Goal: Transaction & Acquisition: Purchase product/service

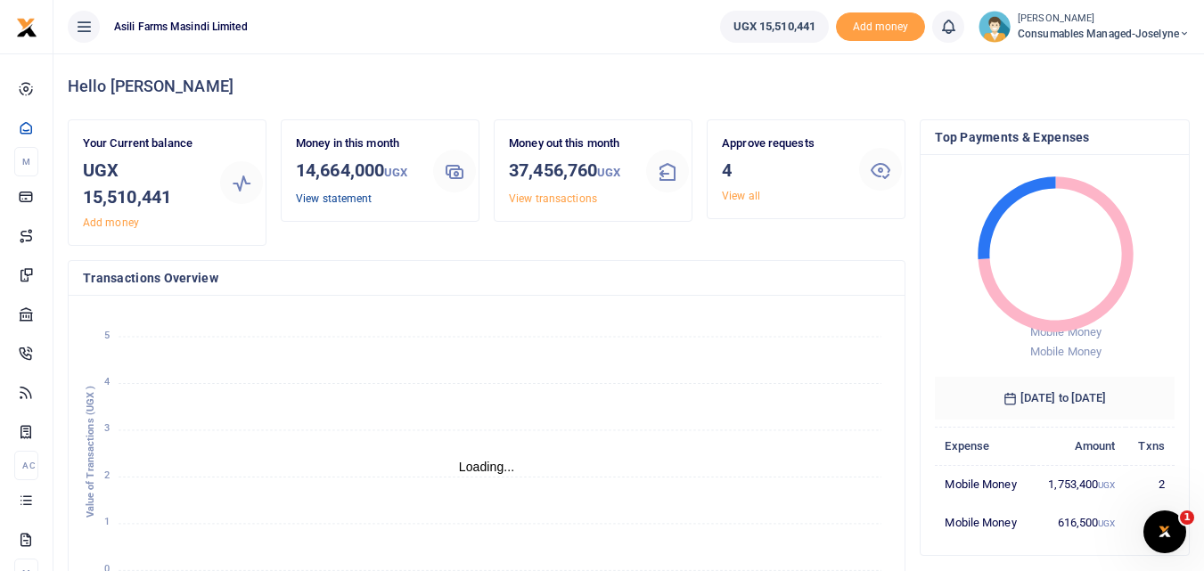
scroll to position [14, 14]
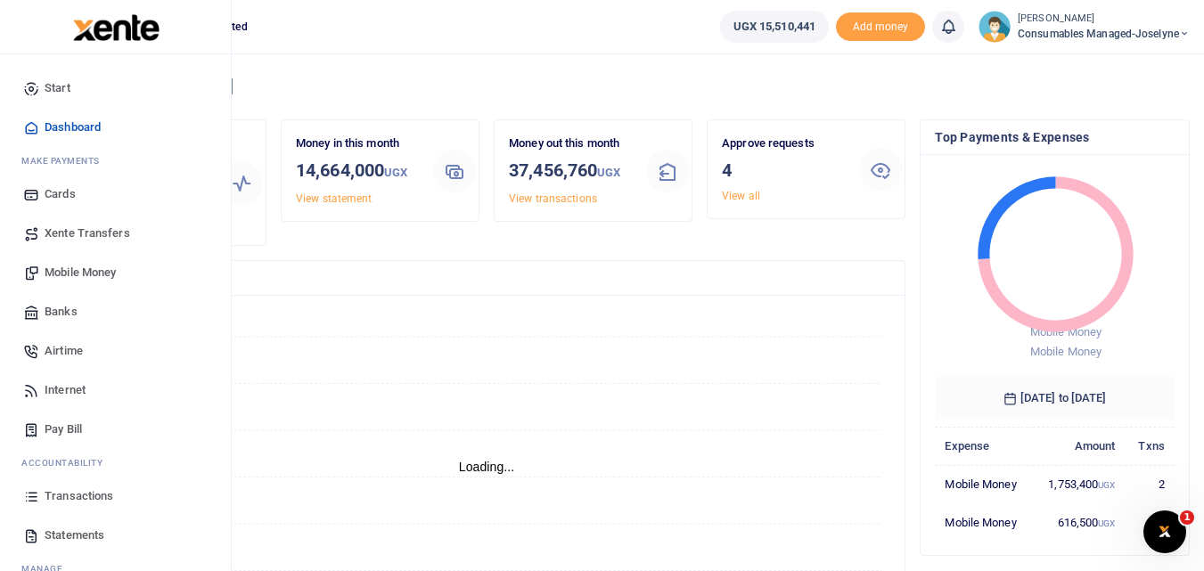
click at [53, 492] on span "Transactions" at bounding box center [79, 497] width 69 height 18
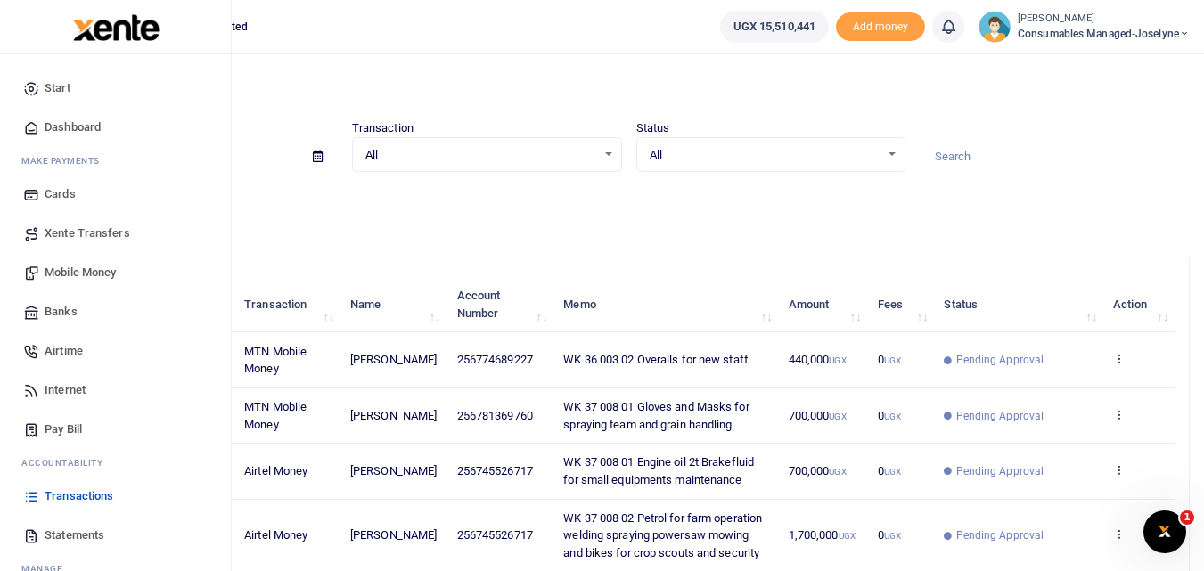
click at [87, 263] on link "Mobile Money" at bounding box center [115, 272] width 202 height 39
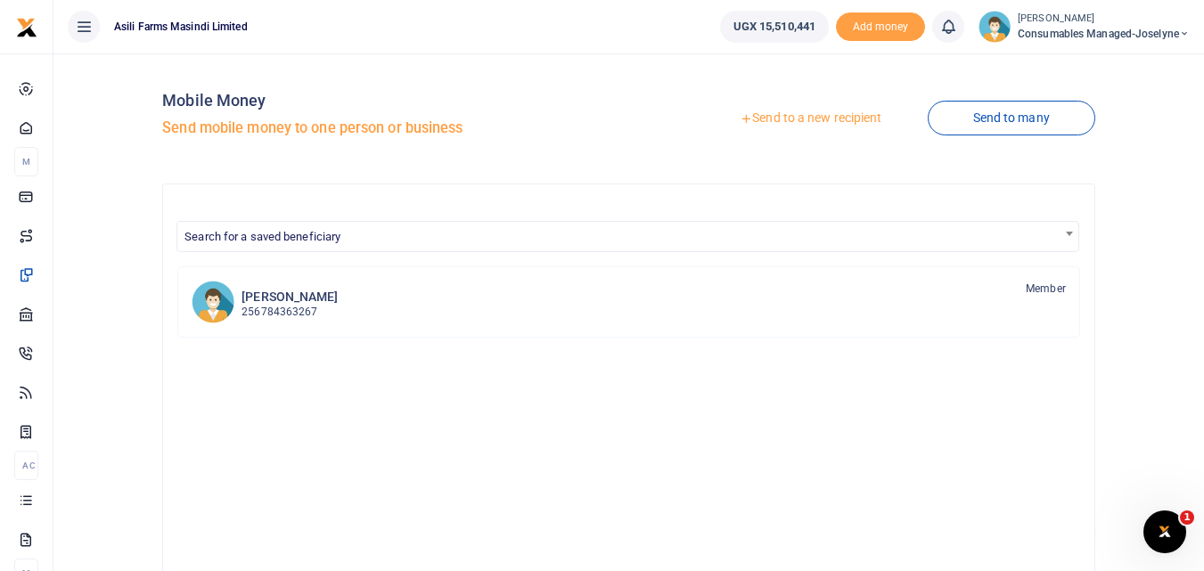
click at [844, 111] on link "Send to a new recipient" at bounding box center [811, 119] width 233 height 32
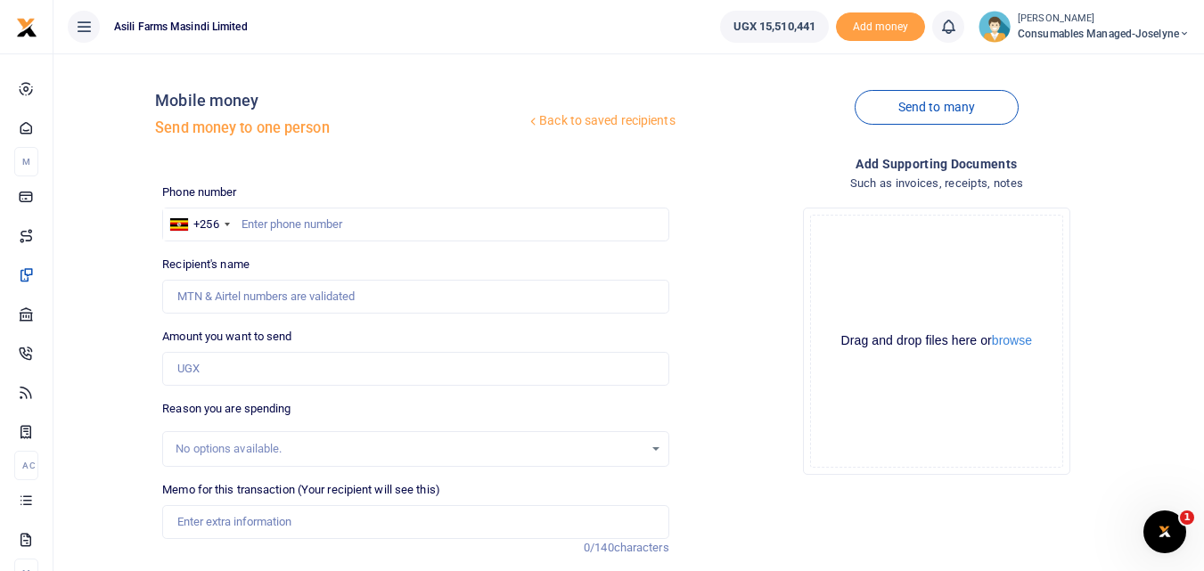
click at [292, 207] on div "Phone number +256 Uganda +256 Phone is required." at bounding box center [415, 213] width 506 height 58
click at [284, 234] on input "text" at bounding box center [415, 225] width 506 height 34
type input "759733736"
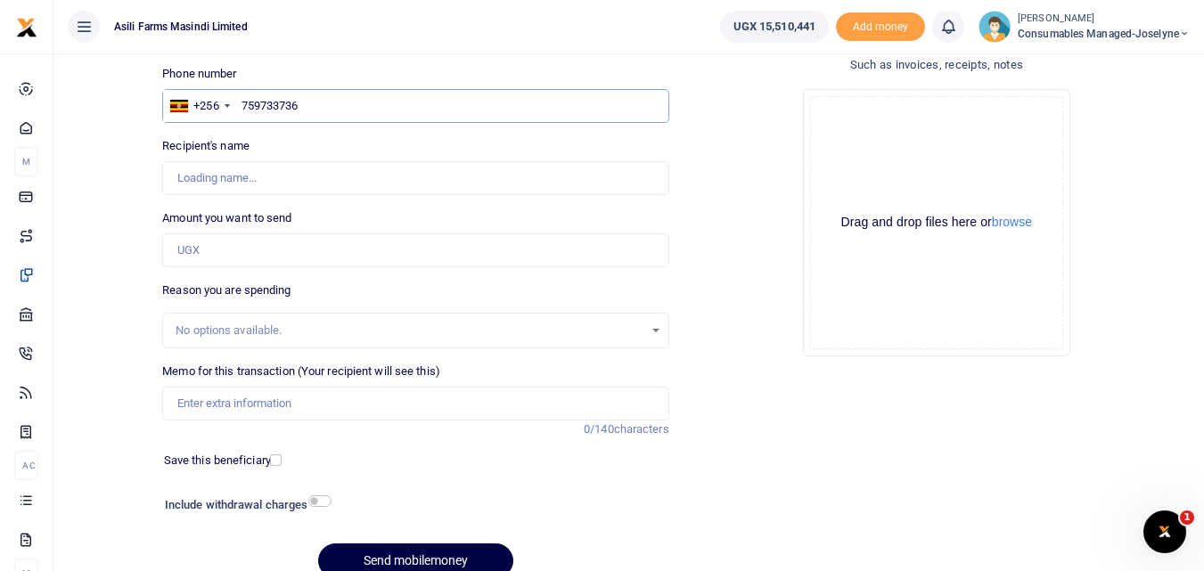
type input "[PERSON_NAME]"
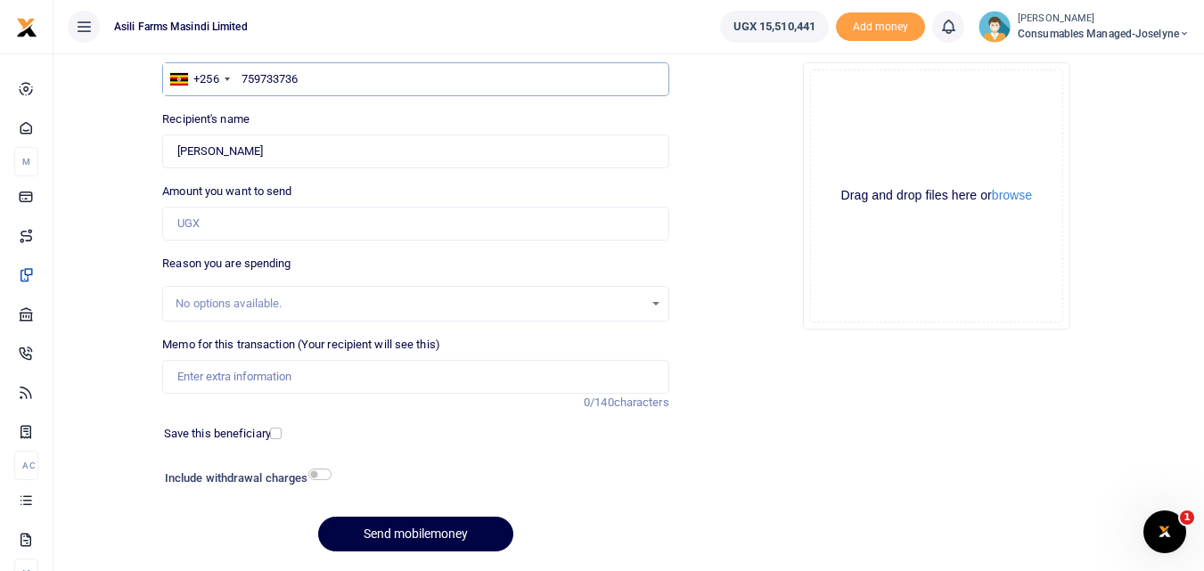
scroll to position [151, 0]
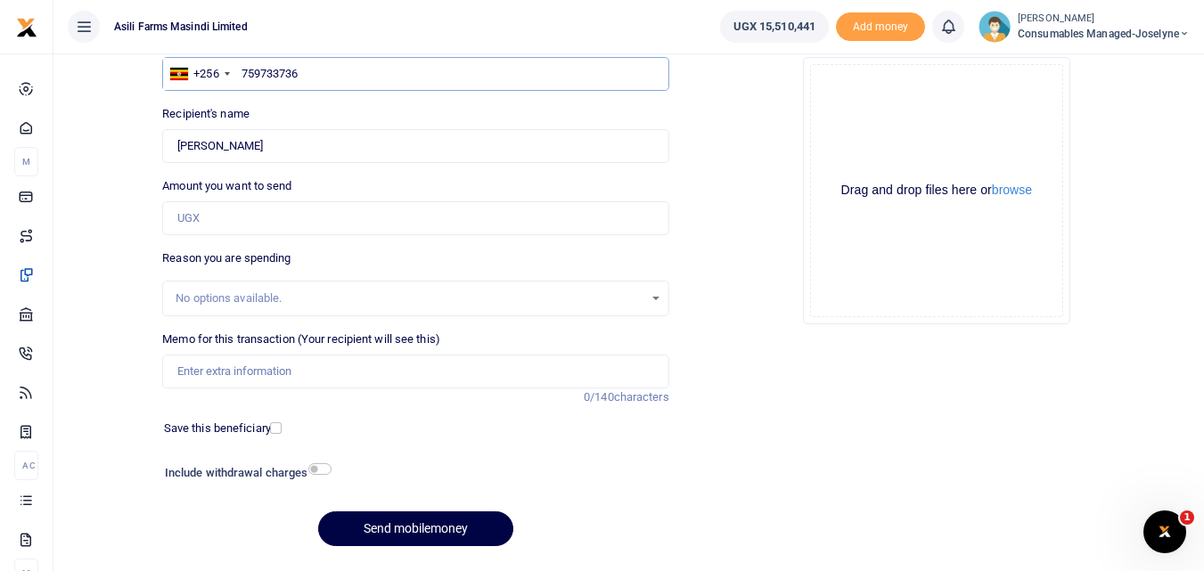
type input "759733736"
click at [249, 206] on input "Amount you want to send" at bounding box center [415, 218] width 506 height 34
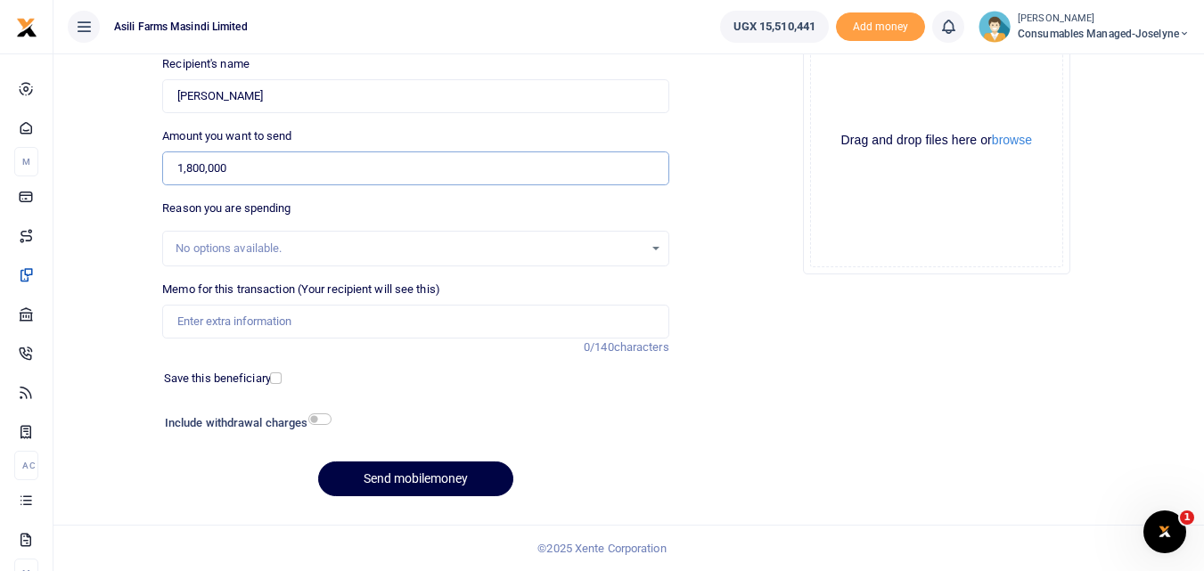
type input "1,800,000"
click at [234, 317] on input "Memo for this transaction (Your recipient will see this)" at bounding box center [415, 322] width 506 height 34
click at [179, 317] on input "Memo for this transaction (Your recipient will see this)" at bounding box center [415, 322] width 506 height 34
paste input "WK 37 /008 / 01"
click at [246, 331] on input "WK 37 /008 / 01Consumables for general workshop maintenance" at bounding box center [415, 322] width 506 height 34
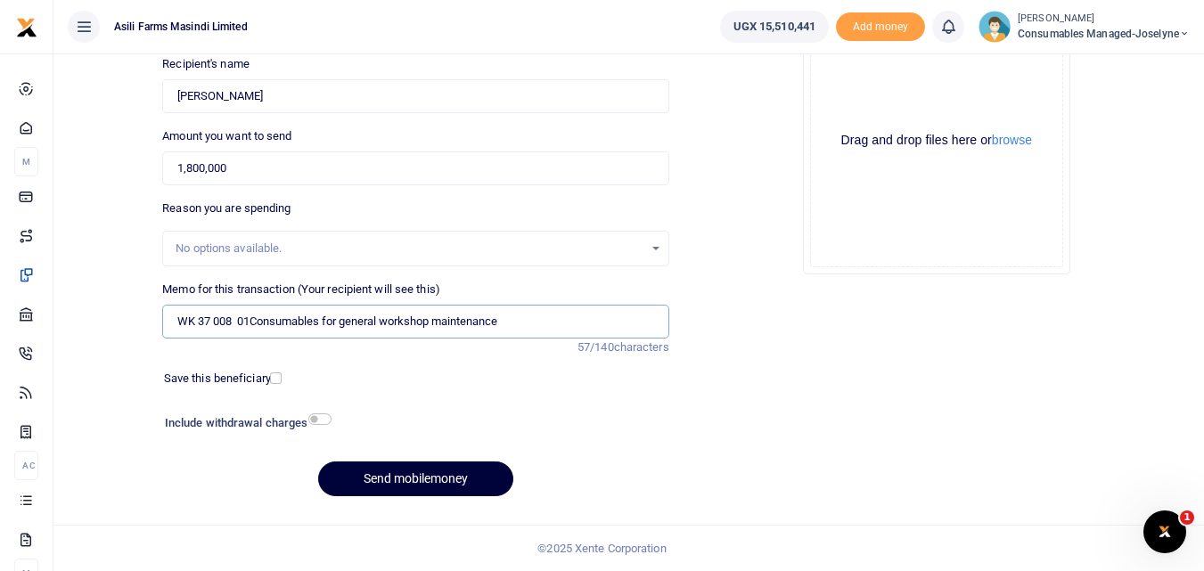
type input "WK 37 008 01Consumables for general workshop maintenance"
click at [374, 471] on button "Send mobilemoney" at bounding box center [415, 479] width 195 height 35
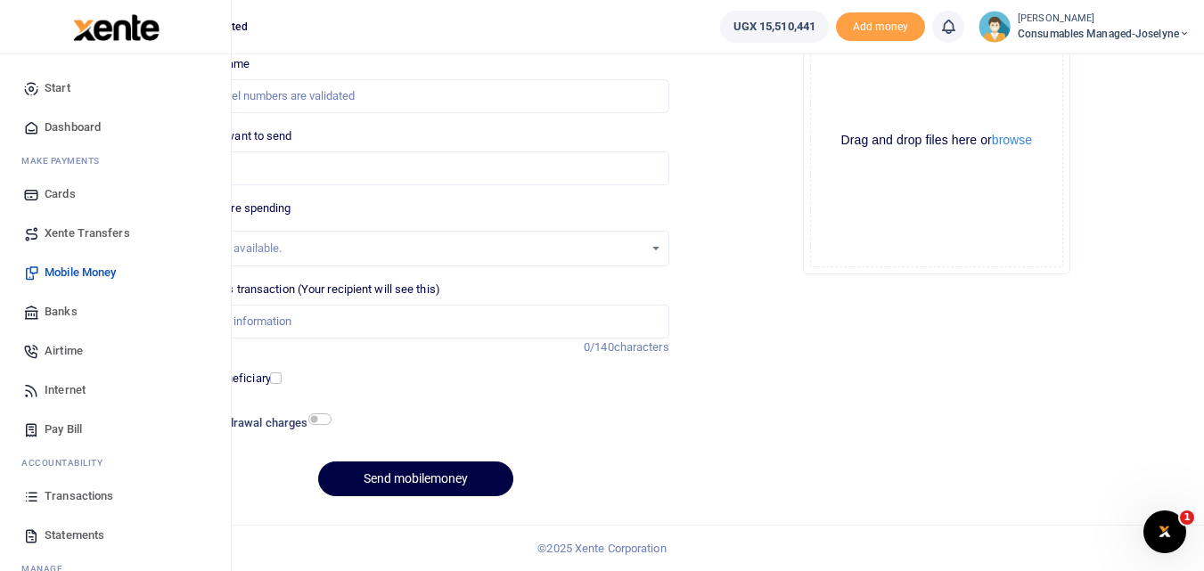
click at [42, 494] on link "Transactions" at bounding box center [115, 496] width 202 height 39
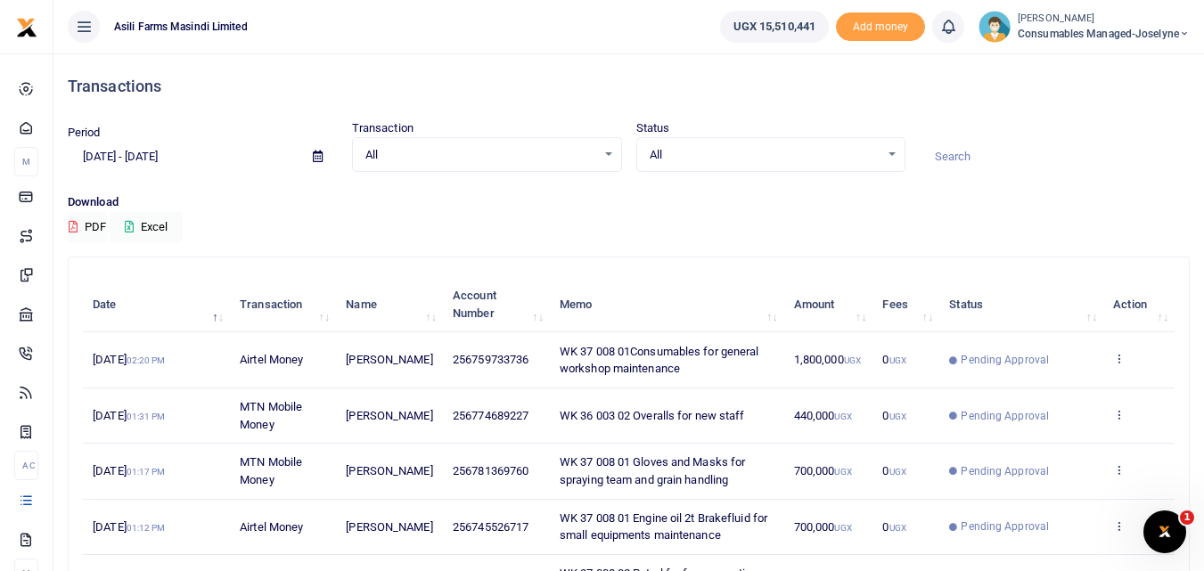
drag, startPoint x: 522, startPoint y: 361, endPoint x: 421, endPoint y: 365, distance: 101.7
click at [421, 365] on tr "[DATE] 02:20 PM Airtel Money [PERSON_NAME] 256759733736 WK 37 008 01Consumables…" at bounding box center [629, 360] width 1092 height 55
copy tr "256759733736"
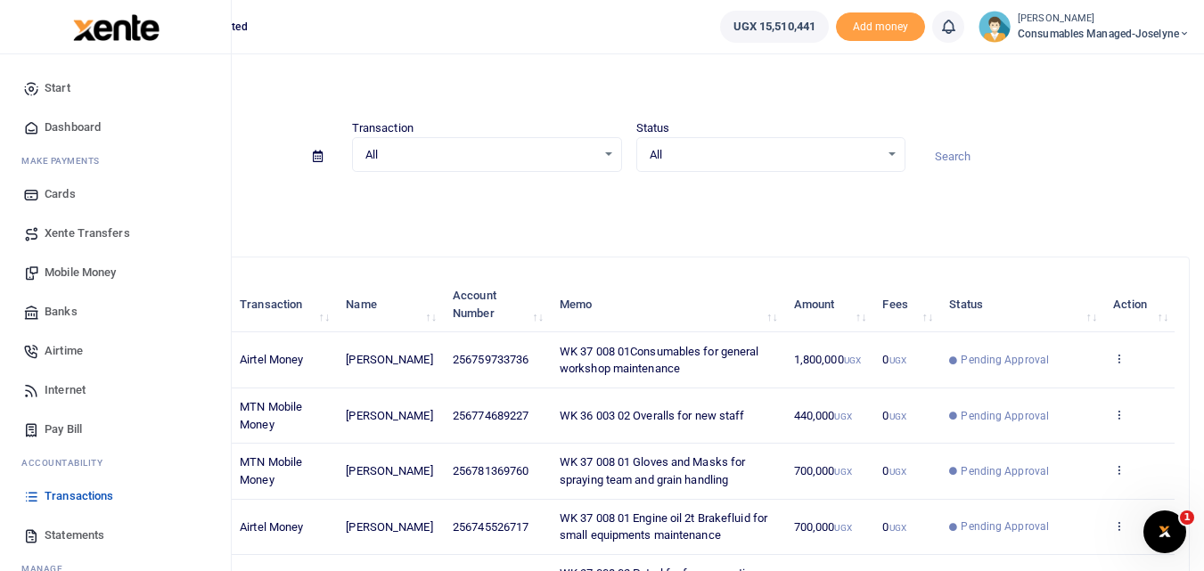
click at [68, 275] on span "Mobile Money" at bounding box center [80, 273] width 71 height 18
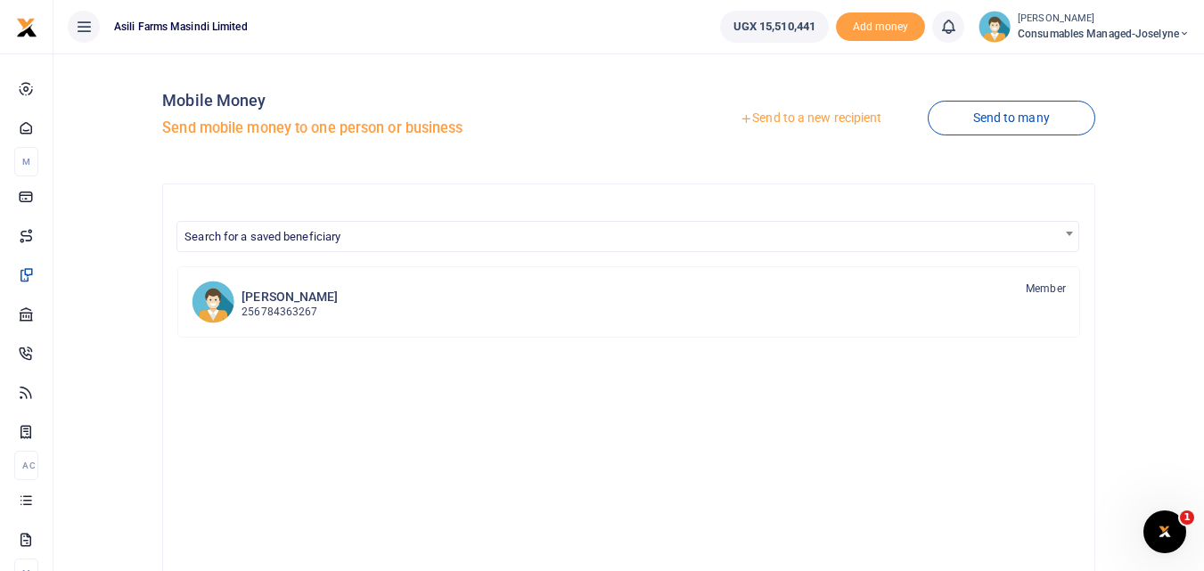
click at [808, 120] on link "Send to a new recipient" at bounding box center [811, 119] width 233 height 32
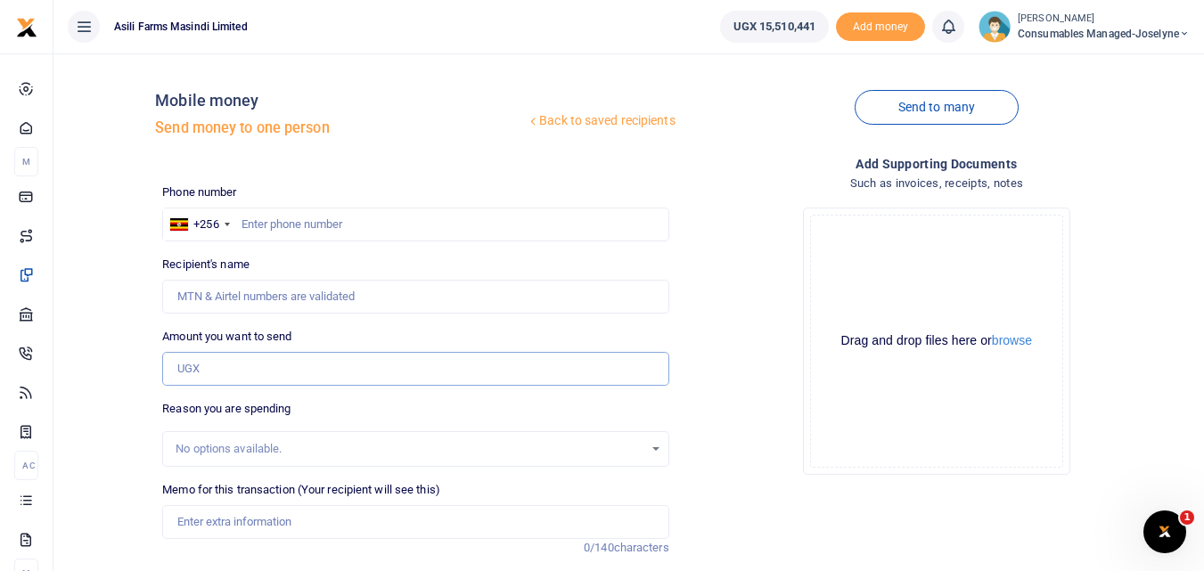
click at [194, 368] on input "Amount you want to send" at bounding box center [415, 369] width 506 height 34
paste input "256759733736"
type input "256759733736"
click at [261, 224] on input "text" at bounding box center [415, 225] width 506 height 34
type input "759733736"
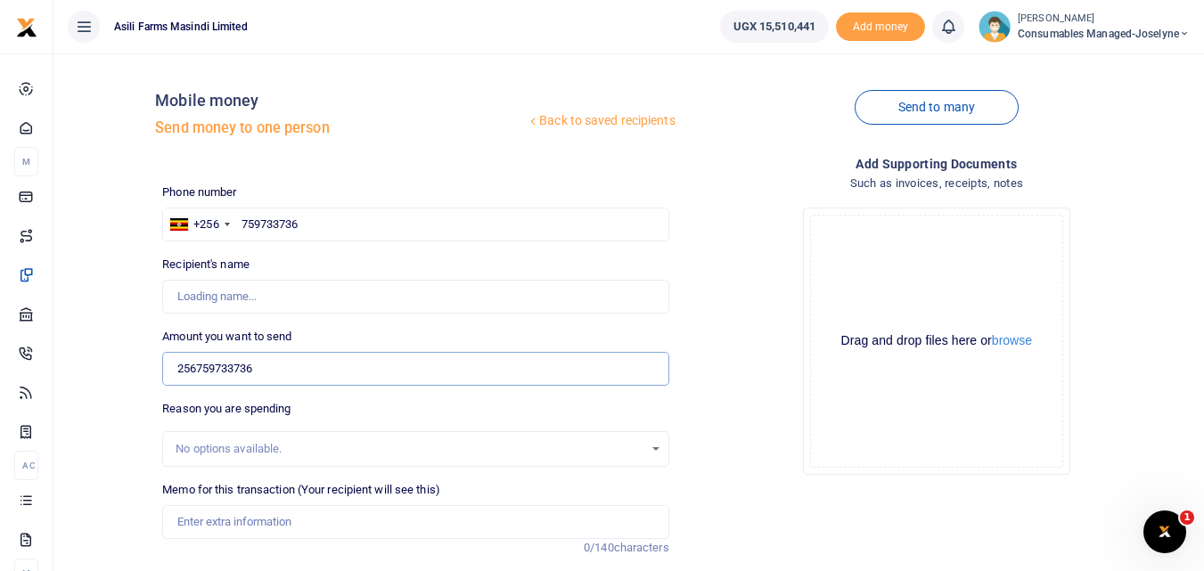
click at [306, 381] on input "256759733736" at bounding box center [415, 369] width 506 height 34
type input "Stephen Mutibwa"
type input "2"
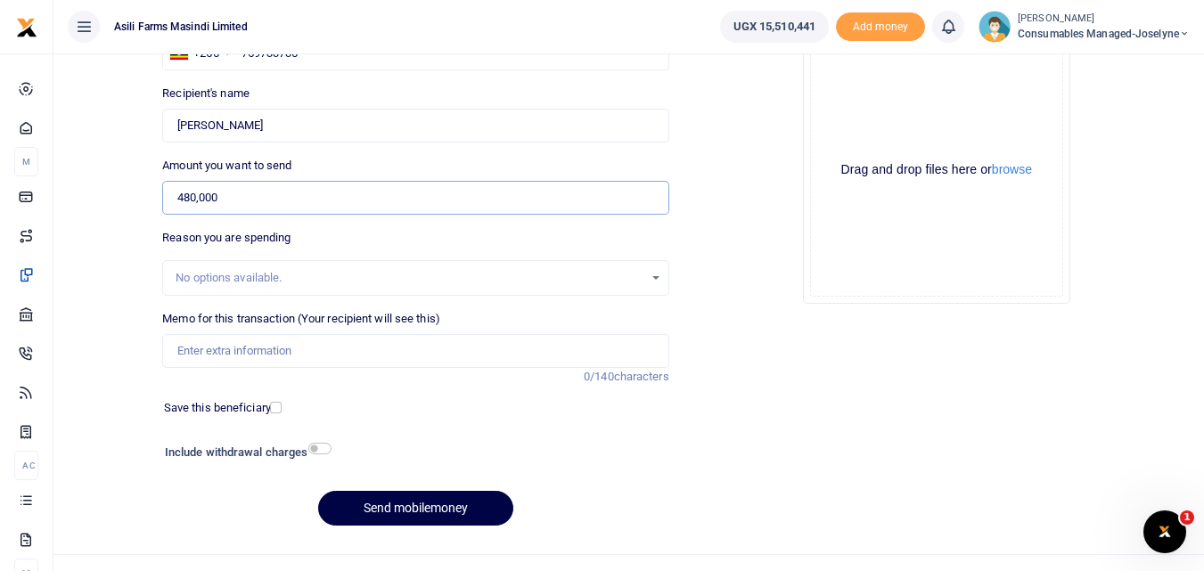
scroll to position [201, 0]
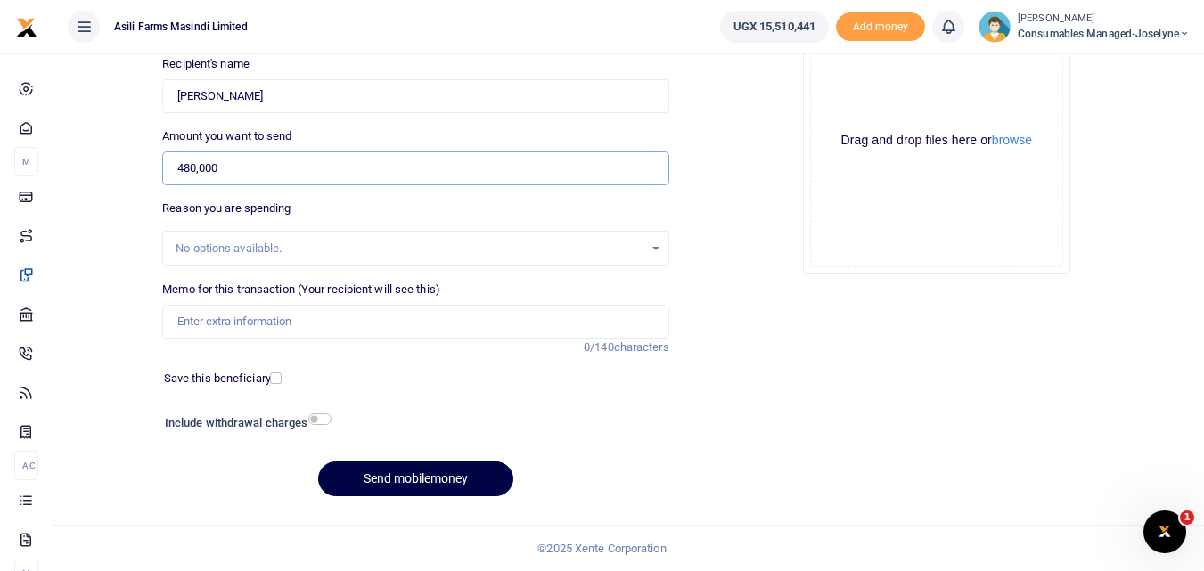
type input "480,000"
click at [214, 330] on input "Memo for this transaction (Your recipient will see this)" at bounding box center [415, 322] width 506 height 34
click at [186, 321] on input "Memo for this transaction (Your recipient will see this)" at bounding box center [415, 322] width 506 height 34
paste input "WK 37 /001 / 03"
click at [266, 322] on input "WK 37 /001 / 03" at bounding box center [415, 322] width 506 height 34
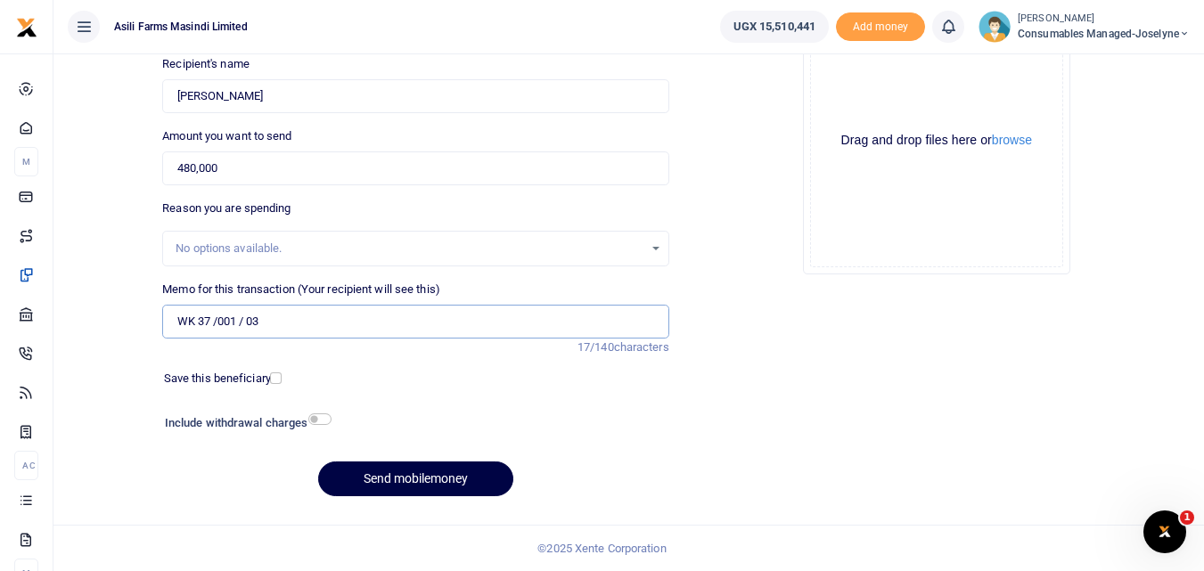
paste input "WK 36 /001 / 09"
click at [598, 325] on input "WK 37 001 03 WK 36 001 09 Bearing Puller and Fuses for Repairing and Maintenena…" at bounding box center [415, 322] width 506 height 34
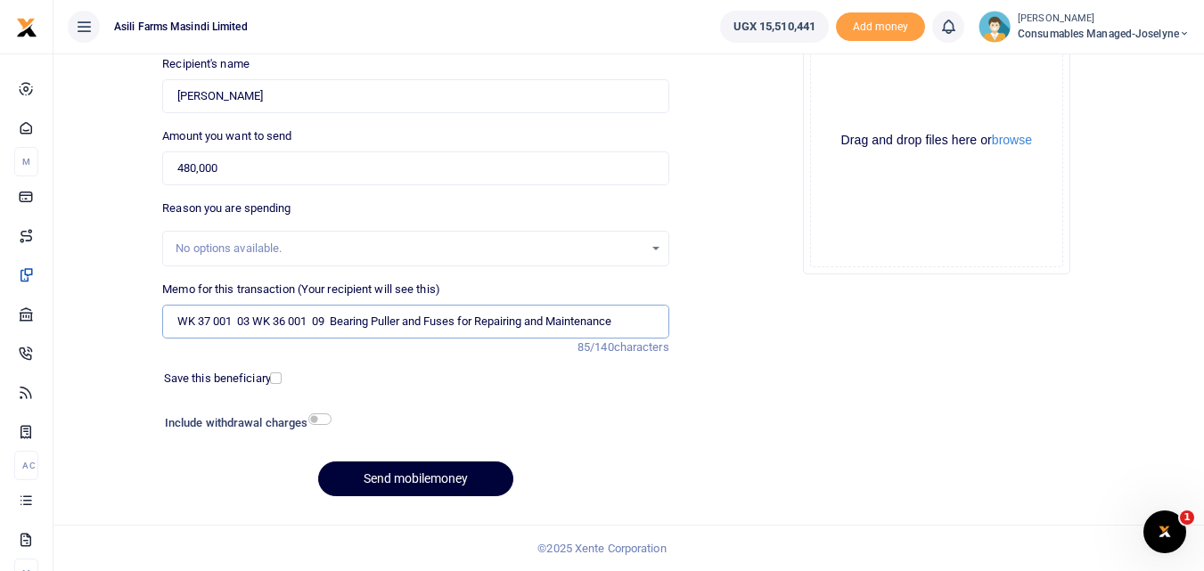
type input "WK 37 001 03 WK 36 001 09 Bearing Puller and Fuses for Repairing and Maintenance"
click at [444, 479] on button "Send mobilemoney" at bounding box center [415, 479] width 195 height 35
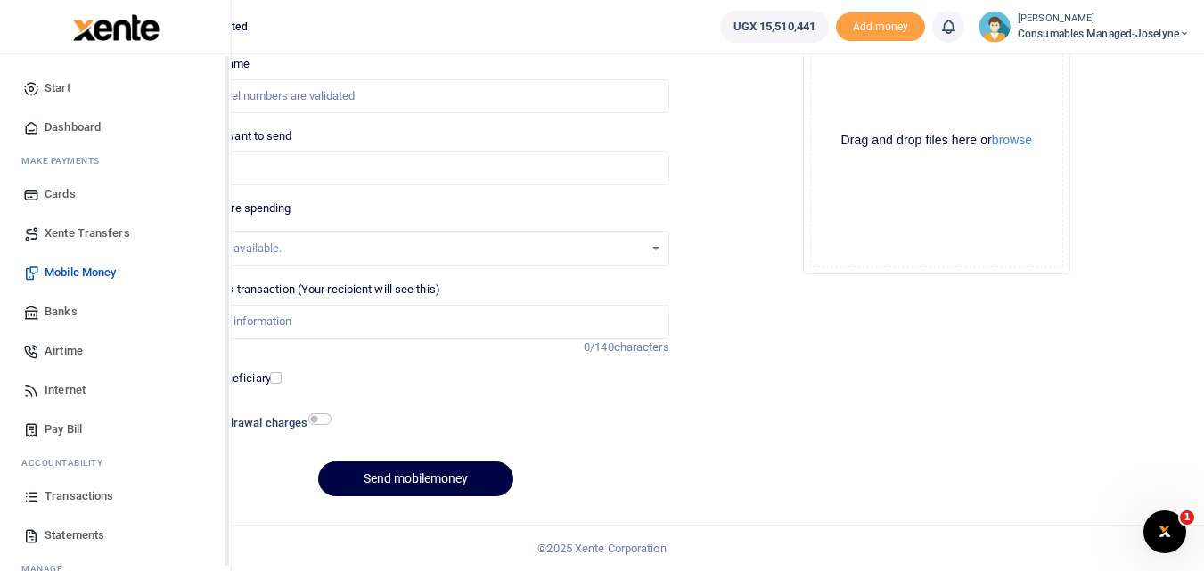
click at [31, 505] on icon at bounding box center [31, 497] width 16 height 16
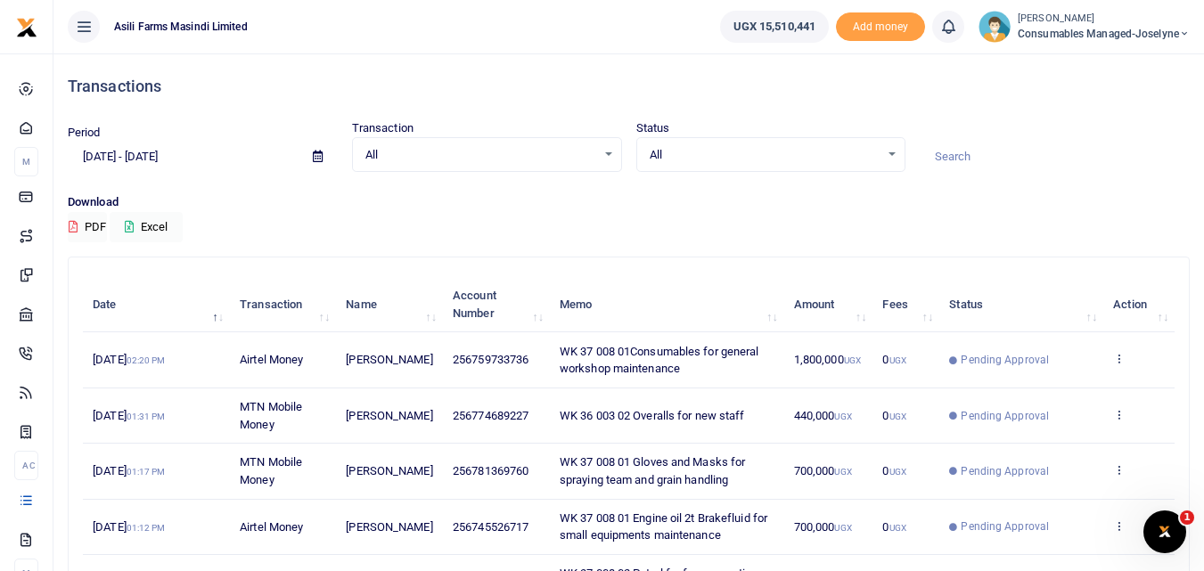
click at [325, 248] on div "Transactions Period [DATE] - [DATE] Transaction All Select an option... All Air…" at bounding box center [629, 536] width 1137 height 966
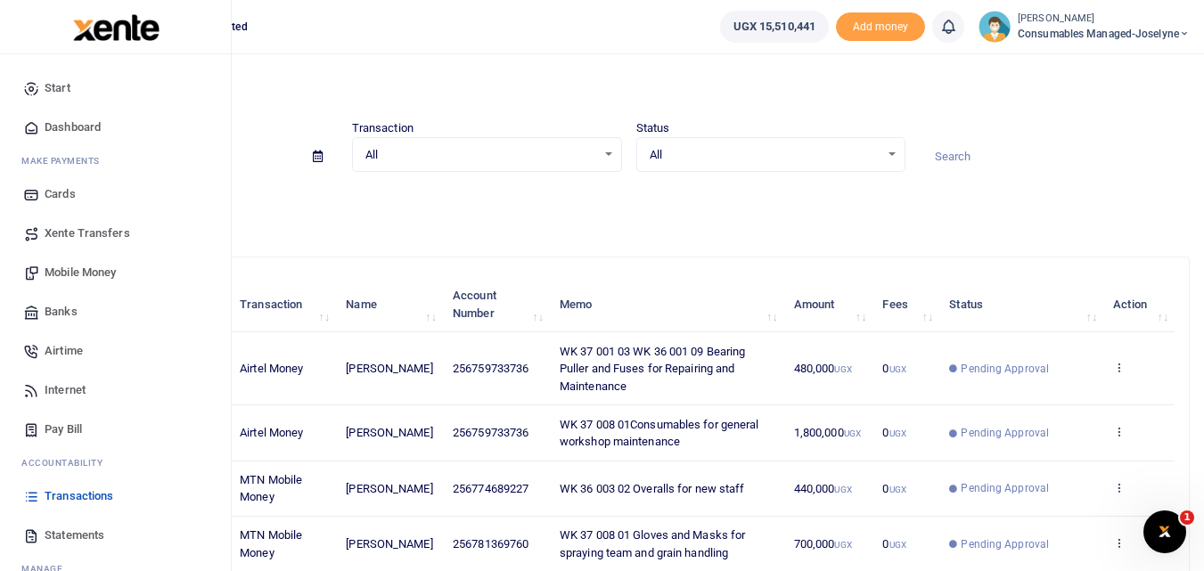
click at [78, 314] on link "Banks" at bounding box center [115, 311] width 202 height 39
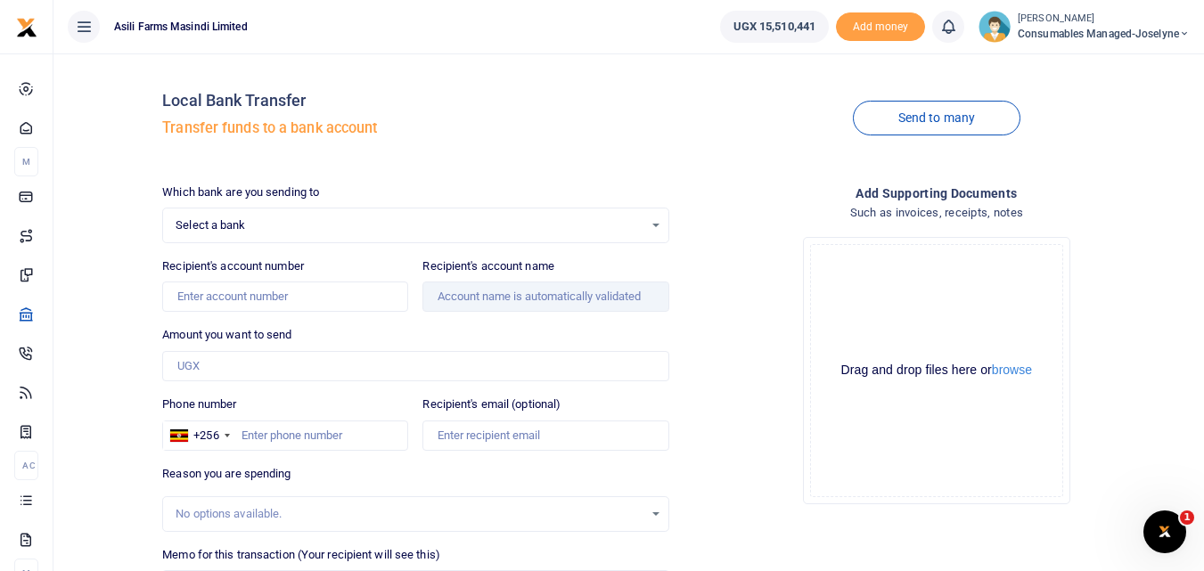
click at [658, 220] on div "Select a bank Select an option..." at bounding box center [415, 226] width 505 height 20
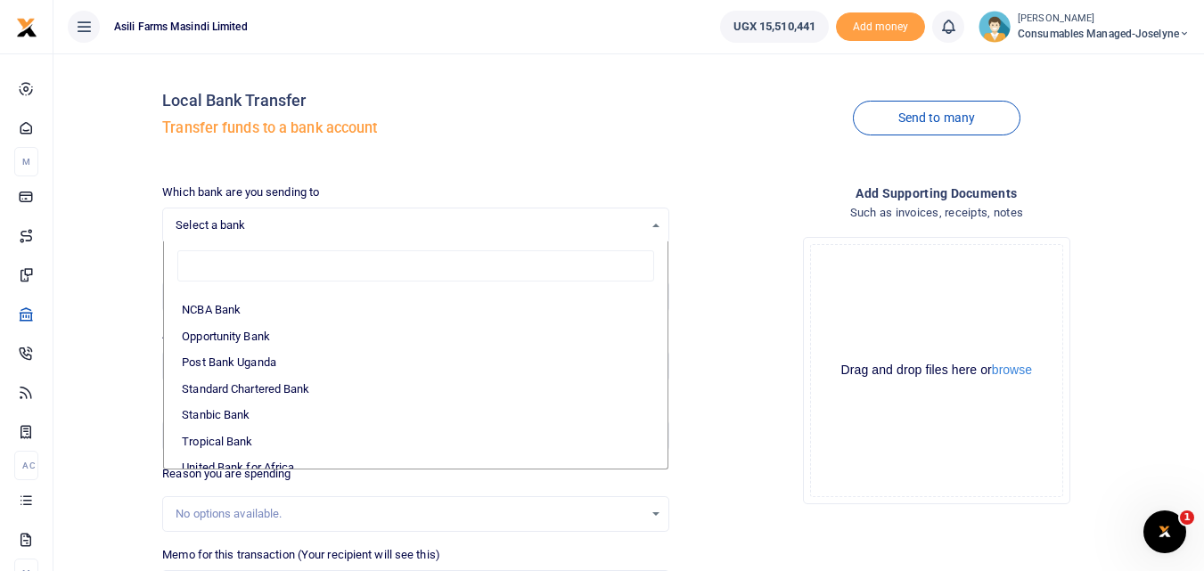
scroll to position [476, 0]
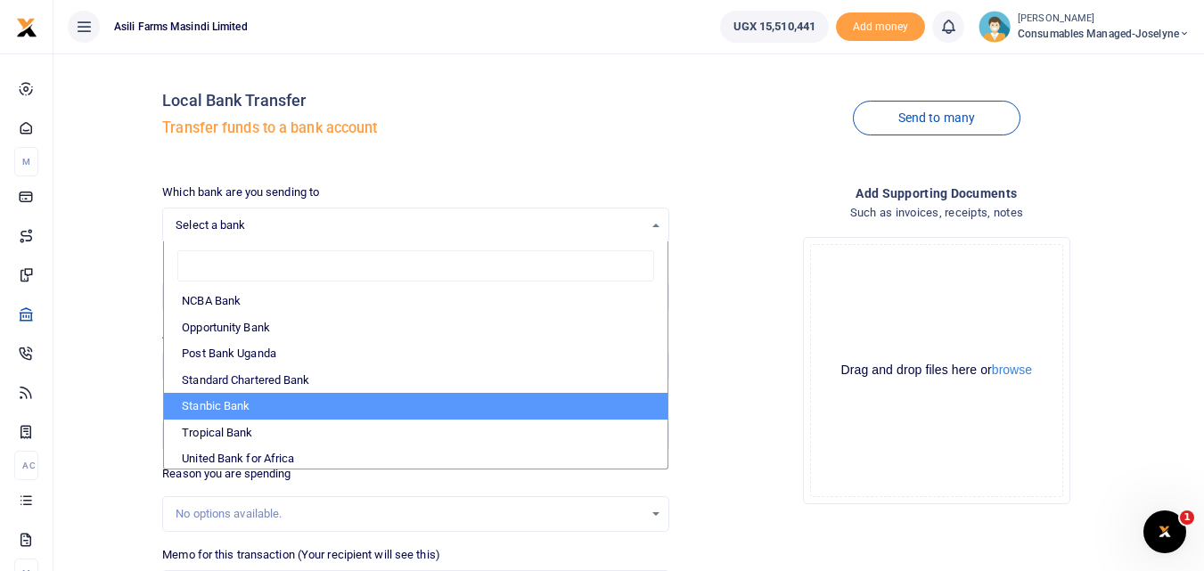
click at [224, 406] on li "Stanbic Bank" at bounding box center [415, 406] width 503 height 27
select select "STANBIC"
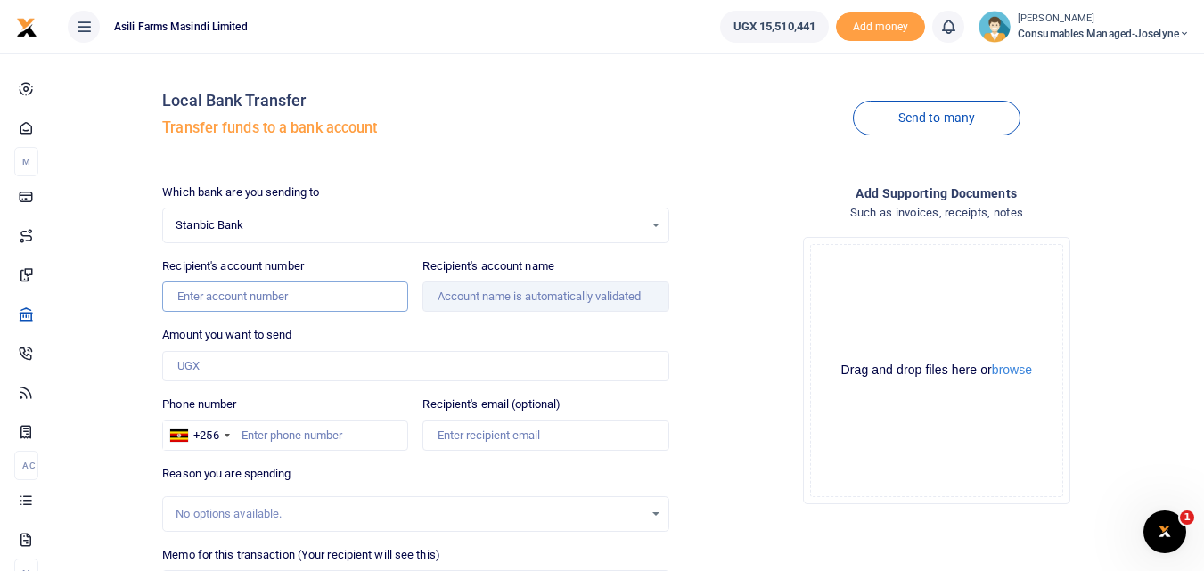
click at [302, 300] on input "Recipient's account number" at bounding box center [285, 297] width 246 height 30
type input "9030022643079"
click at [289, 366] on input "Amount you want to send" at bounding box center [415, 366] width 506 height 30
type input "Yubu Muhwezi"
type input "1,660,000"
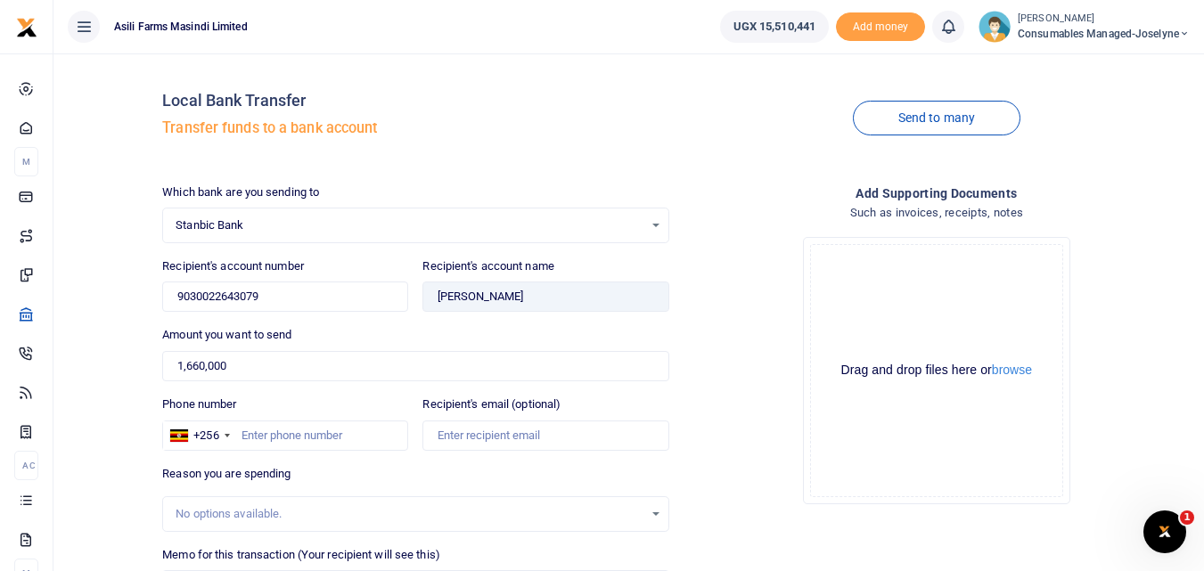
click at [237, 508] on div "No options available." at bounding box center [409, 515] width 467 height 18
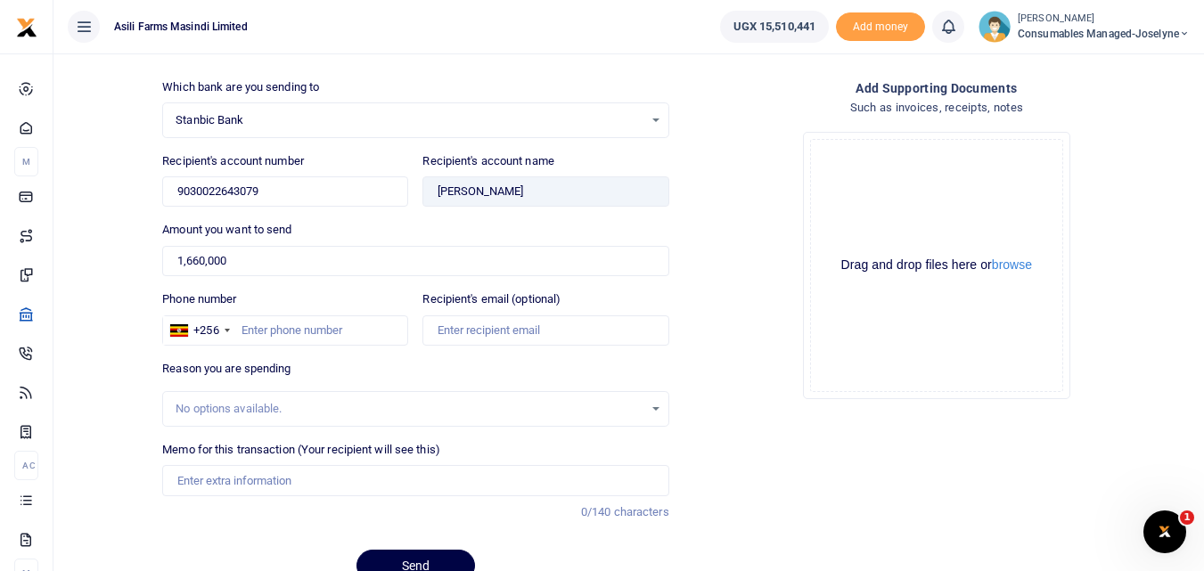
scroll to position [107, 0]
click at [188, 405] on div "No options available." at bounding box center [409, 408] width 467 height 18
click at [190, 473] on input "Memo for this transaction (Your recipient will see this)" at bounding box center [415, 479] width 506 height 30
paste input "WK 37/002 / 03"
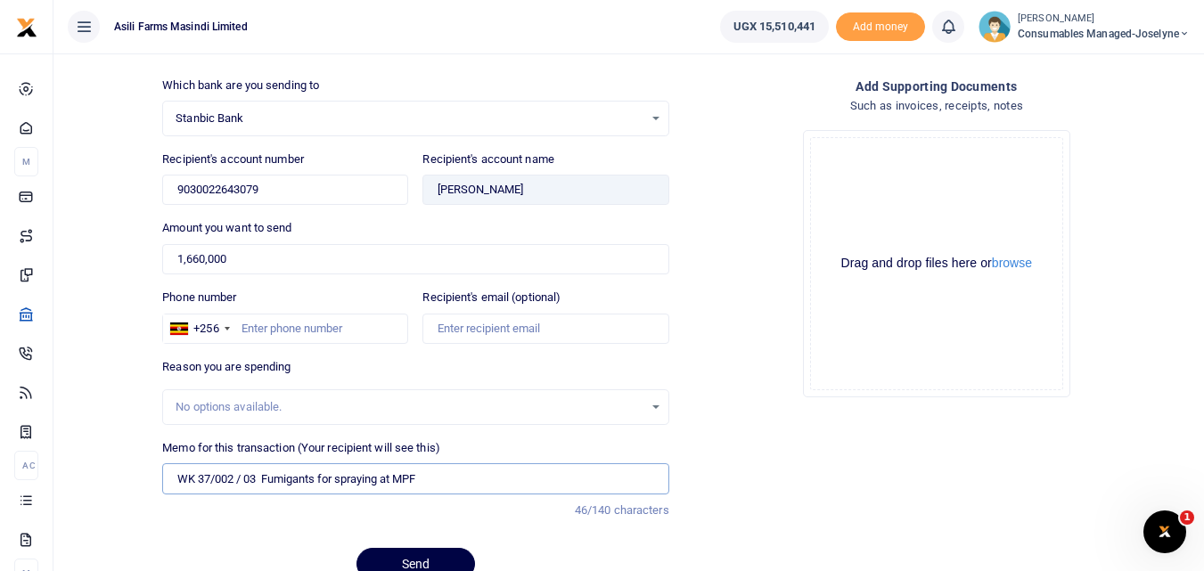
click at [241, 488] on input "WK 37/002 / 03 Fumigants for spraying at MPF" at bounding box center [415, 479] width 506 height 30
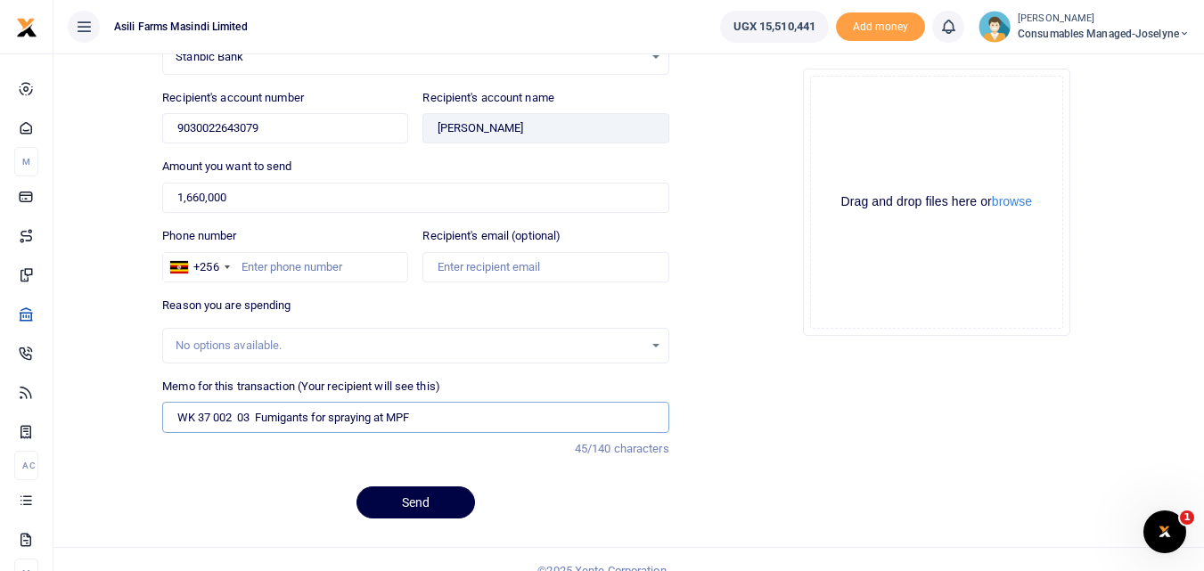
scroll to position [173, 0]
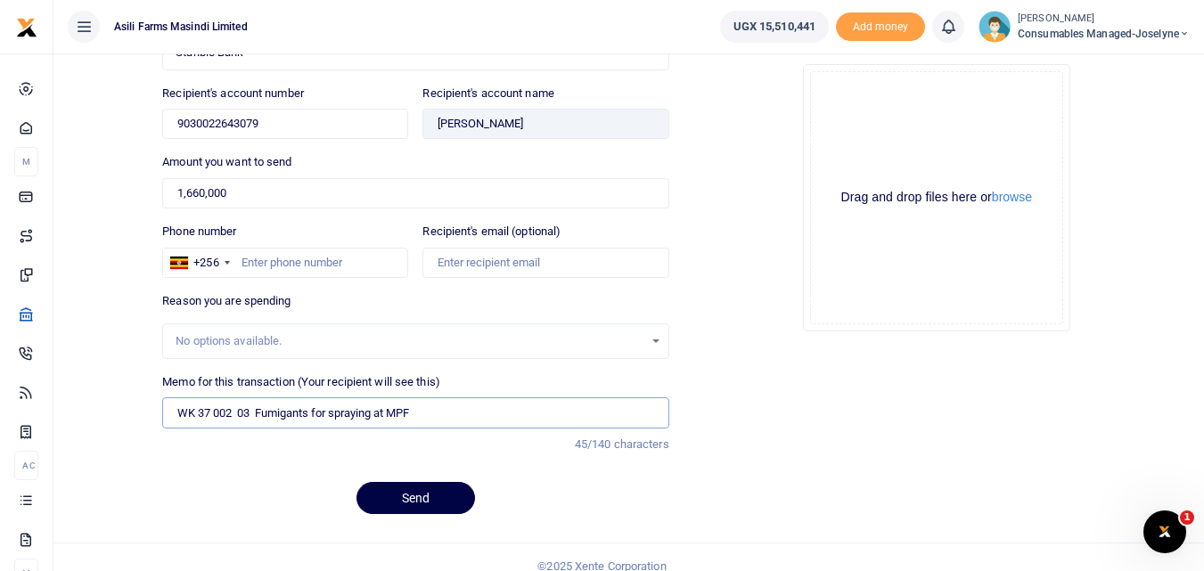
click at [256, 416] on input "WK 37 002 03 Fumigants for spraying at MPF" at bounding box center [415, 413] width 506 height 30
type input "WK 37 002 03 Fumigants for spraying at MPF"
click at [420, 486] on button "Send" at bounding box center [416, 498] width 119 height 32
type input "782204141"
click at [389, 503] on button "Send" at bounding box center [416, 498] width 119 height 32
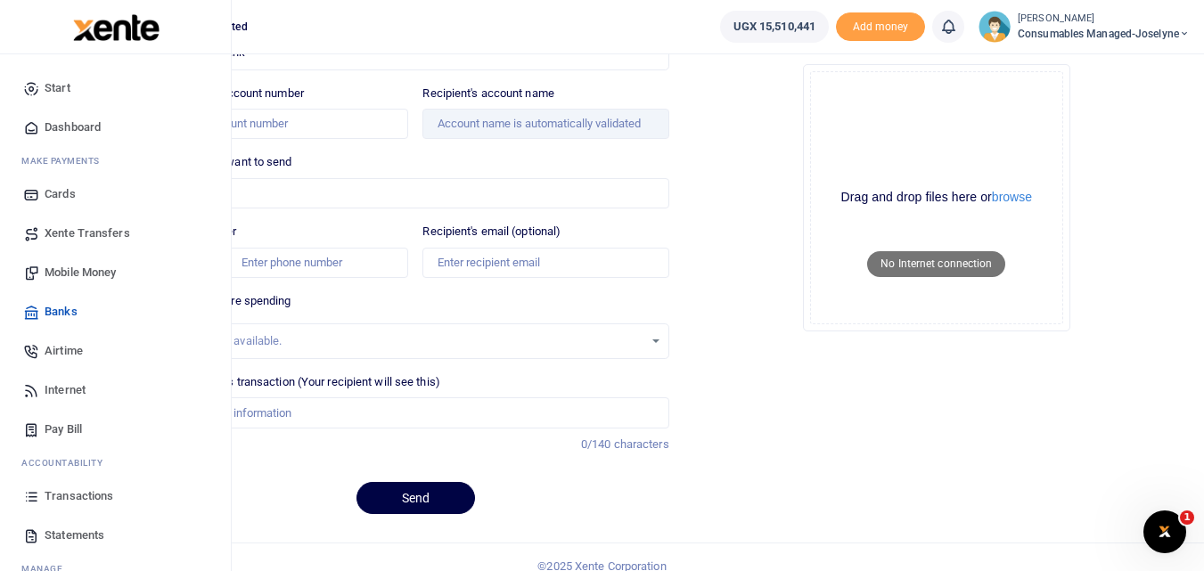
click at [29, 491] on icon at bounding box center [31, 497] width 16 height 16
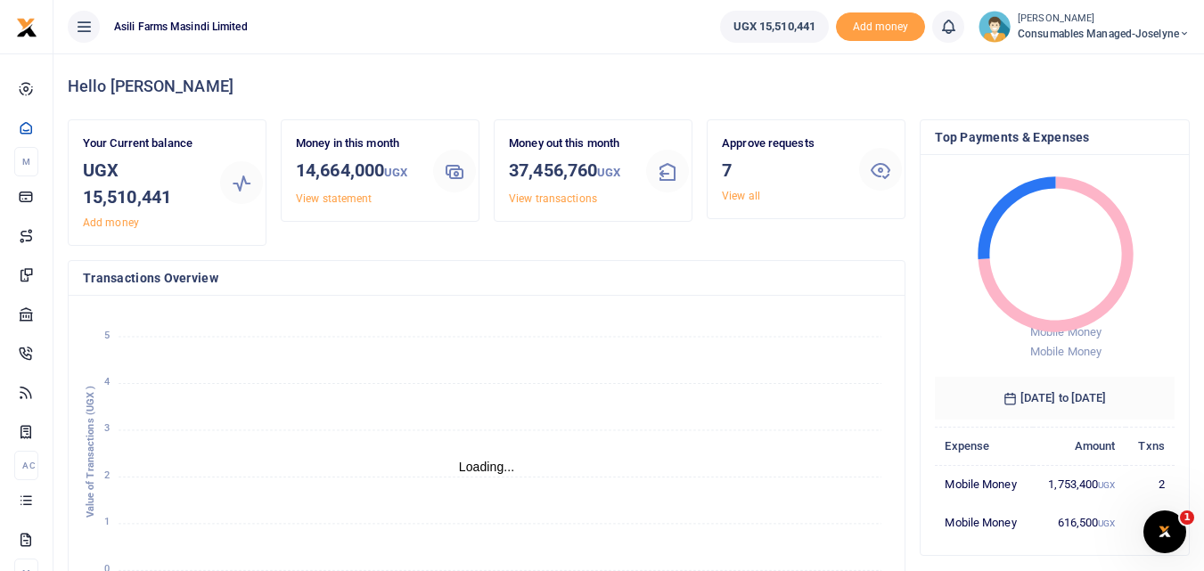
scroll to position [14, 14]
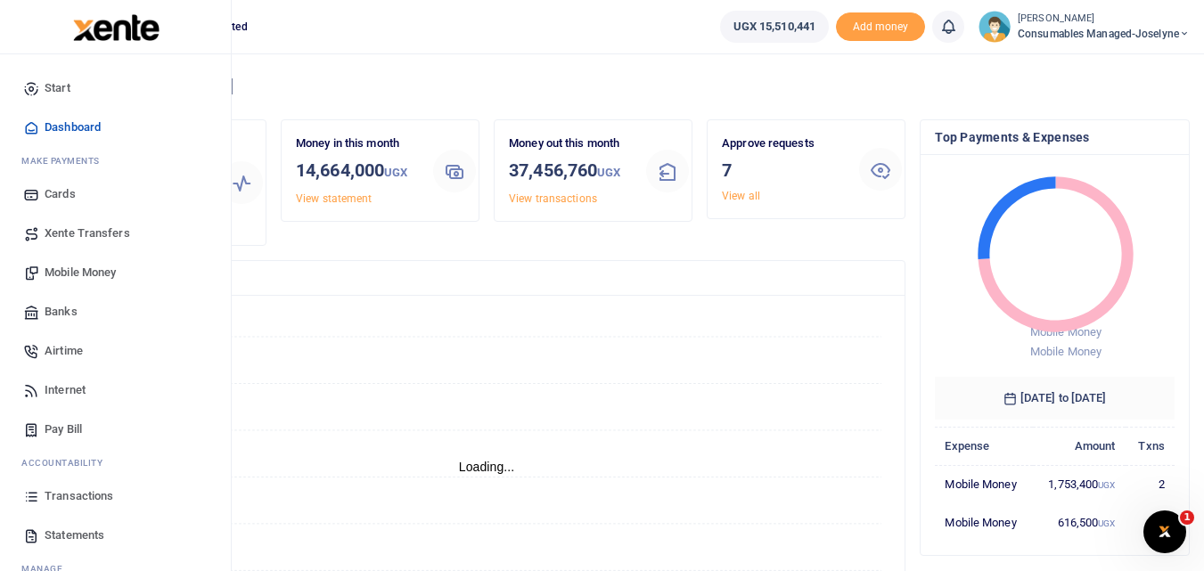
click at [28, 505] on icon at bounding box center [31, 497] width 16 height 16
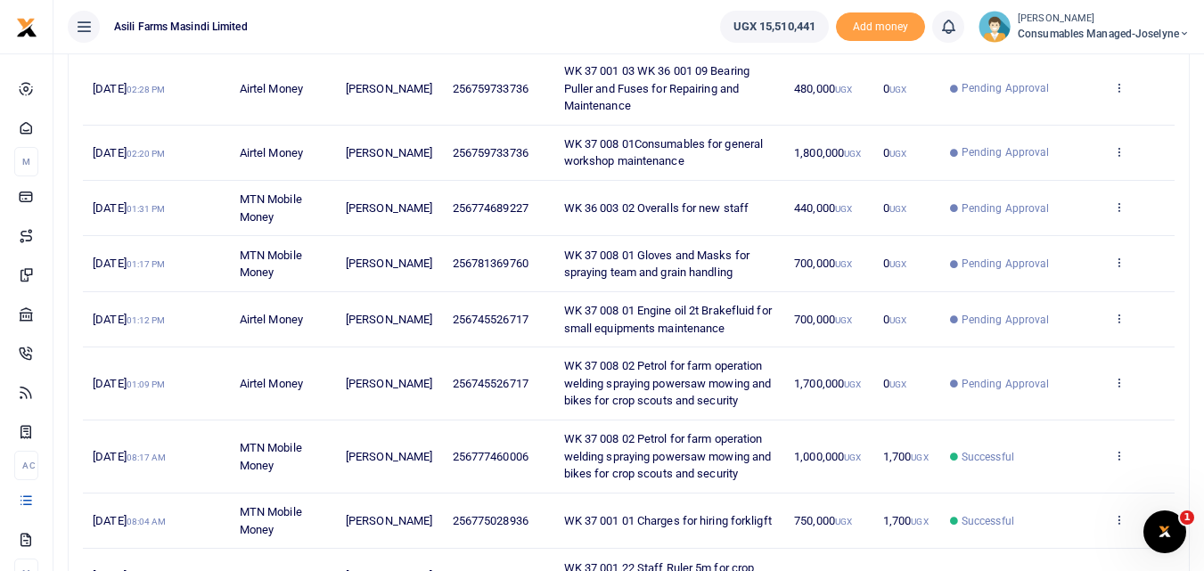
scroll to position [333, 0]
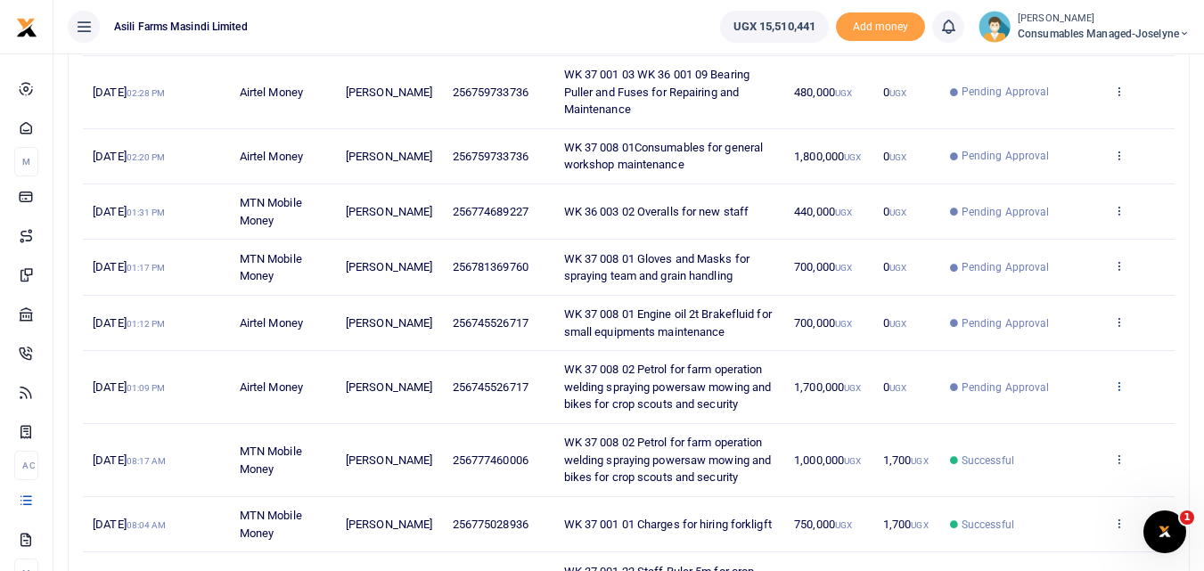
click at [1119, 383] on icon at bounding box center [1120, 386] width 12 height 12
click at [1053, 418] on link "View details" at bounding box center [1053, 416] width 141 height 25
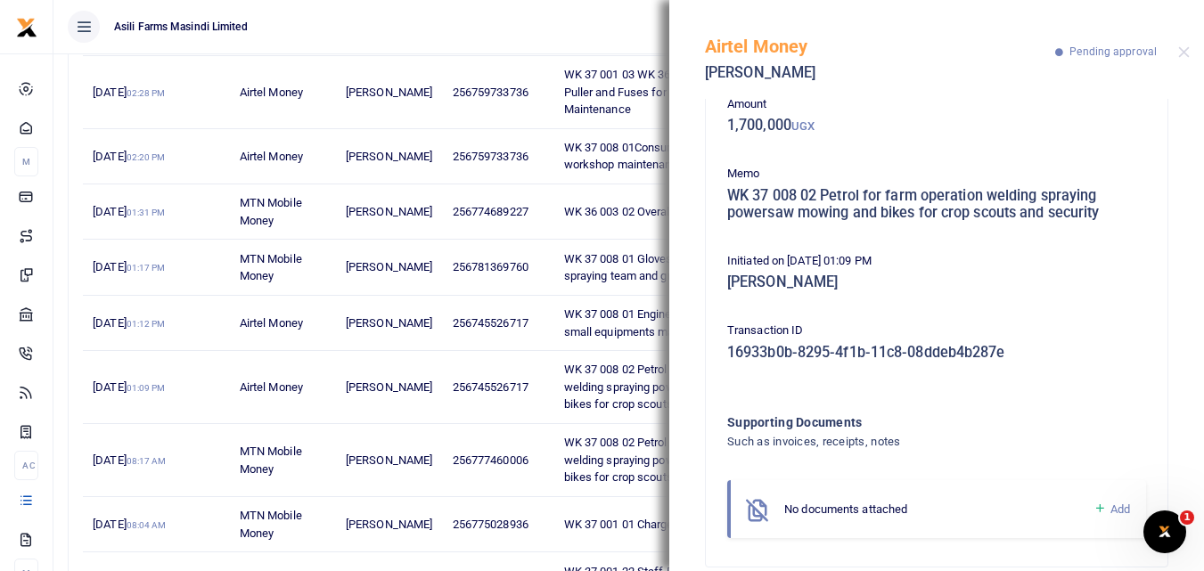
scroll to position [124, 0]
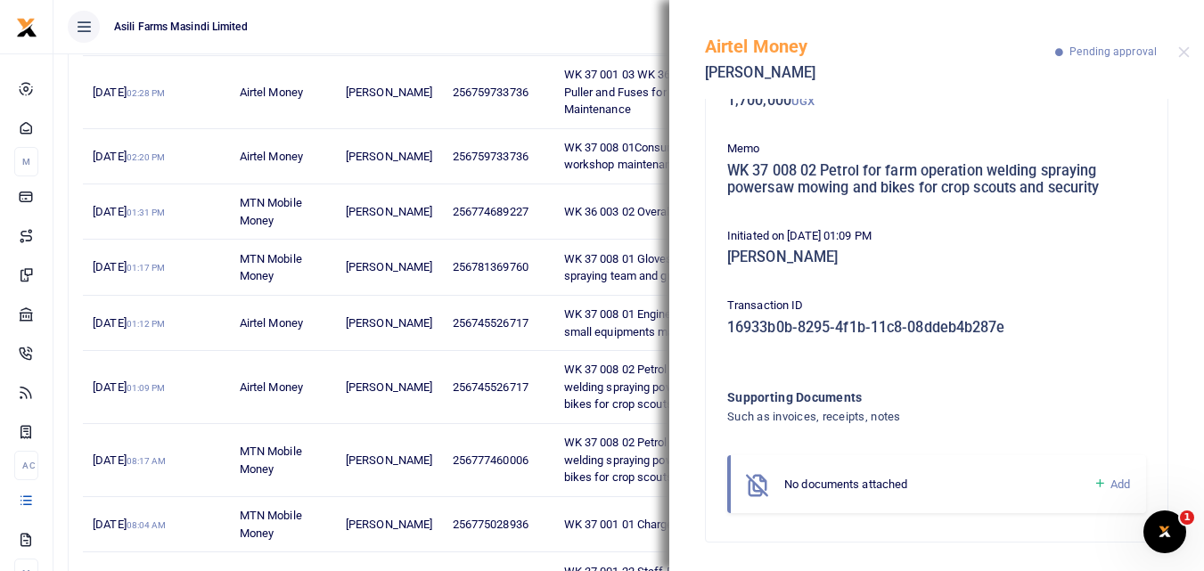
click at [1094, 481] on icon at bounding box center [1100, 484] width 13 height 16
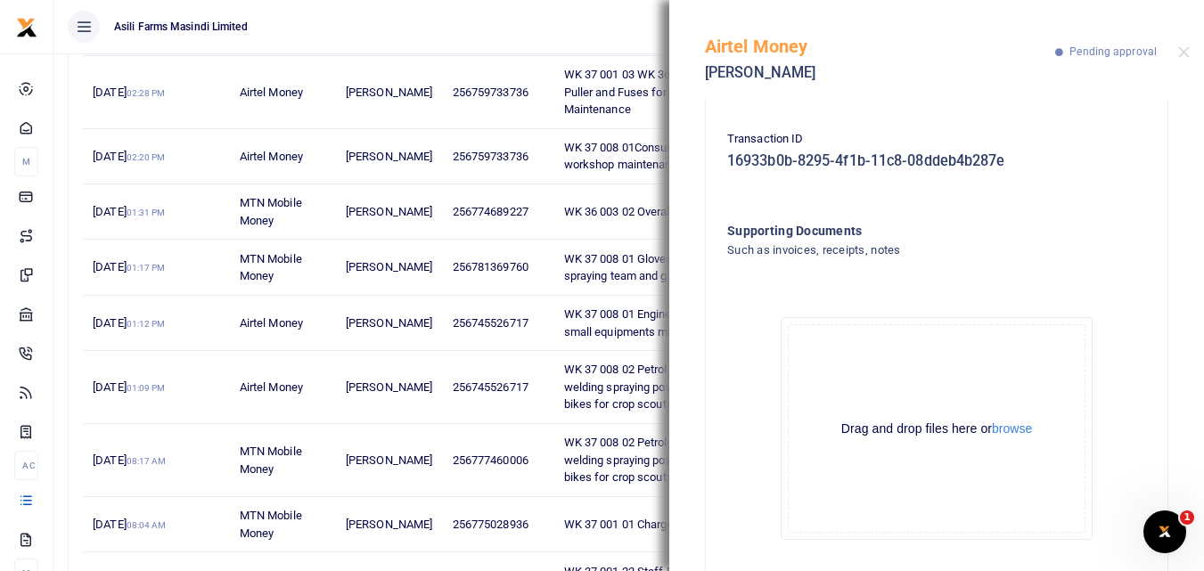
scroll to position [315, 0]
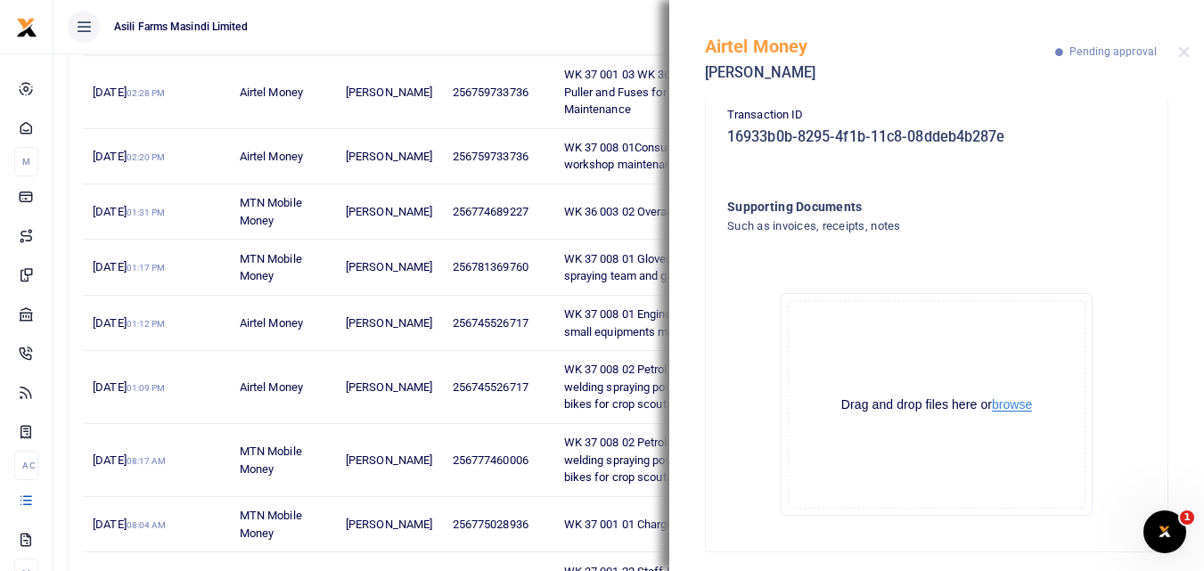
click at [1008, 410] on button "browse" at bounding box center [1012, 405] width 40 height 13
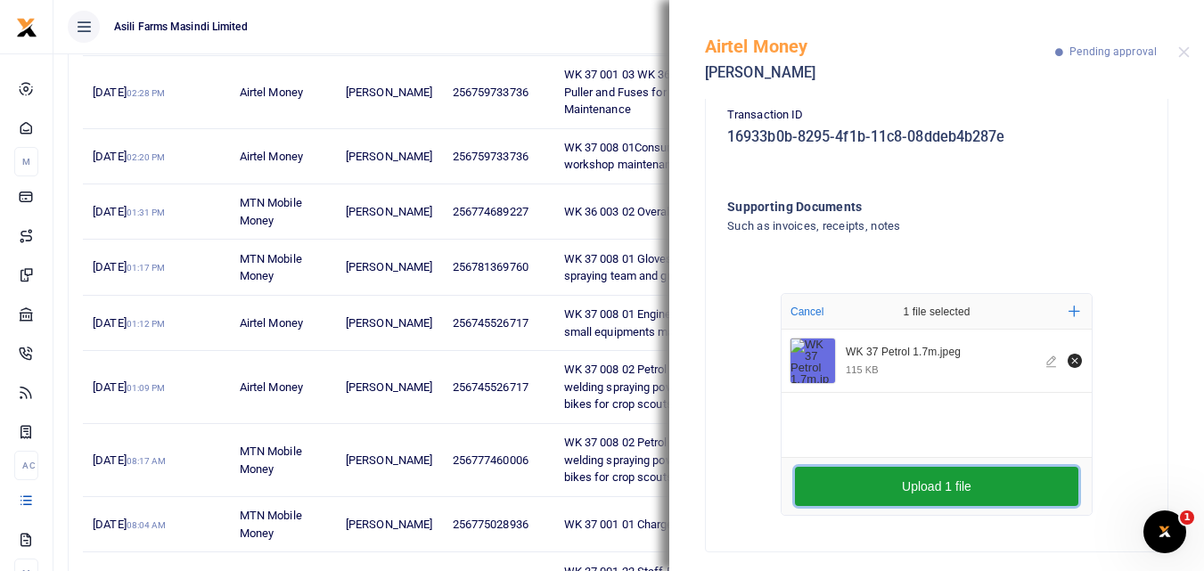
click at [818, 477] on button "Upload 1 file" at bounding box center [937, 486] width 284 height 39
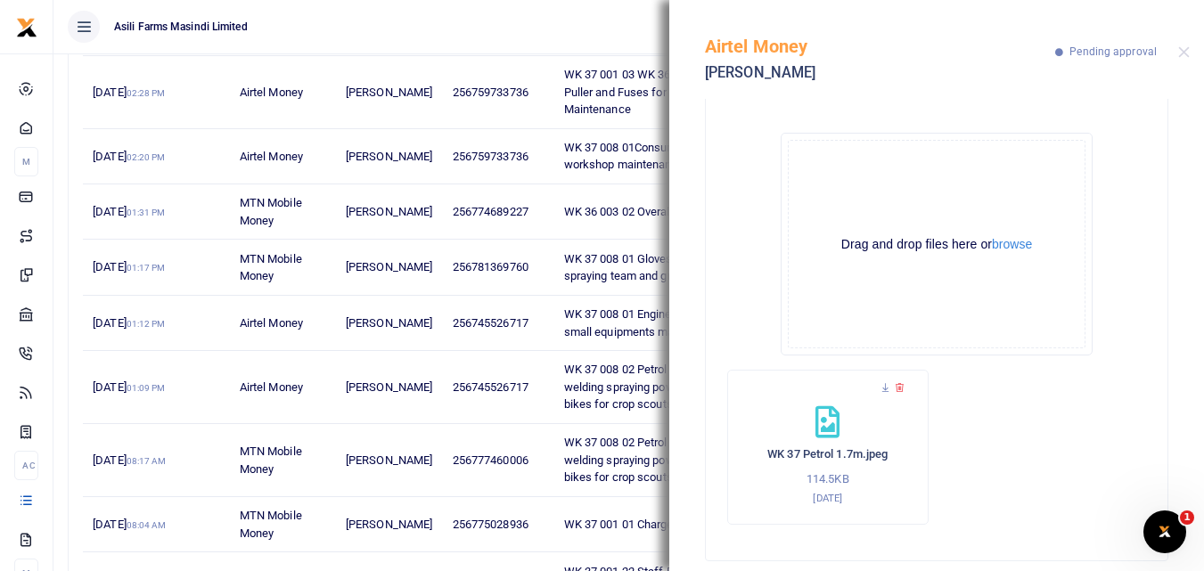
scroll to position [477, 0]
click at [1186, 52] on button "Close" at bounding box center [1185, 52] width 12 height 12
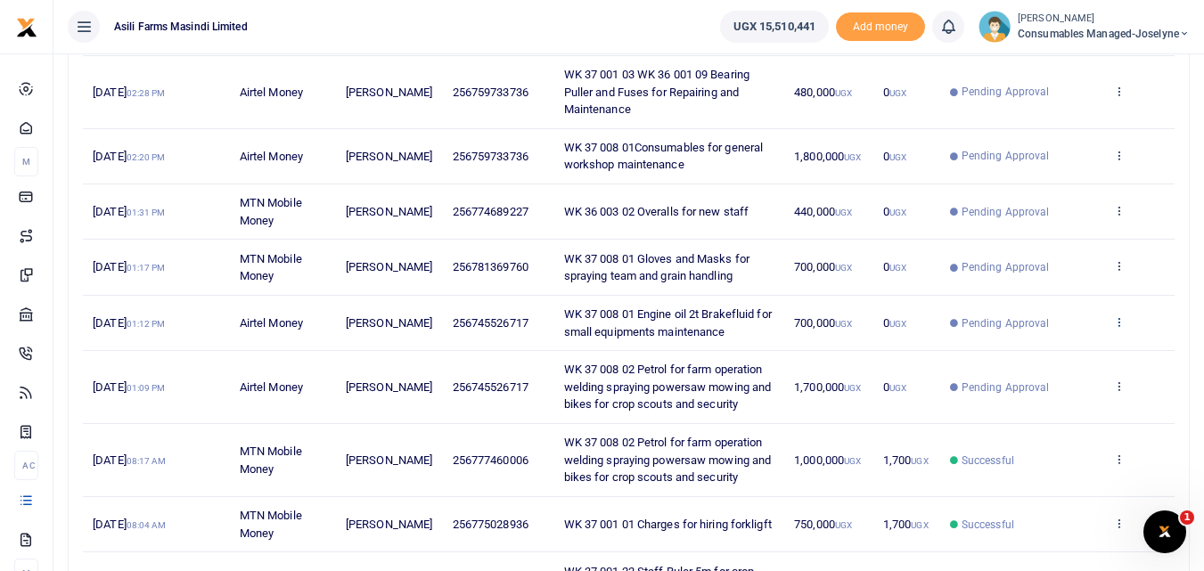
click at [1122, 324] on icon at bounding box center [1120, 322] width 12 height 12
click at [1088, 347] on link "View details" at bounding box center [1053, 352] width 141 height 25
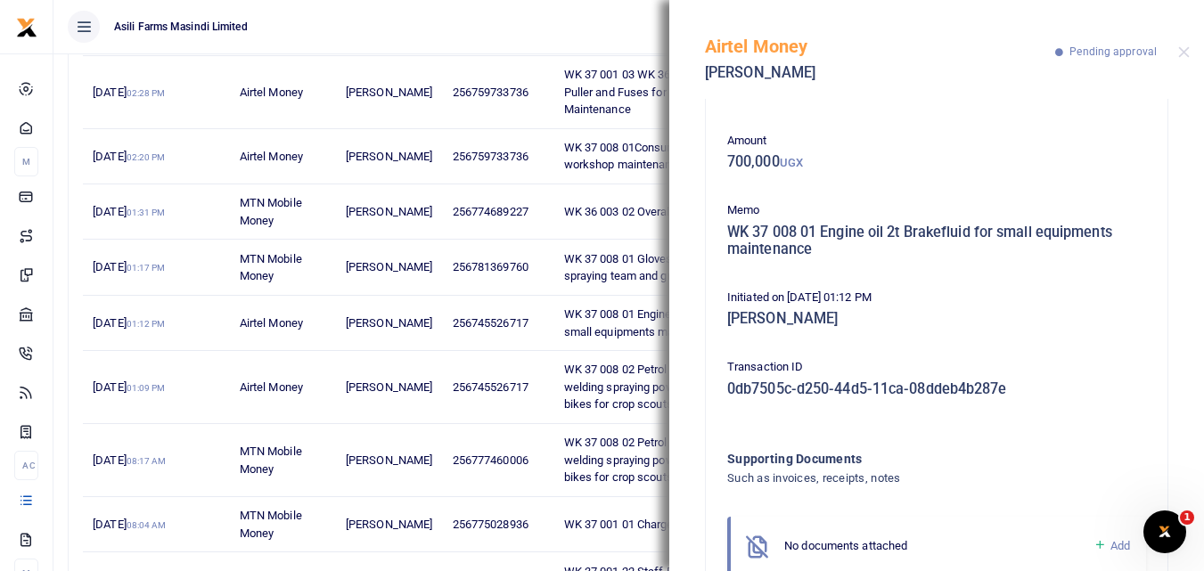
scroll to position [124, 0]
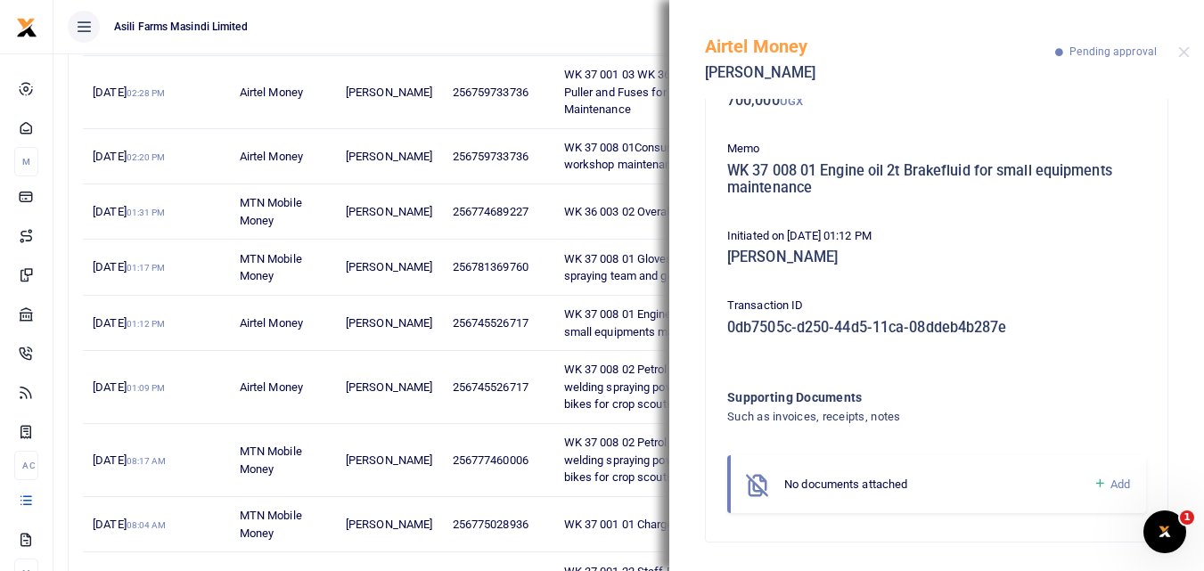
click at [1094, 480] on link "Add" at bounding box center [1112, 484] width 37 height 21
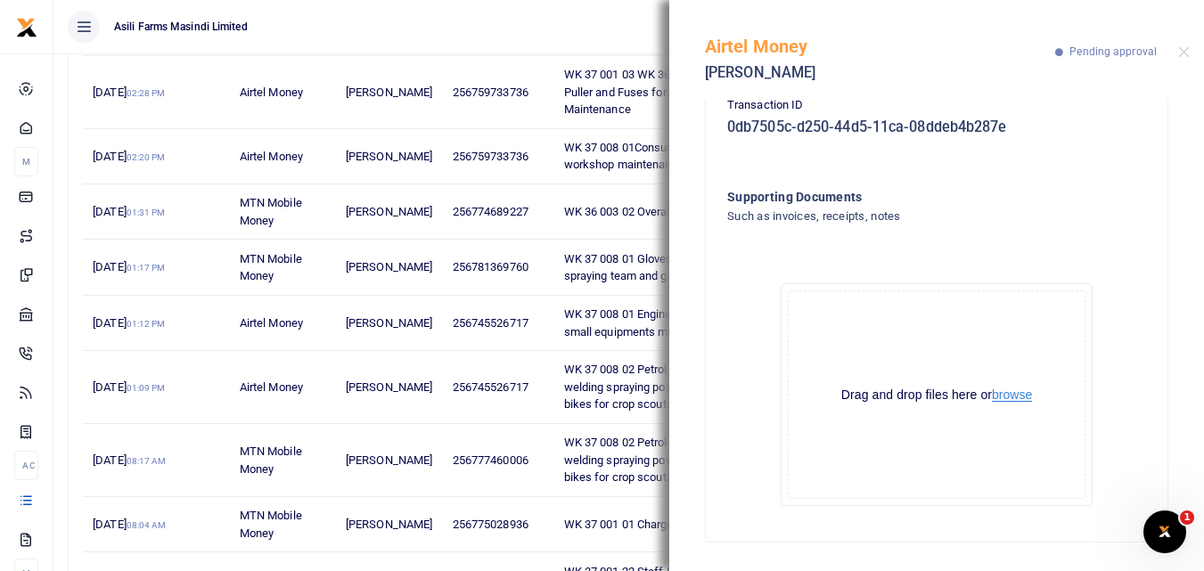
click at [1012, 394] on button "browse" at bounding box center [1012, 395] width 40 height 13
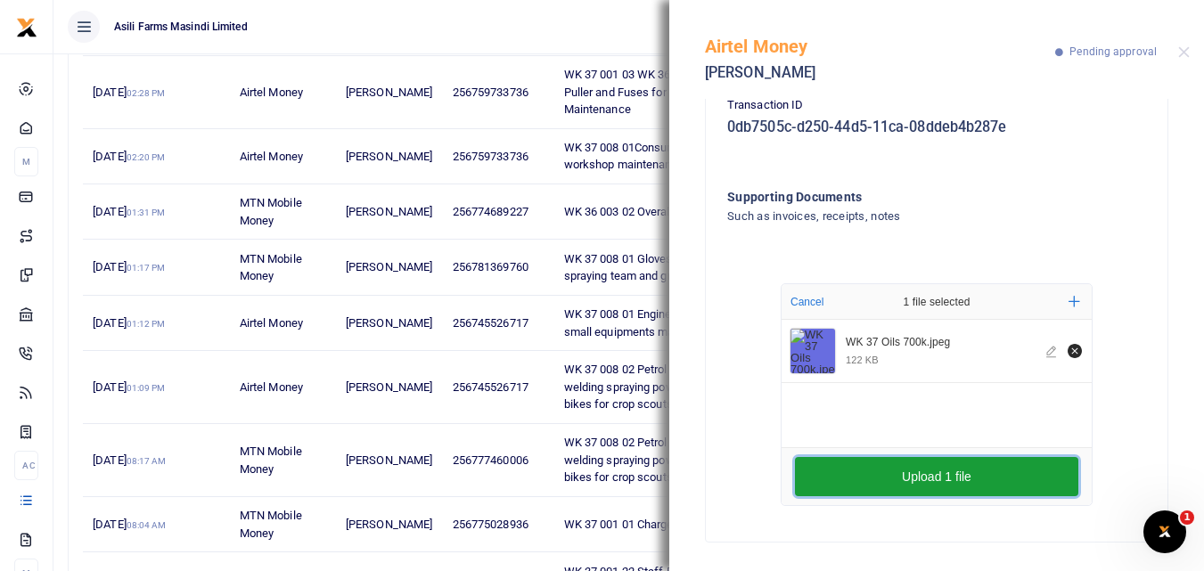
click at [813, 486] on button "Upload 1 file" at bounding box center [937, 476] width 284 height 39
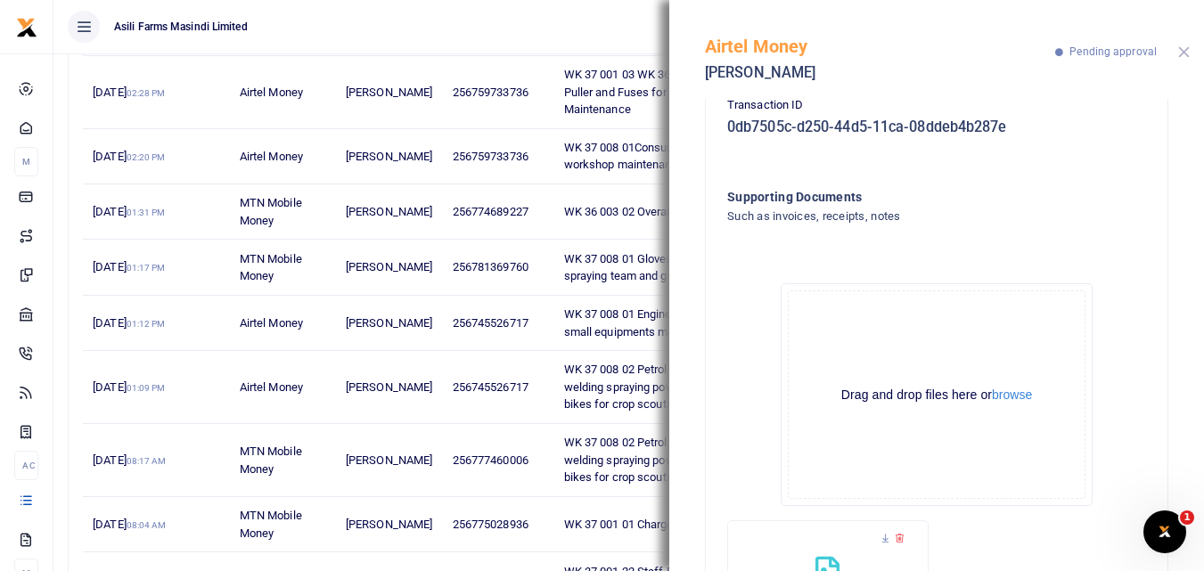
click at [1180, 51] on button "Close" at bounding box center [1185, 52] width 12 height 12
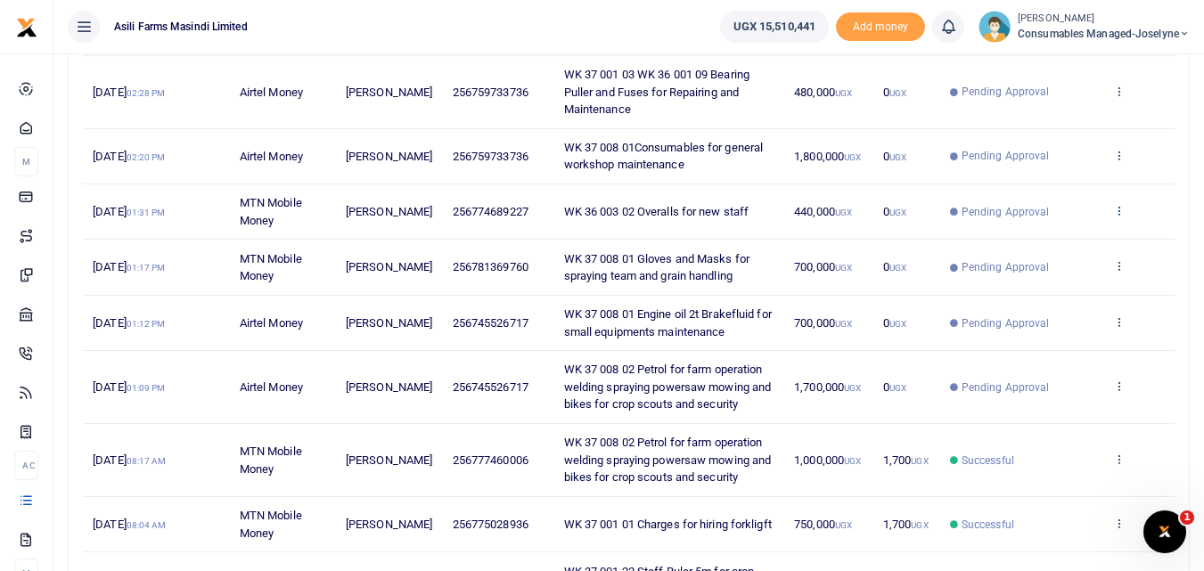
click at [1119, 213] on icon at bounding box center [1120, 210] width 12 height 12
click at [1064, 243] on link "View details" at bounding box center [1053, 240] width 141 height 25
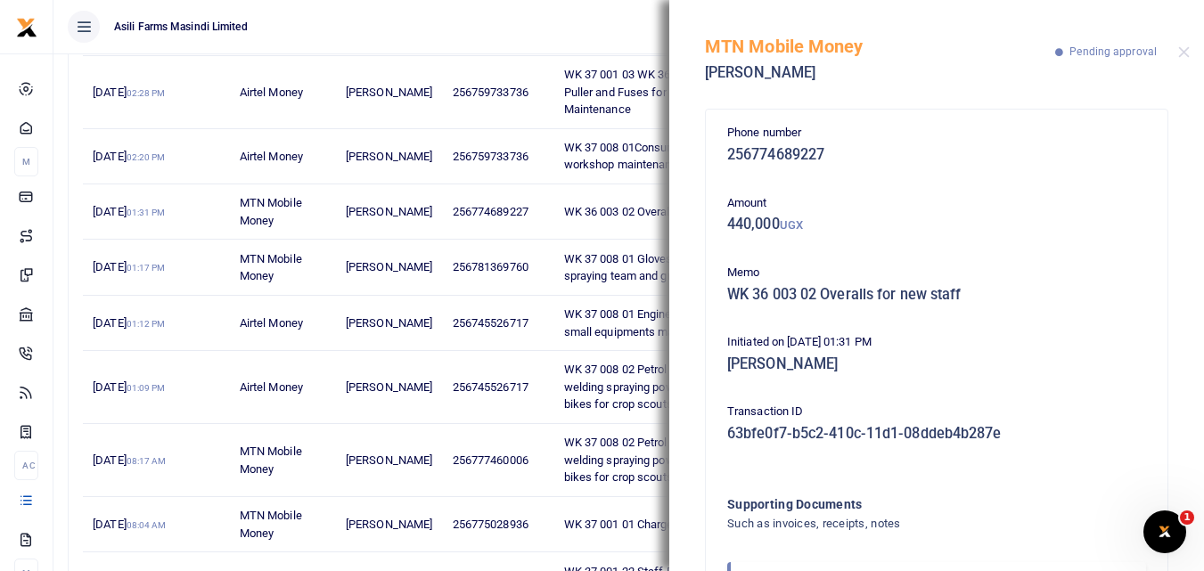
scroll to position [106, 0]
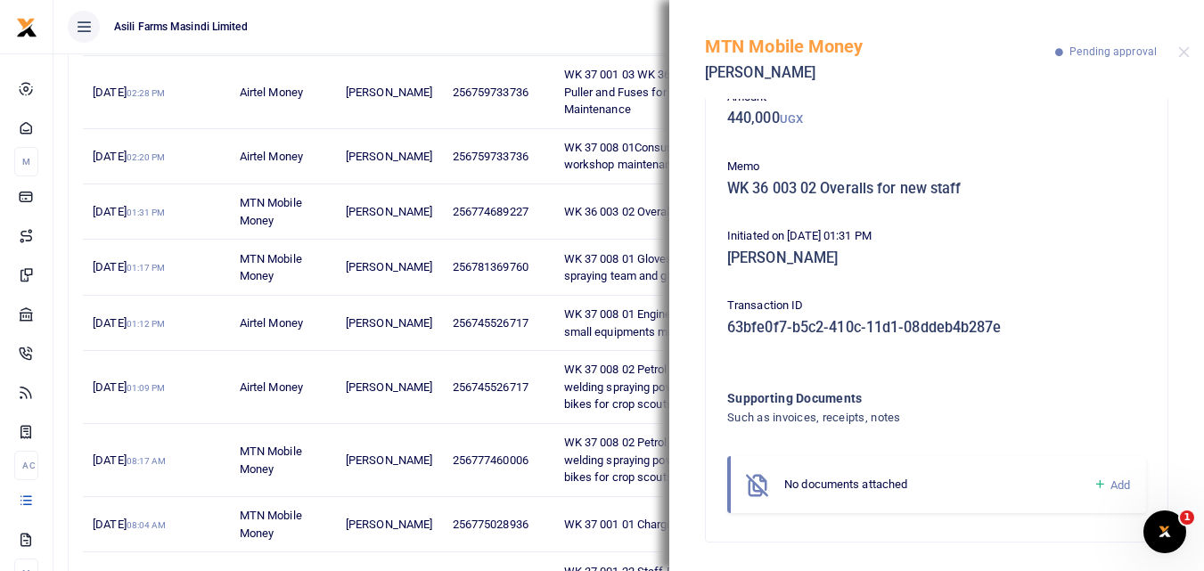
click at [1094, 481] on icon at bounding box center [1100, 485] width 13 height 16
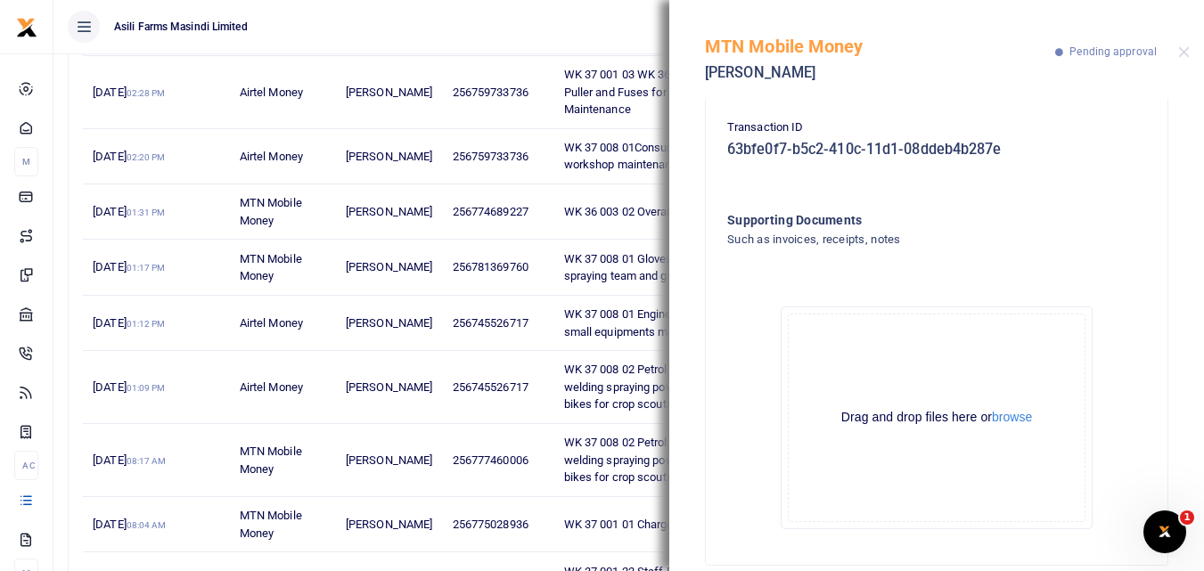
scroll to position [308, 0]
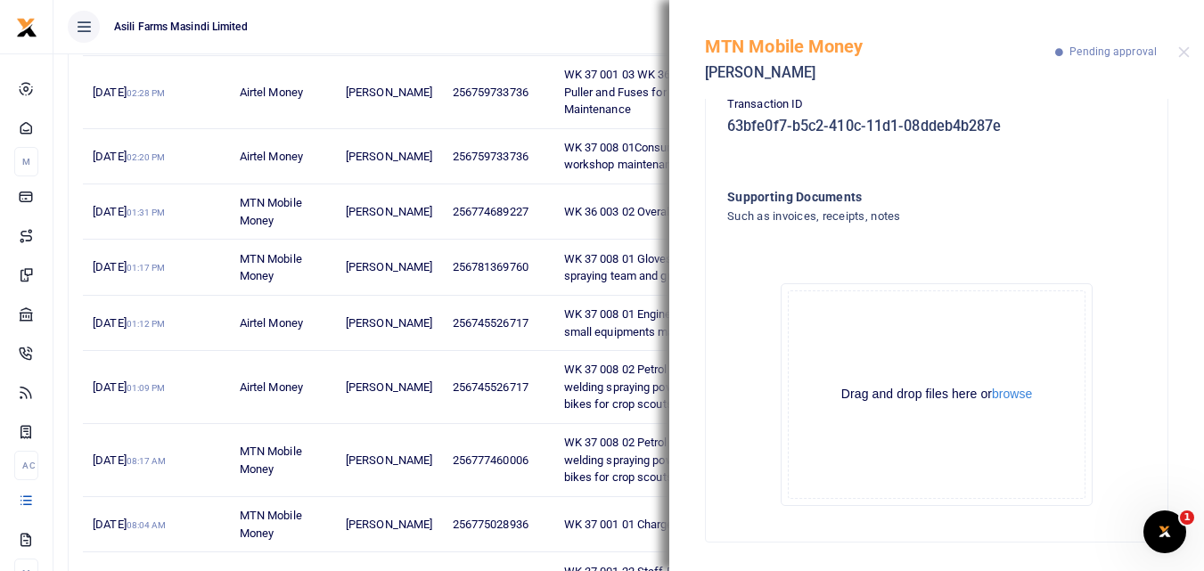
click at [1018, 403] on div "Drag and drop files here or browse" at bounding box center [937, 394] width 296 height 17
click at [1015, 389] on button "browse" at bounding box center [1012, 394] width 40 height 13
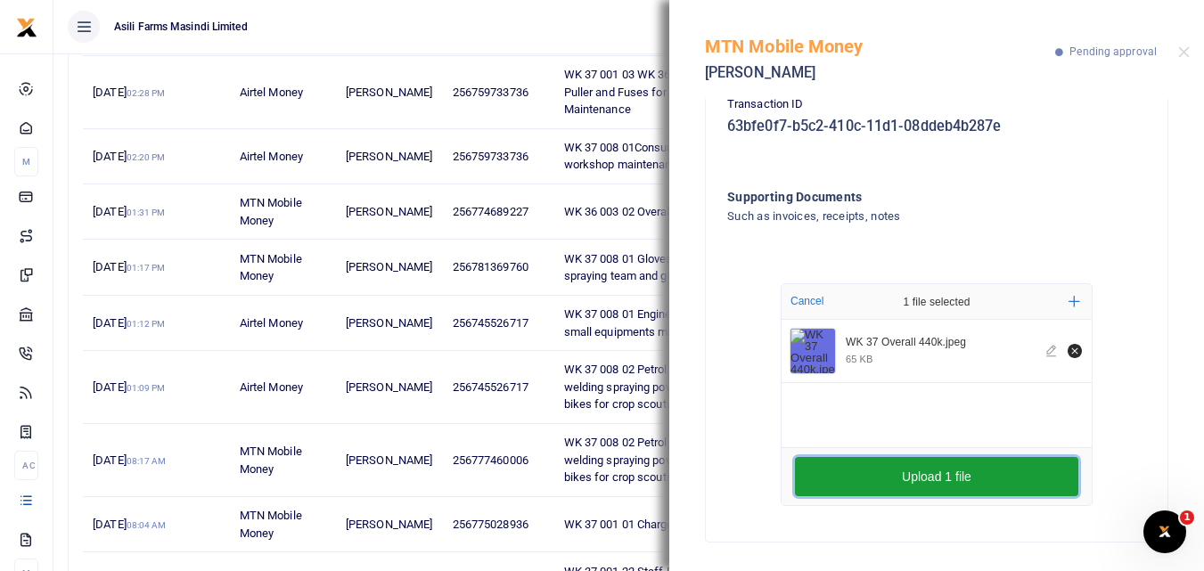
click at [829, 483] on button "Upload 1 file" at bounding box center [937, 476] width 284 height 39
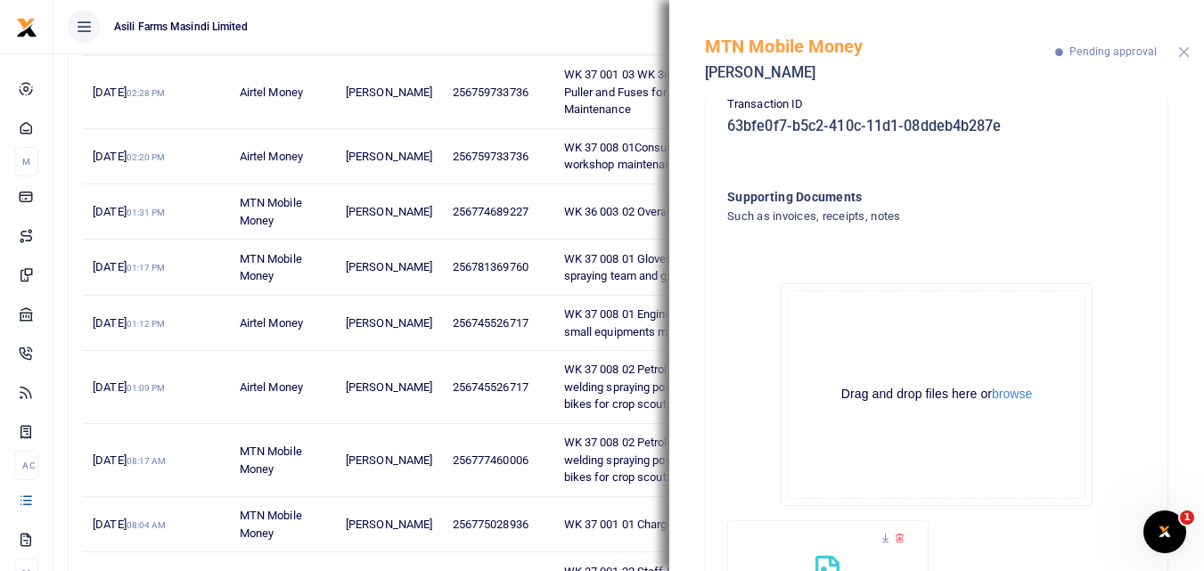
click at [1186, 54] on button "Close" at bounding box center [1185, 52] width 12 height 12
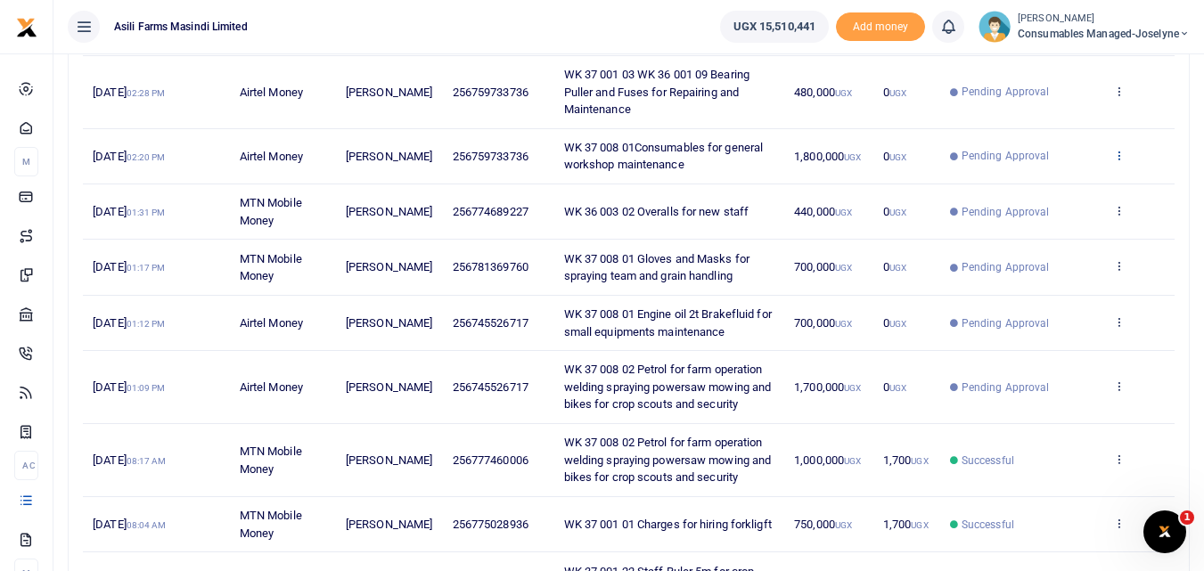
click at [1122, 155] on icon at bounding box center [1120, 155] width 12 height 12
click at [1060, 186] on link "View details" at bounding box center [1053, 185] width 141 height 25
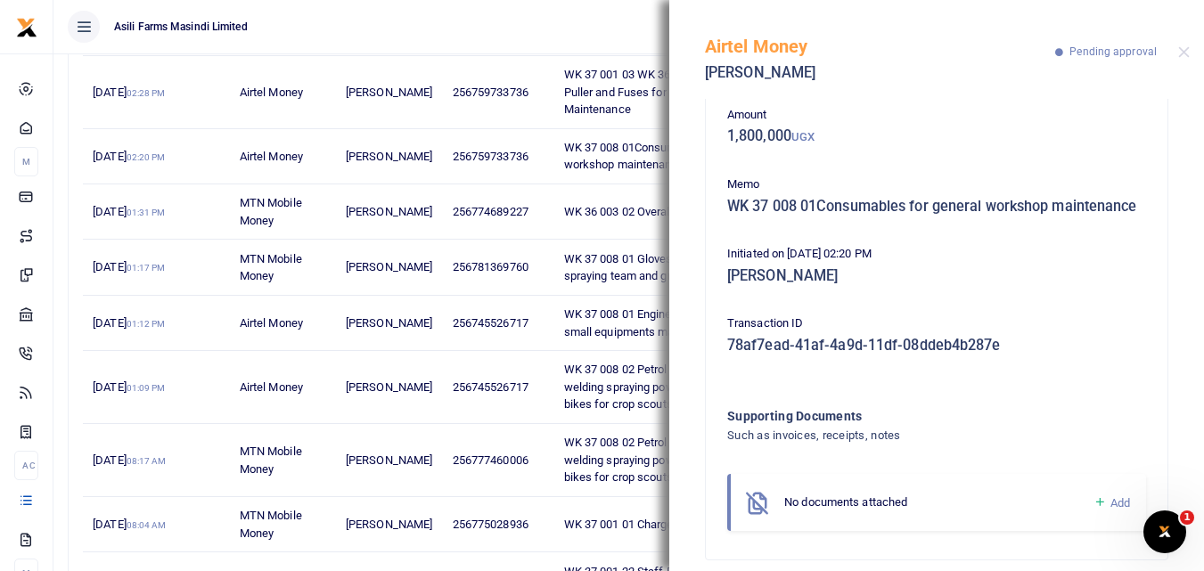
scroll to position [124, 0]
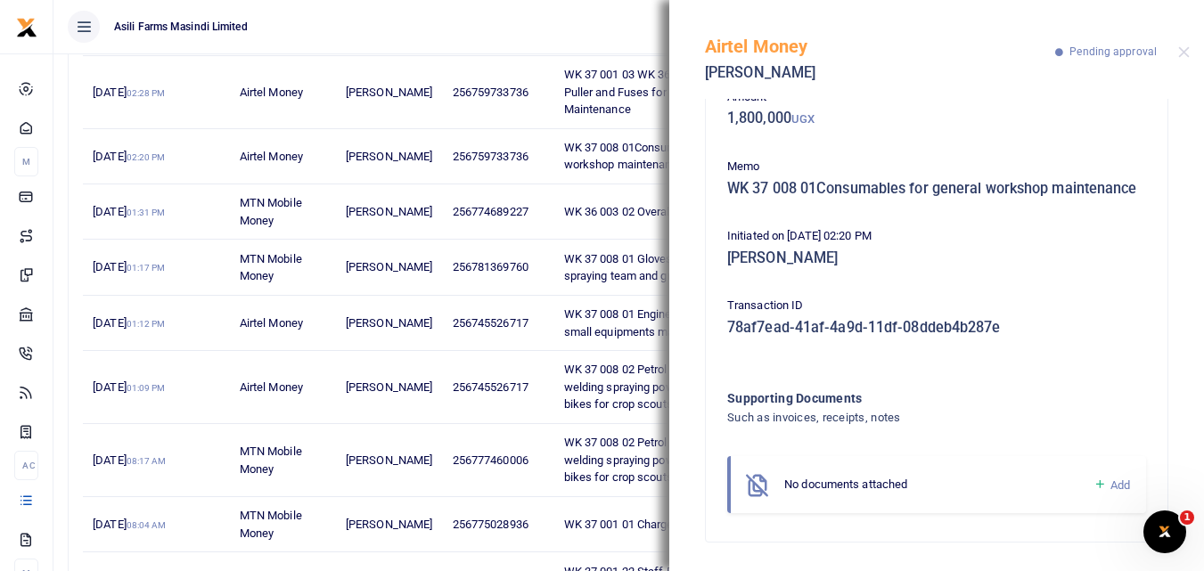
click at [1094, 478] on icon at bounding box center [1100, 485] width 13 height 16
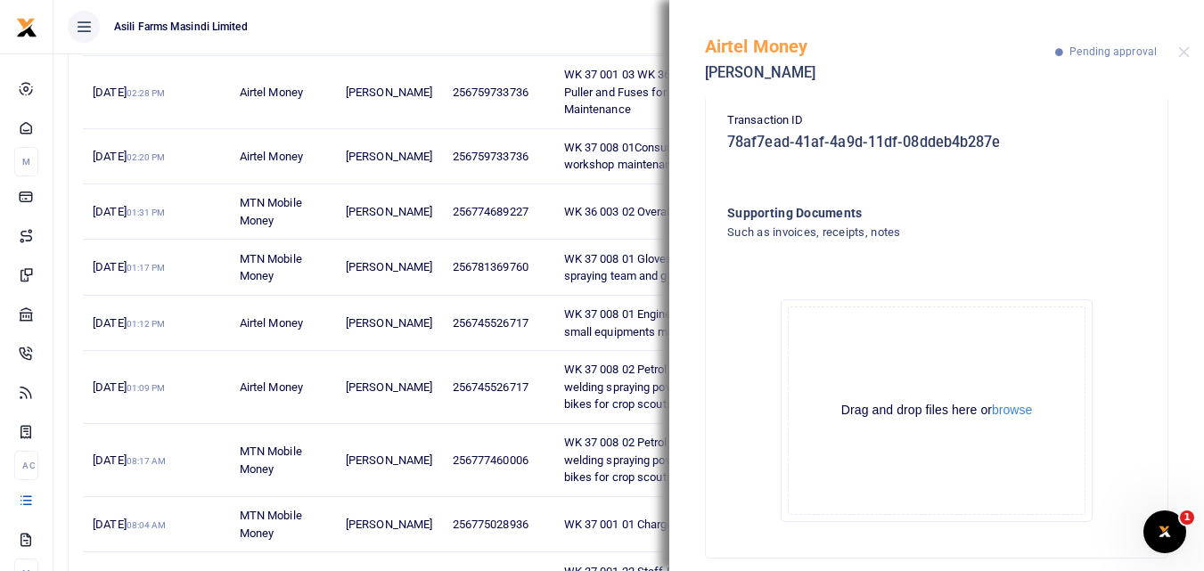
scroll to position [325, 0]
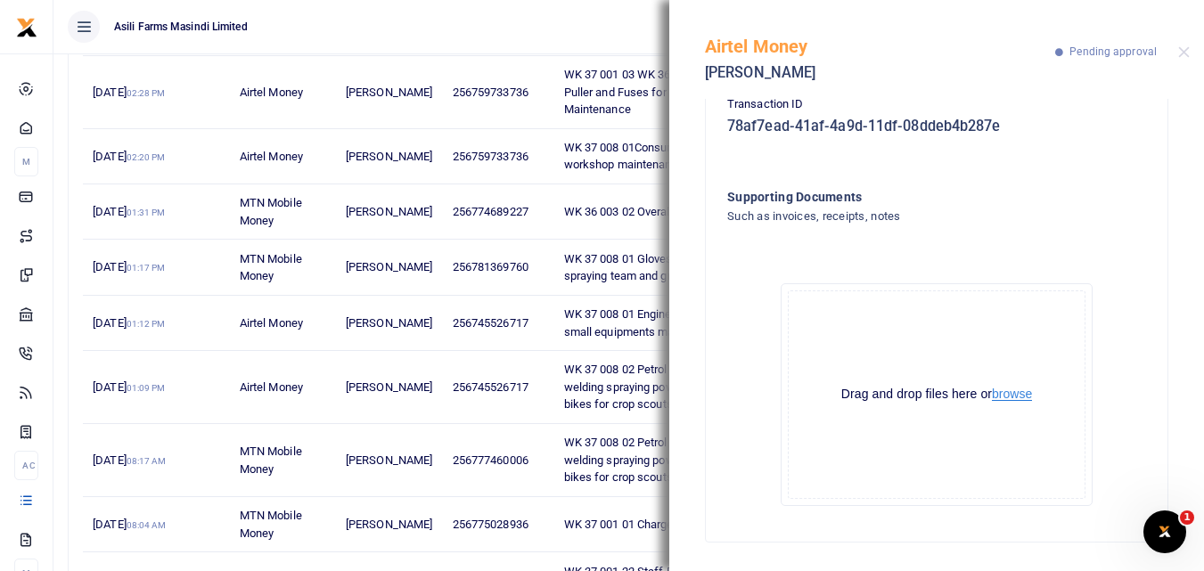
click at [1005, 392] on button "browse" at bounding box center [1012, 394] width 40 height 13
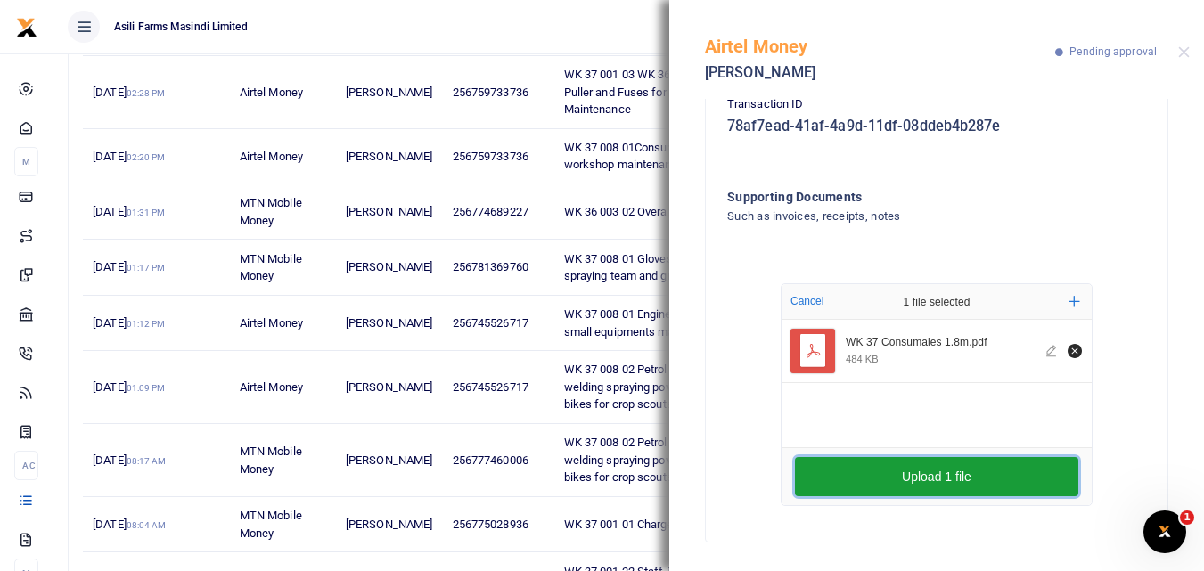
click at [945, 472] on button "Upload 1 file" at bounding box center [937, 476] width 284 height 39
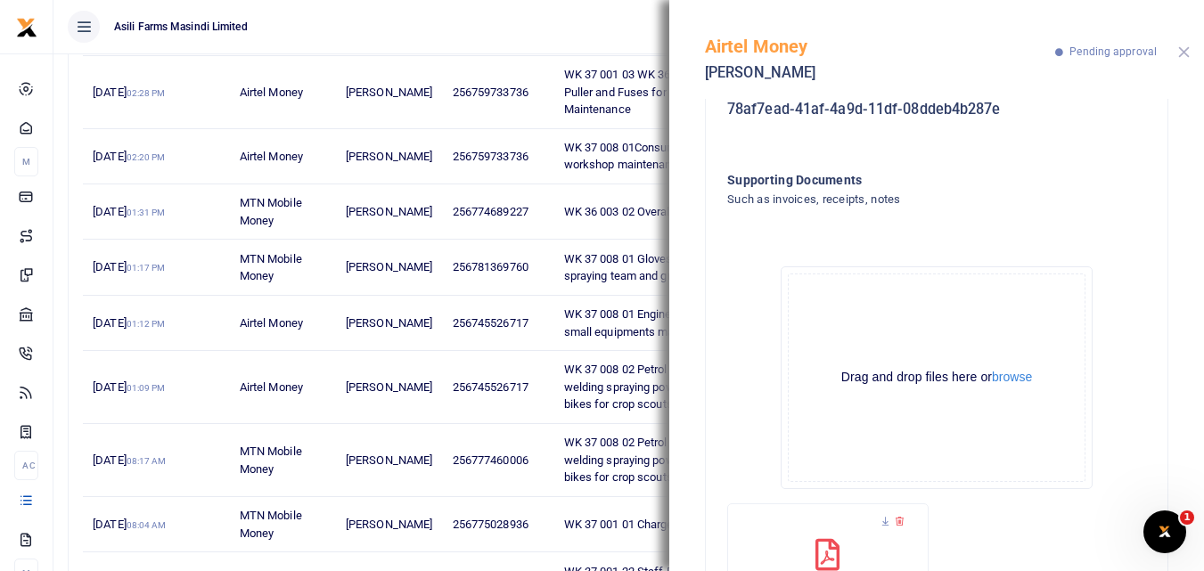
click at [1184, 47] on button "Close" at bounding box center [1185, 52] width 12 height 12
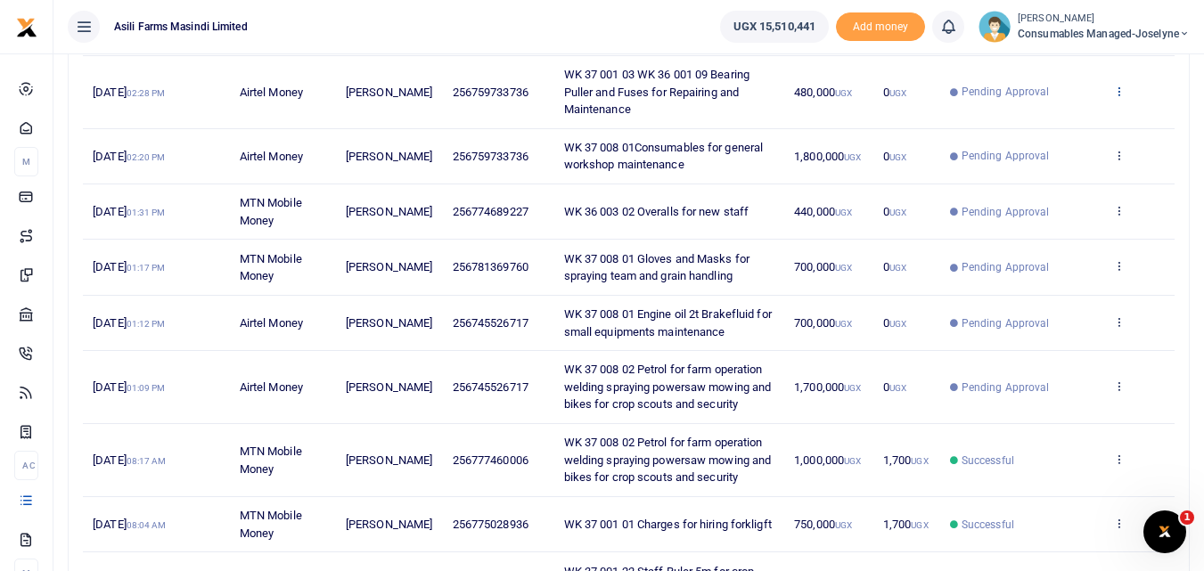
click at [1119, 92] on icon at bounding box center [1120, 91] width 12 height 12
click at [1045, 123] on link "View details" at bounding box center [1053, 120] width 141 height 25
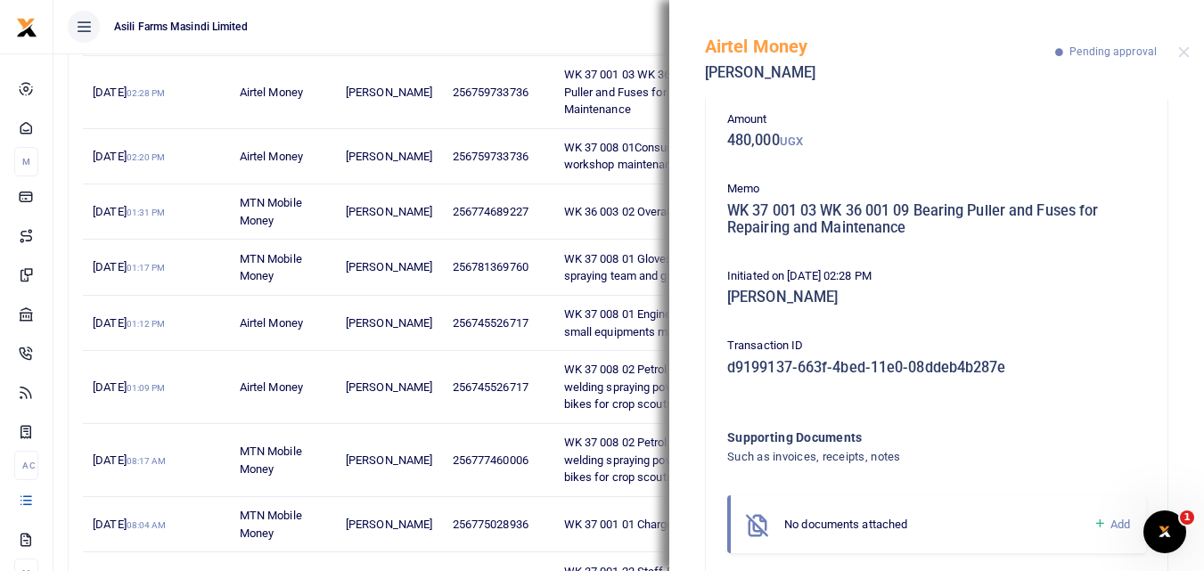
scroll to position [124, 0]
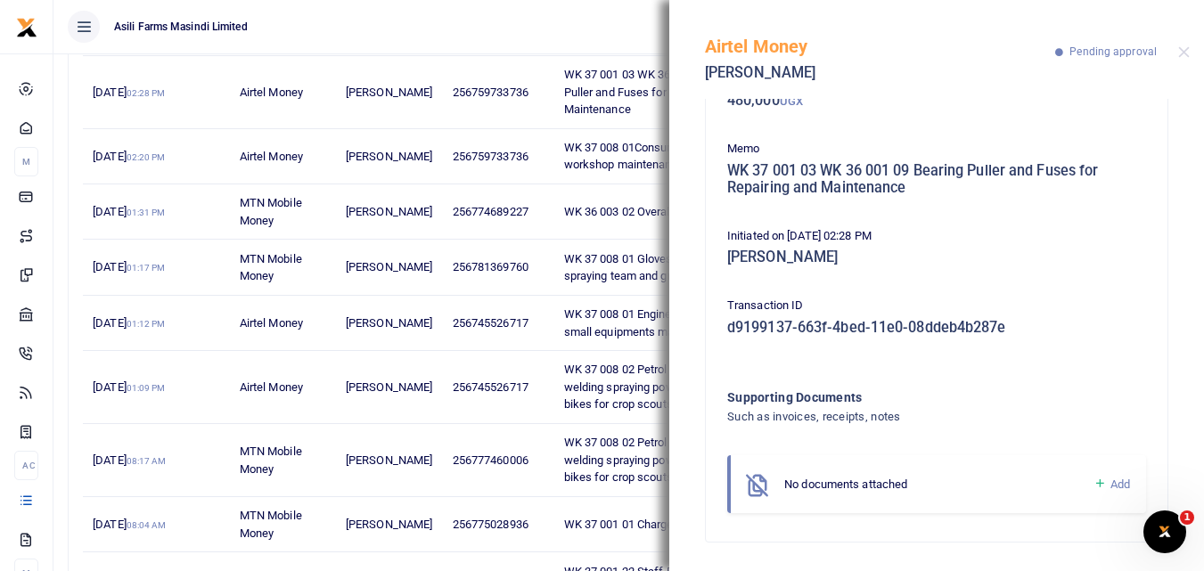
click at [1094, 486] on icon at bounding box center [1100, 484] width 13 height 16
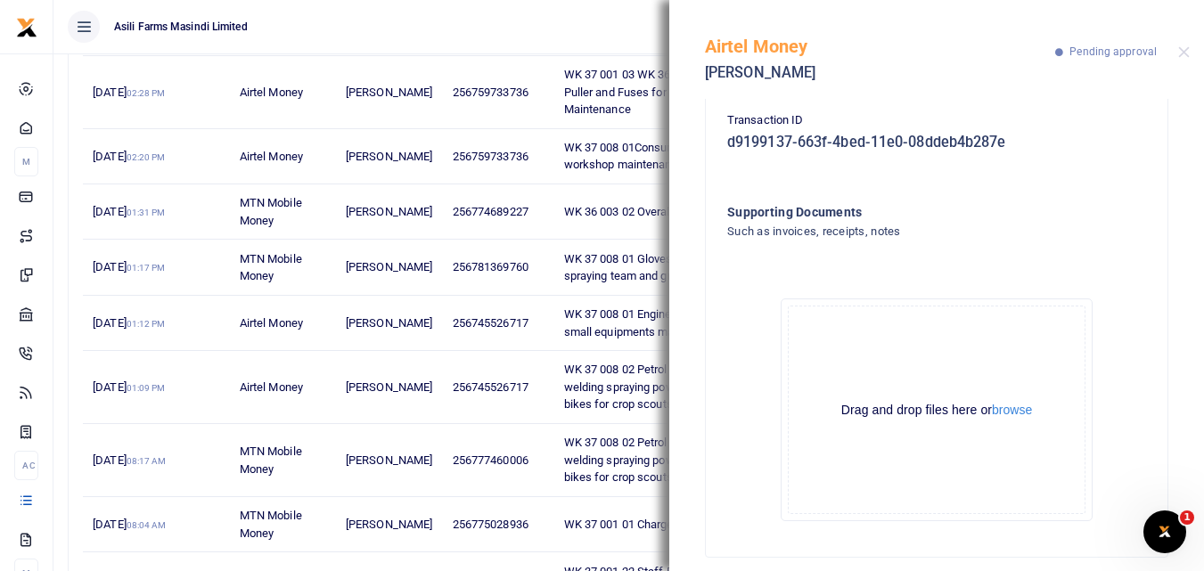
scroll to position [325, 0]
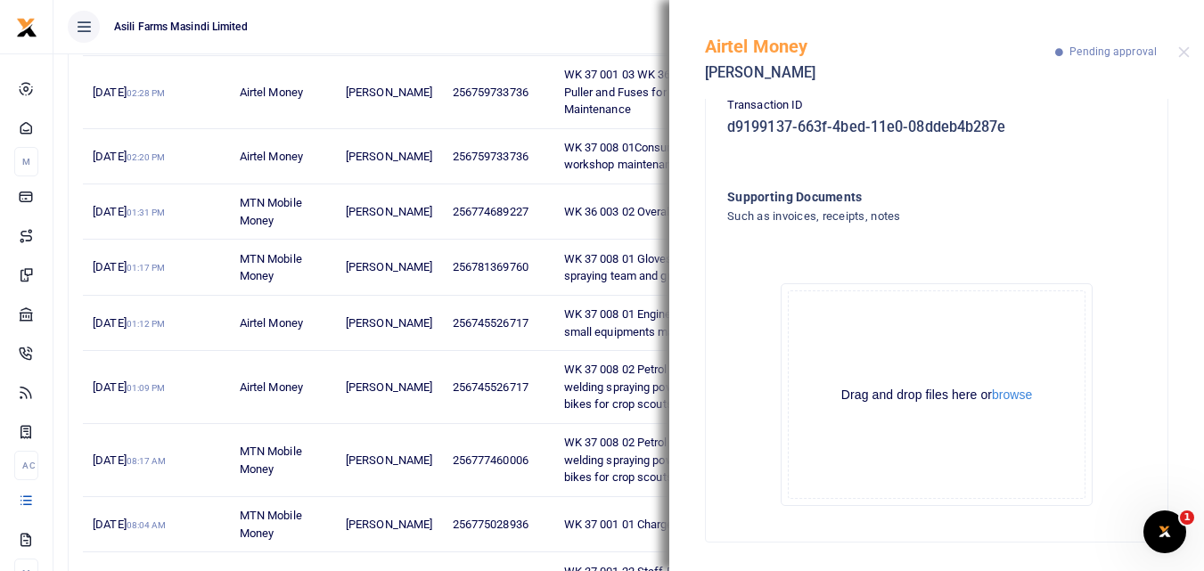
click at [1031, 396] on div "Drag and drop files here or browse" at bounding box center [937, 395] width 296 height 17
click at [1016, 395] on button "browse" at bounding box center [1012, 395] width 40 height 13
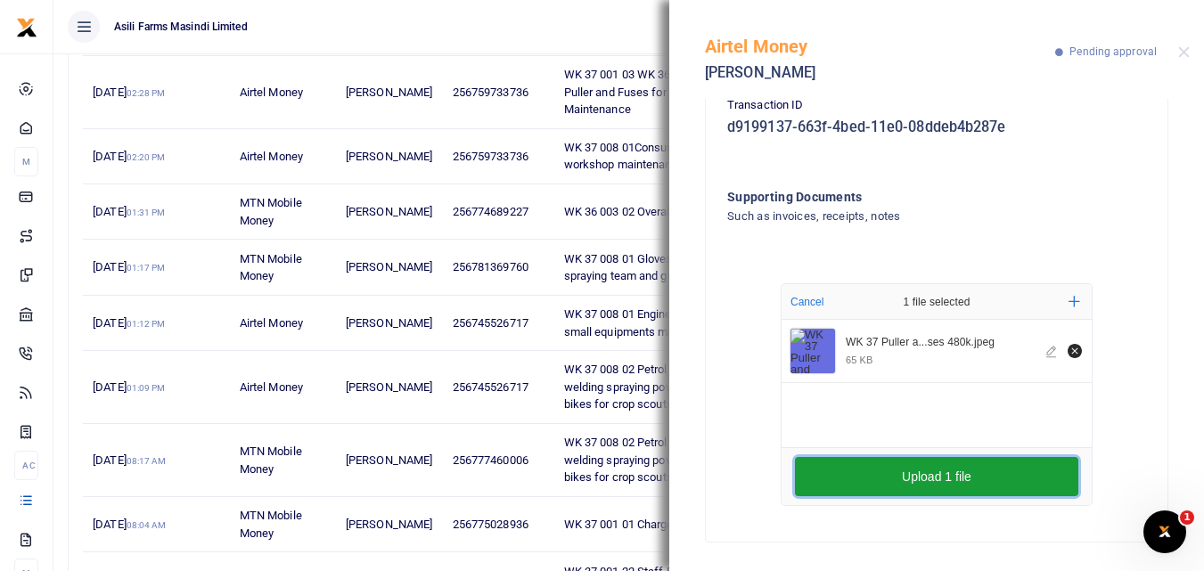
click at [879, 481] on button "Upload 1 file" at bounding box center [937, 476] width 284 height 39
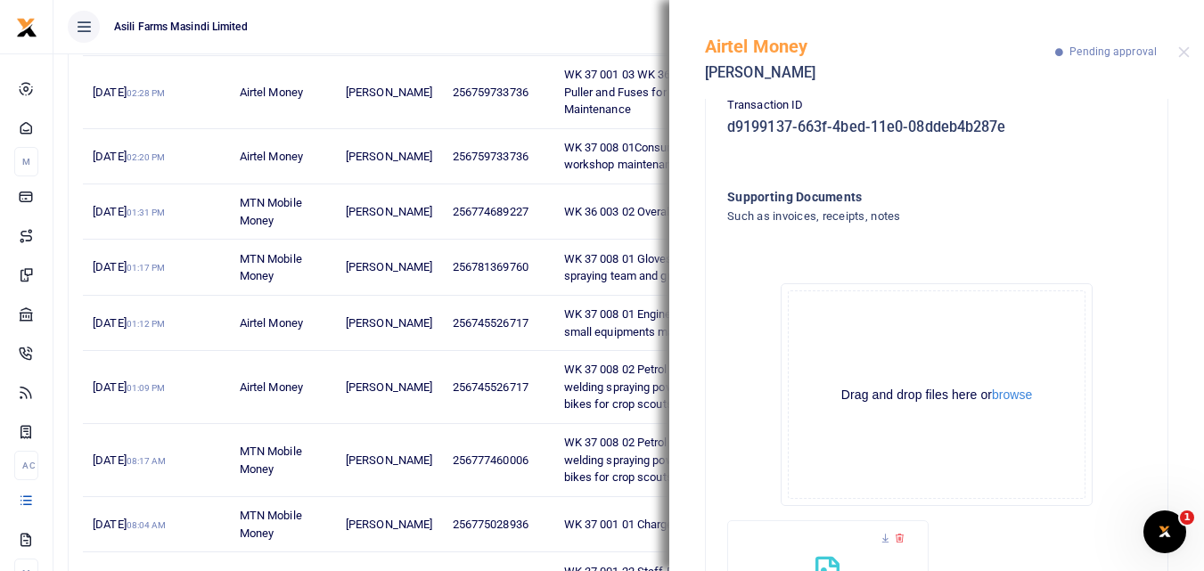
click at [1178, 49] on div "Airtel Money Stephen Mutibwa Pending approval" at bounding box center [937, 49] width 535 height 99
click at [1183, 51] on button "Close" at bounding box center [1185, 52] width 12 height 12
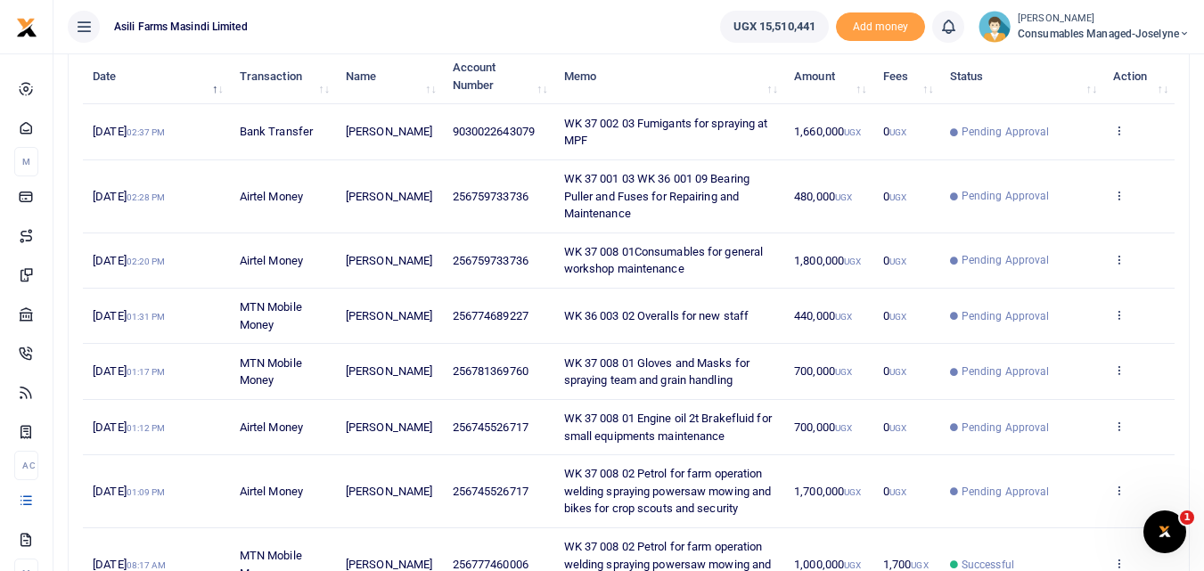
scroll to position [225, 0]
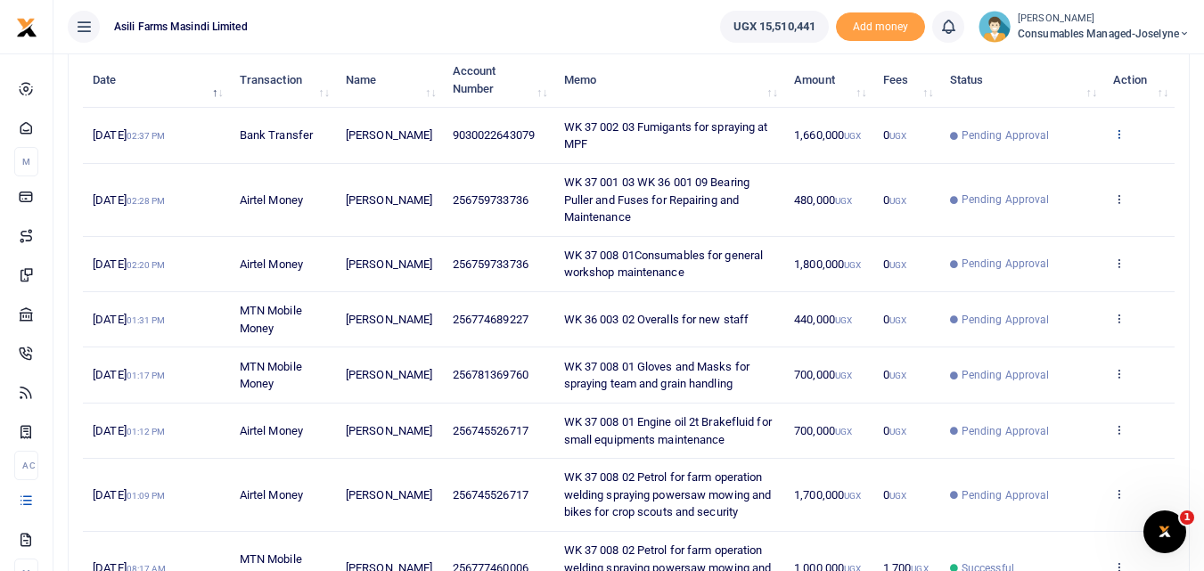
click at [1121, 141] on link at bounding box center [1120, 134] width 12 height 13
click at [1068, 164] on link "View details" at bounding box center [1053, 164] width 141 height 25
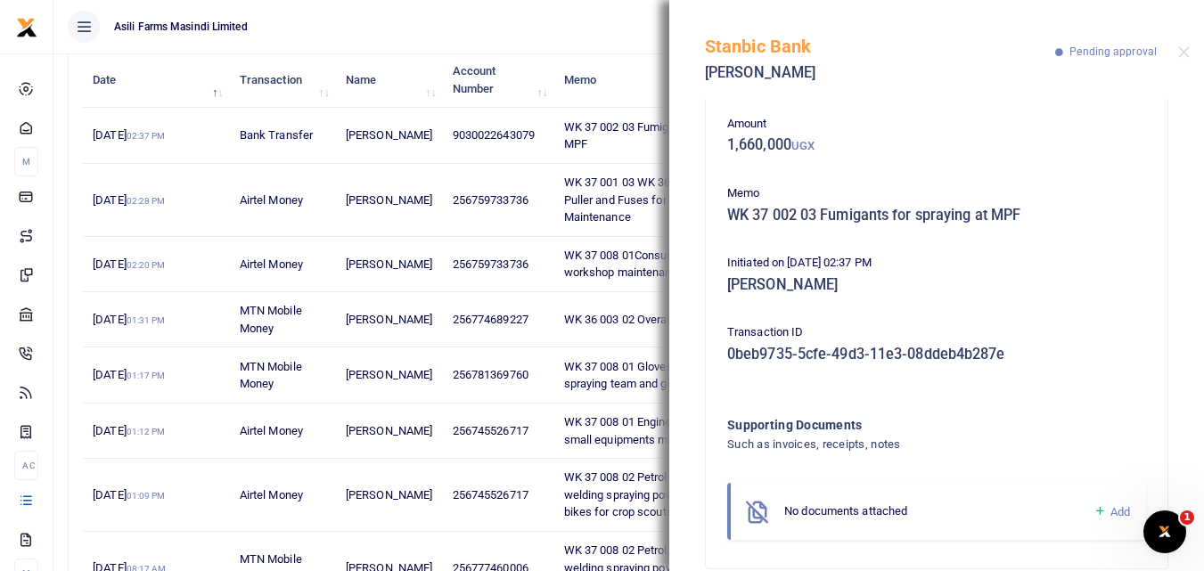
scroll to position [106, 0]
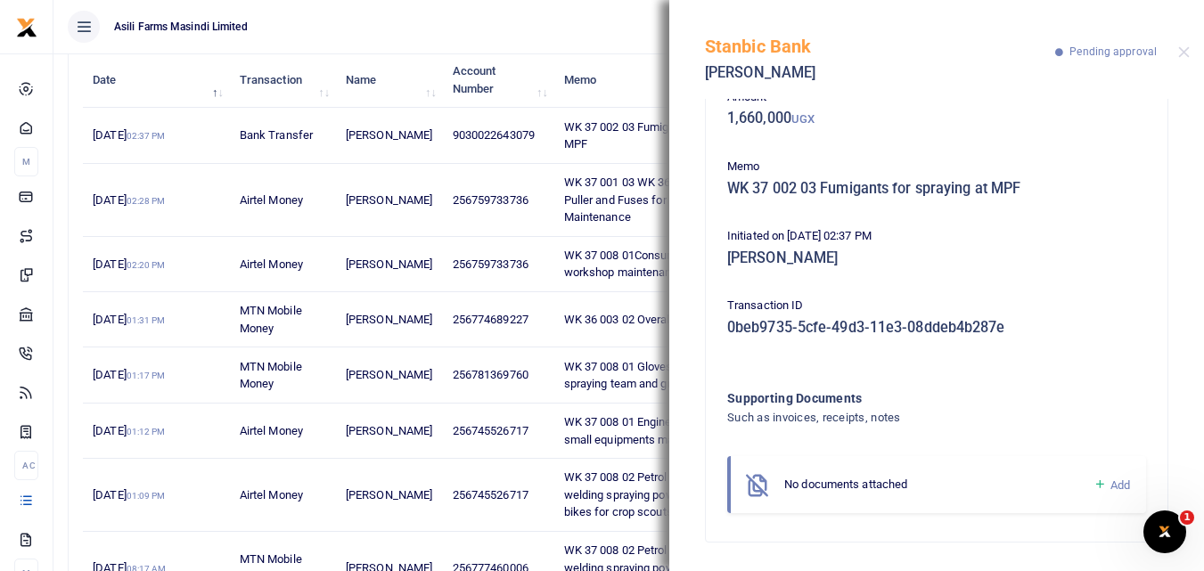
click at [1094, 485] on icon at bounding box center [1100, 485] width 13 height 16
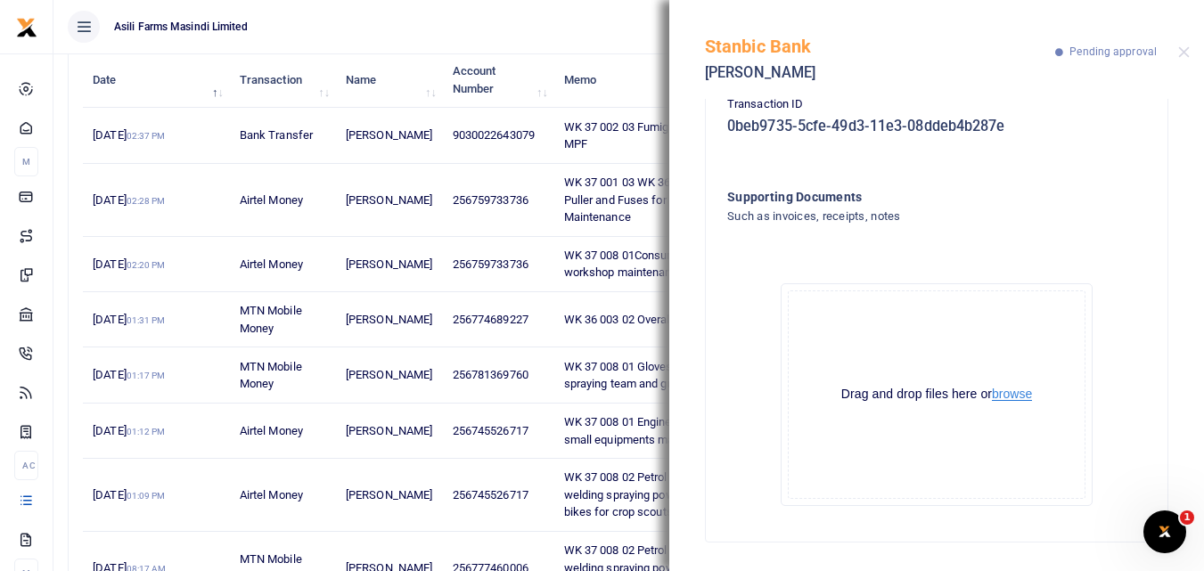
click at [1015, 395] on button "browse" at bounding box center [1012, 394] width 40 height 13
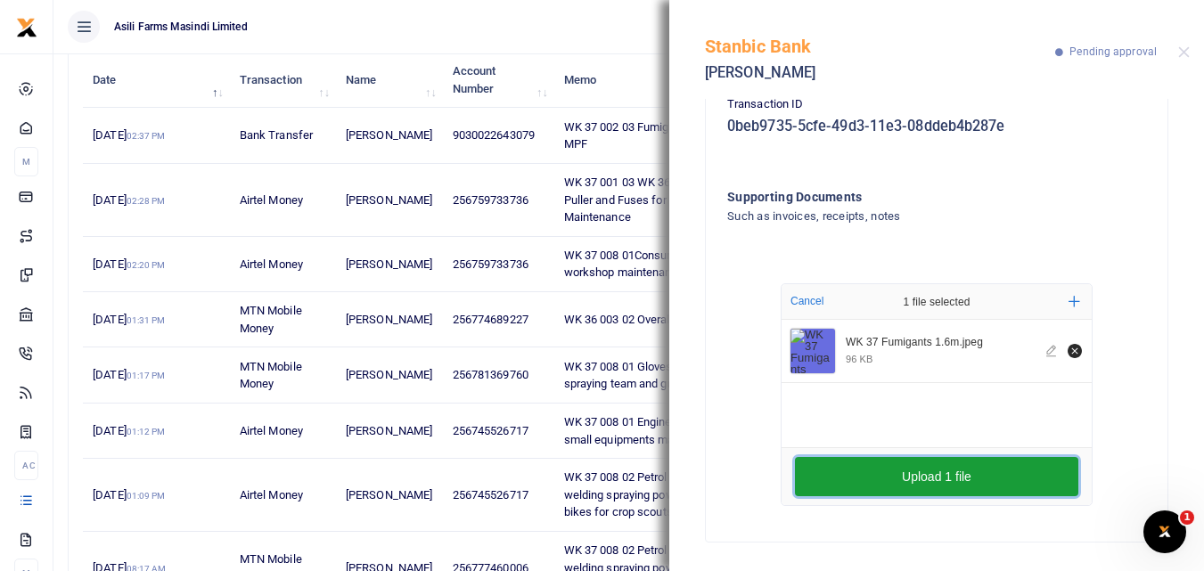
click at [899, 479] on button "Upload 1 file" at bounding box center [937, 476] width 284 height 39
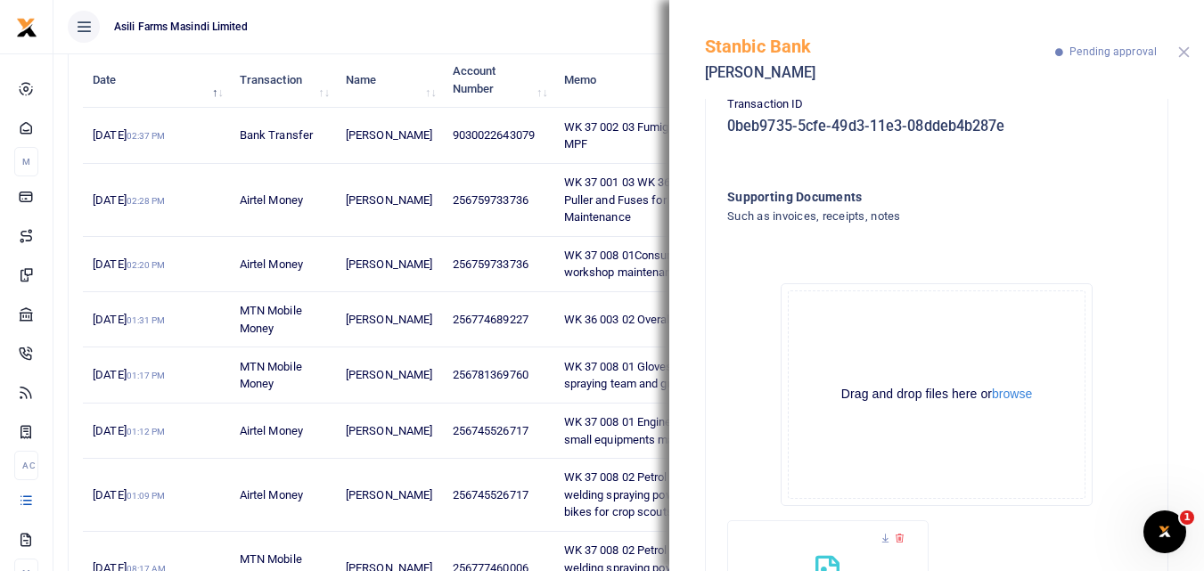
click at [1182, 51] on button "Close" at bounding box center [1185, 52] width 12 height 12
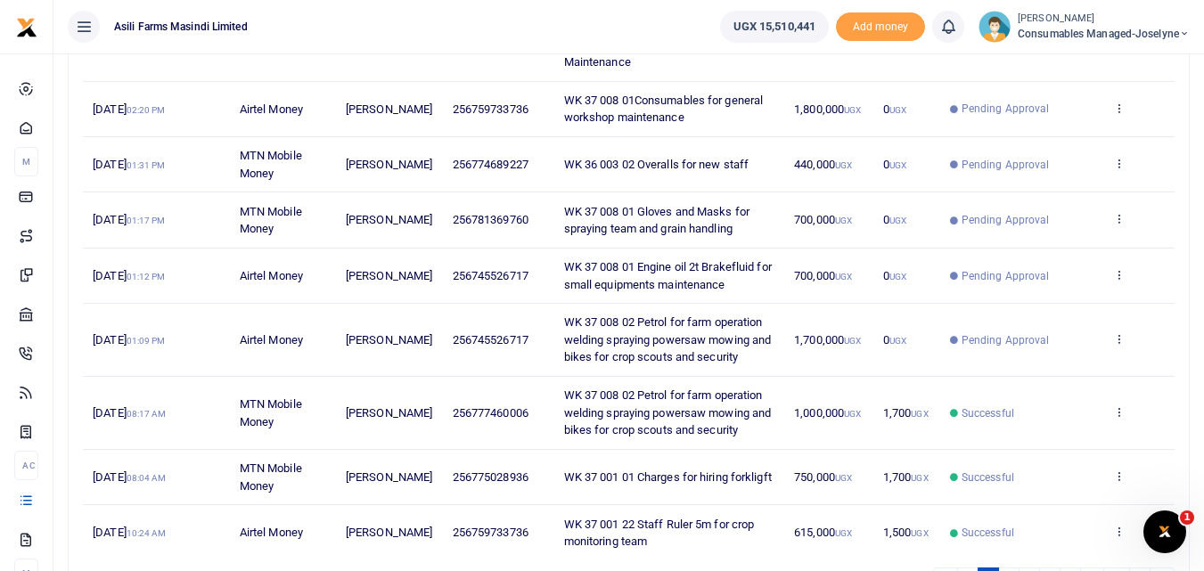
scroll to position [378, 0]
click at [1118, 415] on icon at bounding box center [1120, 413] width 12 height 12
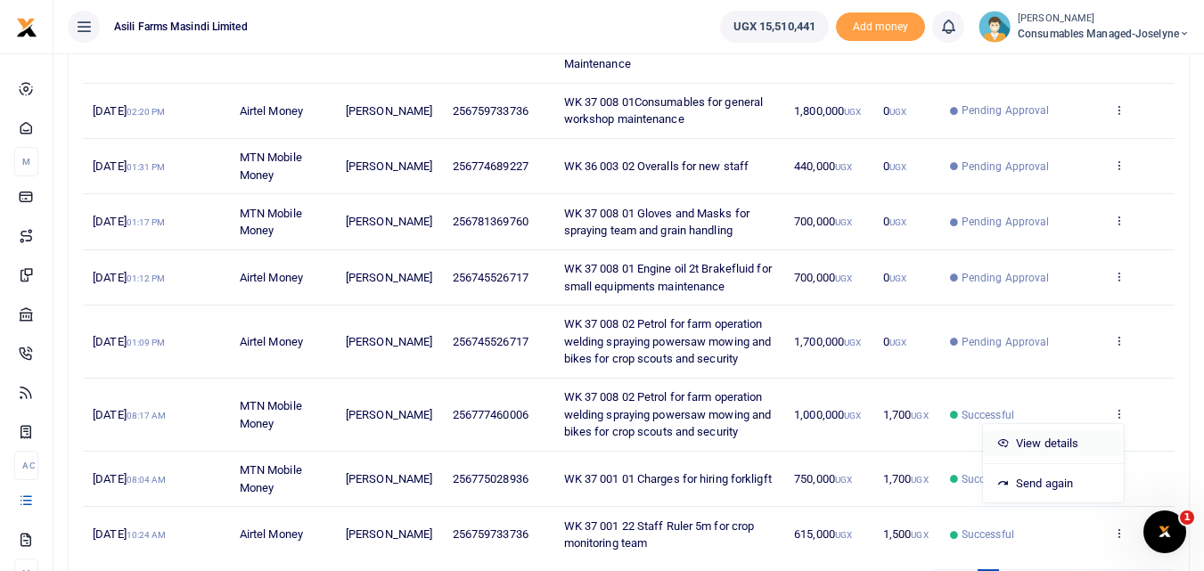
click at [1060, 440] on link "View details" at bounding box center [1053, 444] width 141 height 25
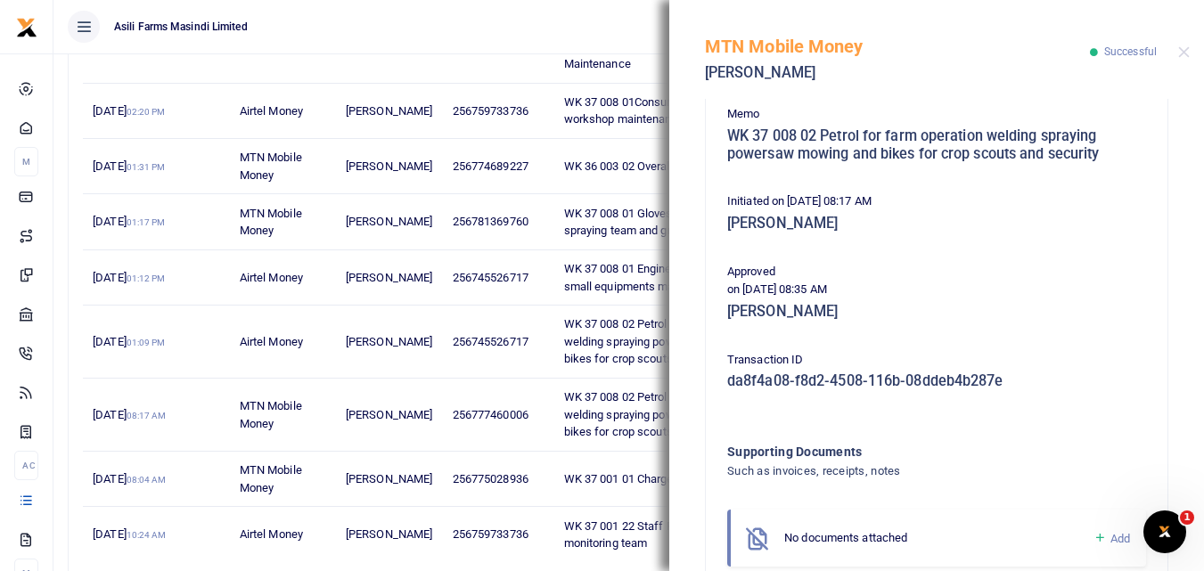
scroll to position [314, 0]
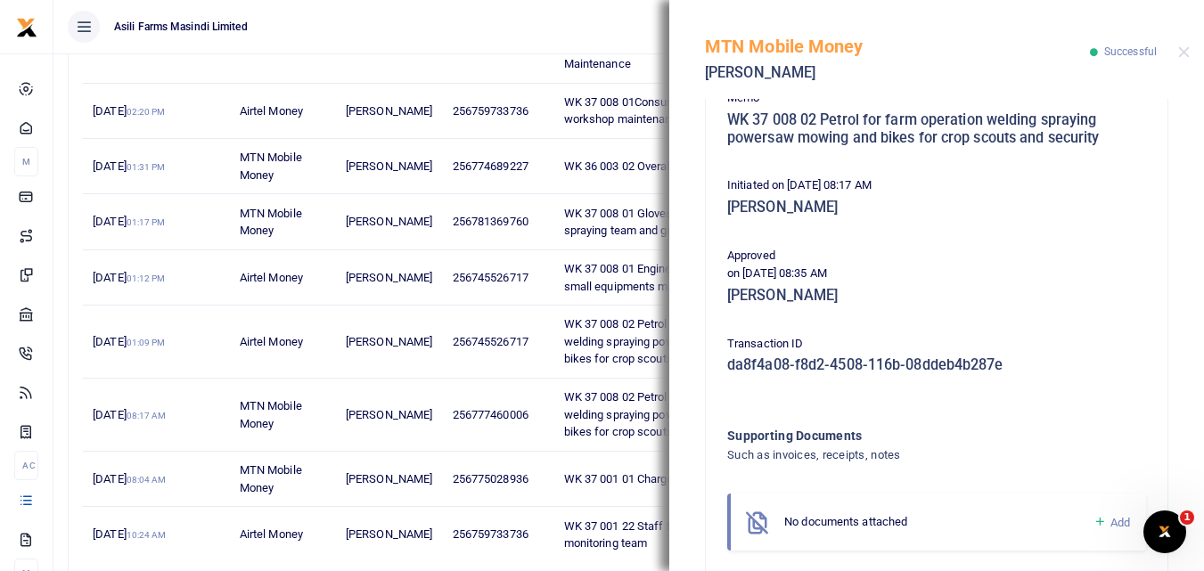
click at [1094, 524] on icon at bounding box center [1100, 522] width 13 height 16
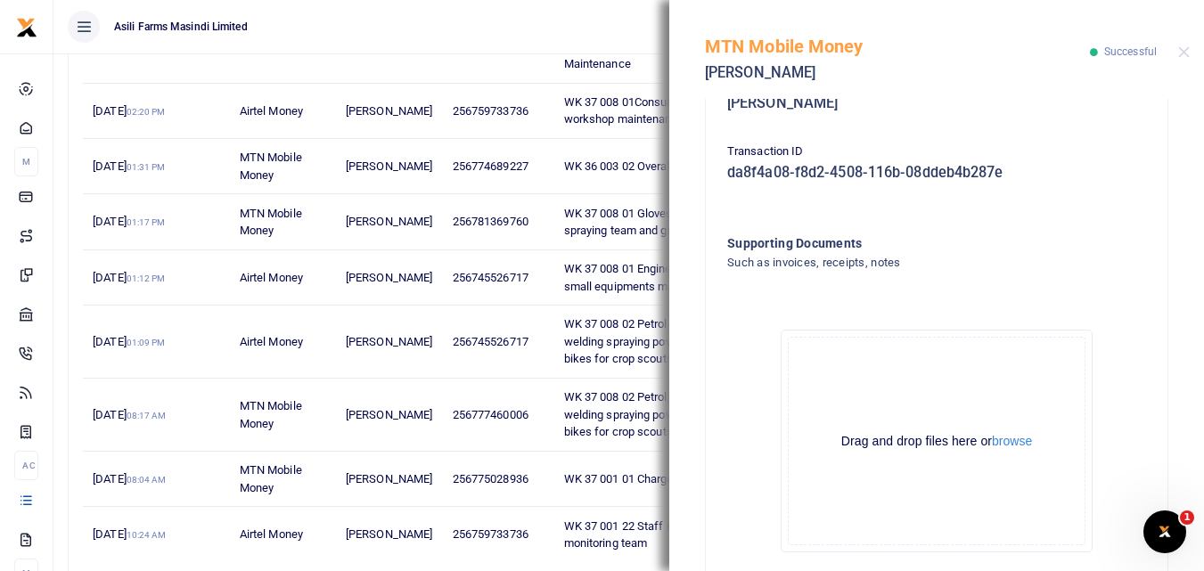
scroll to position [508, 0]
click at [1005, 445] on button "browse" at bounding box center [1012, 439] width 40 height 13
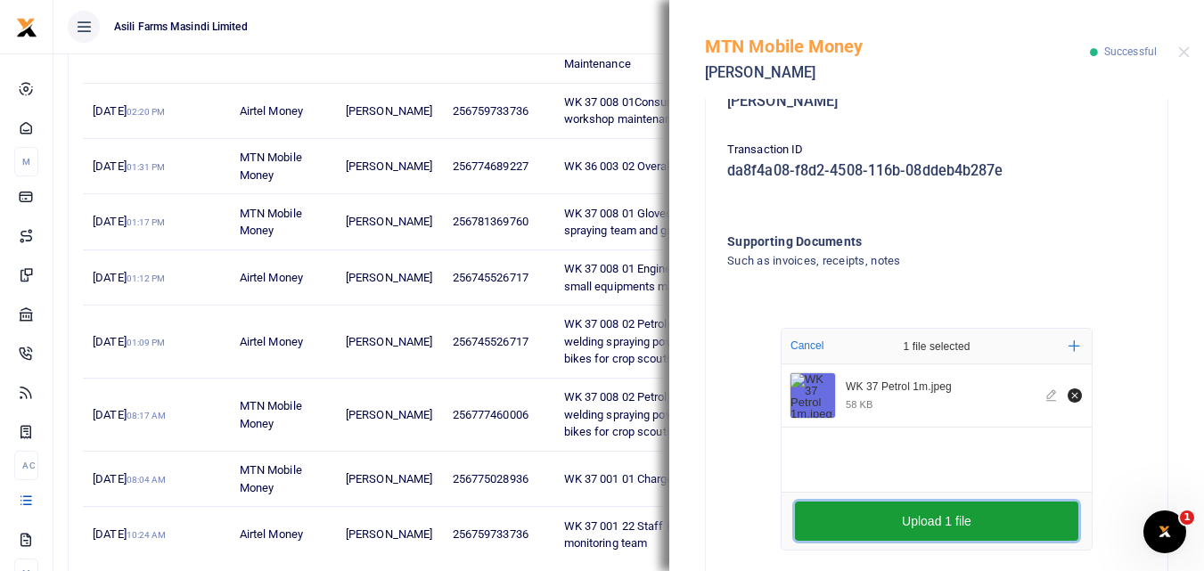
click at [934, 519] on button "Upload 1 file" at bounding box center [937, 521] width 284 height 39
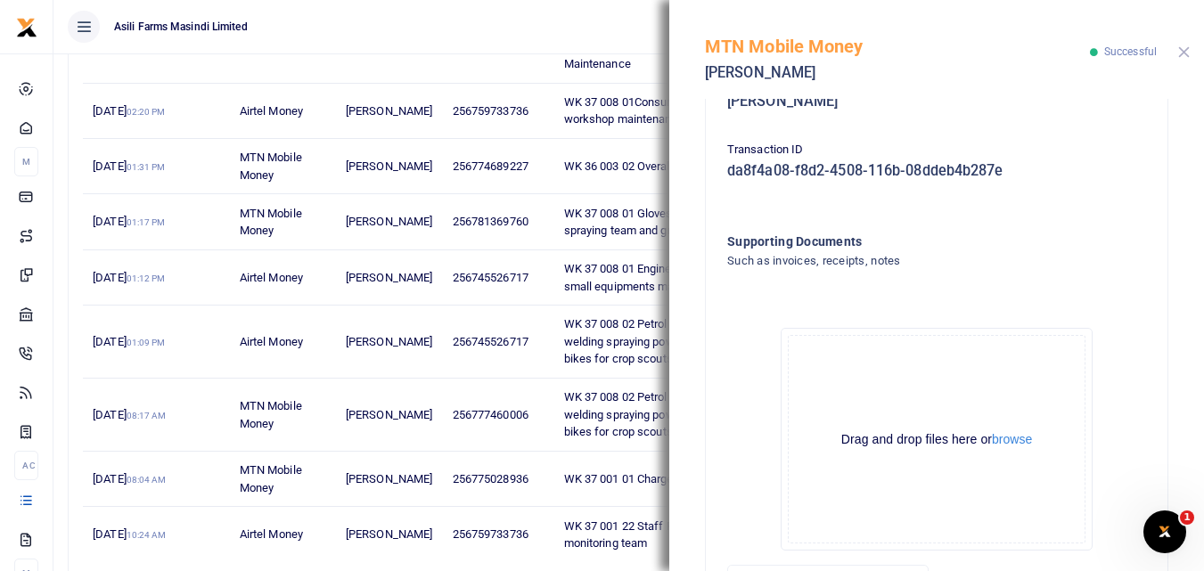
click at [1183, 51] on button "Close" at bounding box center [1185, 52] width 12 height 12
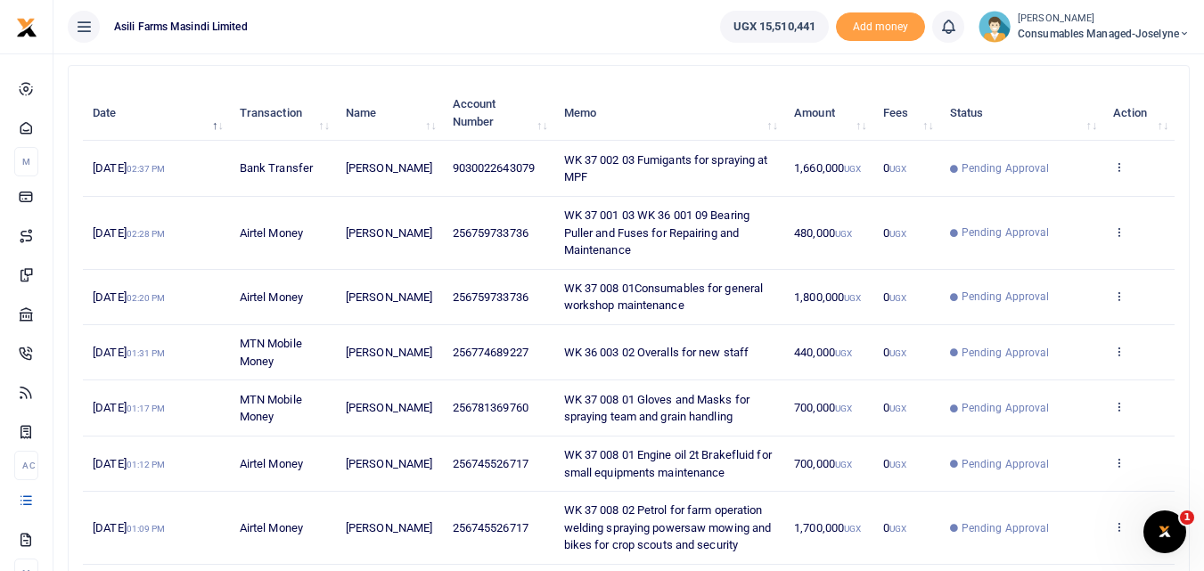
scroll to position [185, 0]
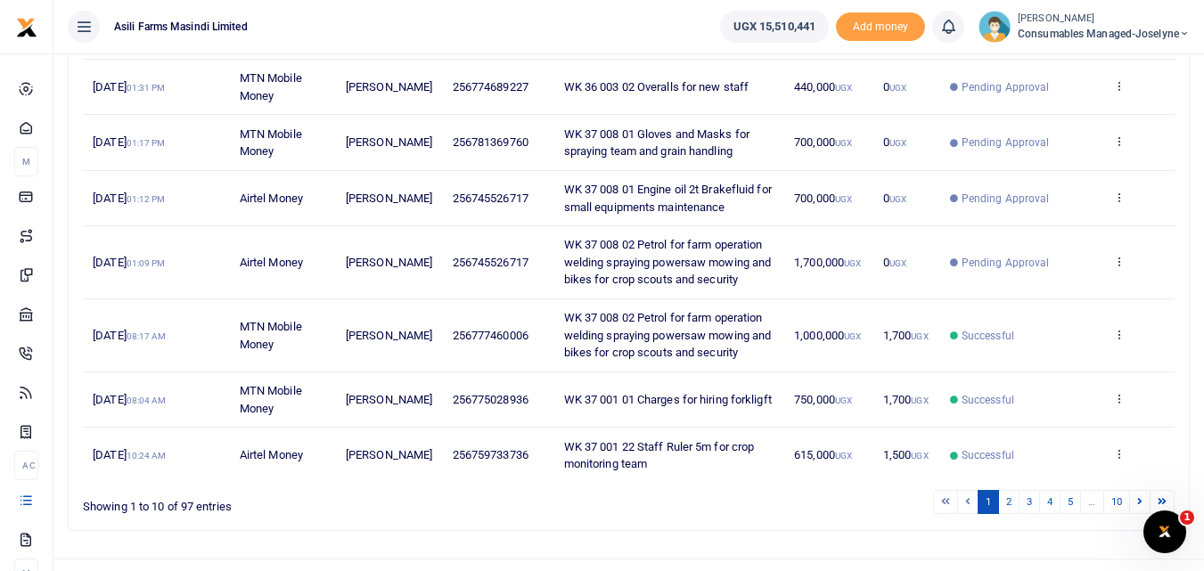
scroll to position [461, 0]
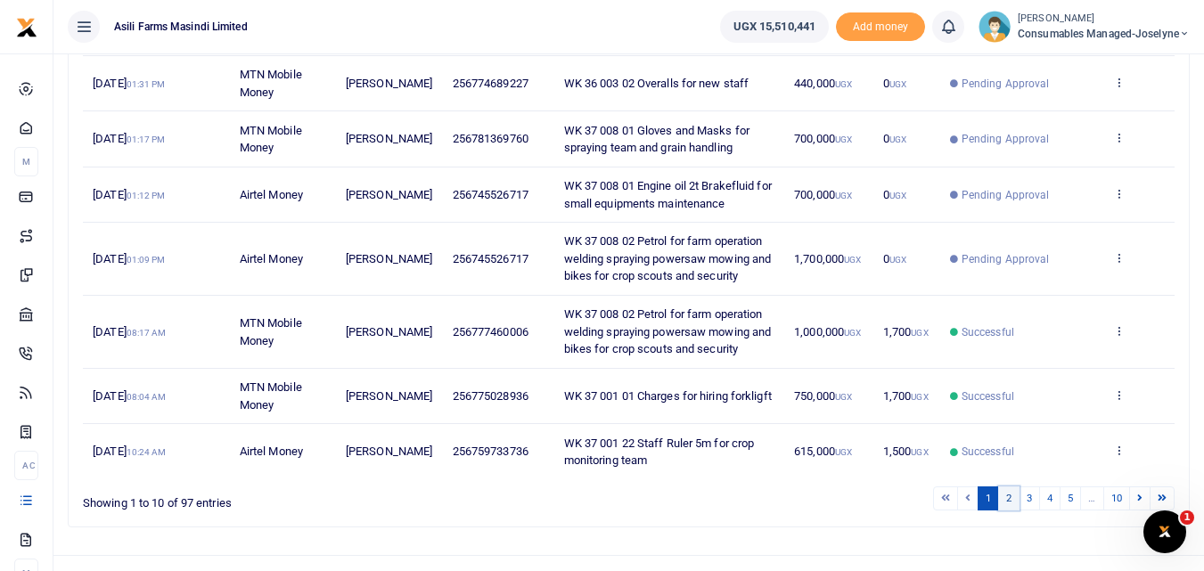
click at [1010, 502] on link "2" at bounding box center [1009, 499] width 21 height 24
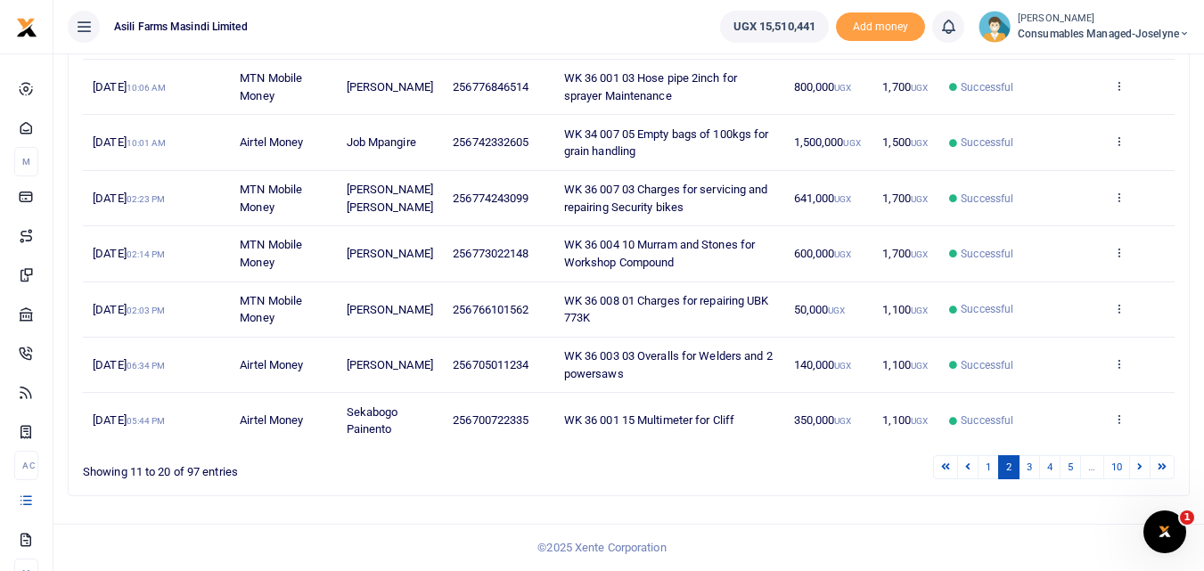
scroll to position [527, 0]
click at [1032, 473] on link "3" at bounding box center [1029, 468] width 21 height 24
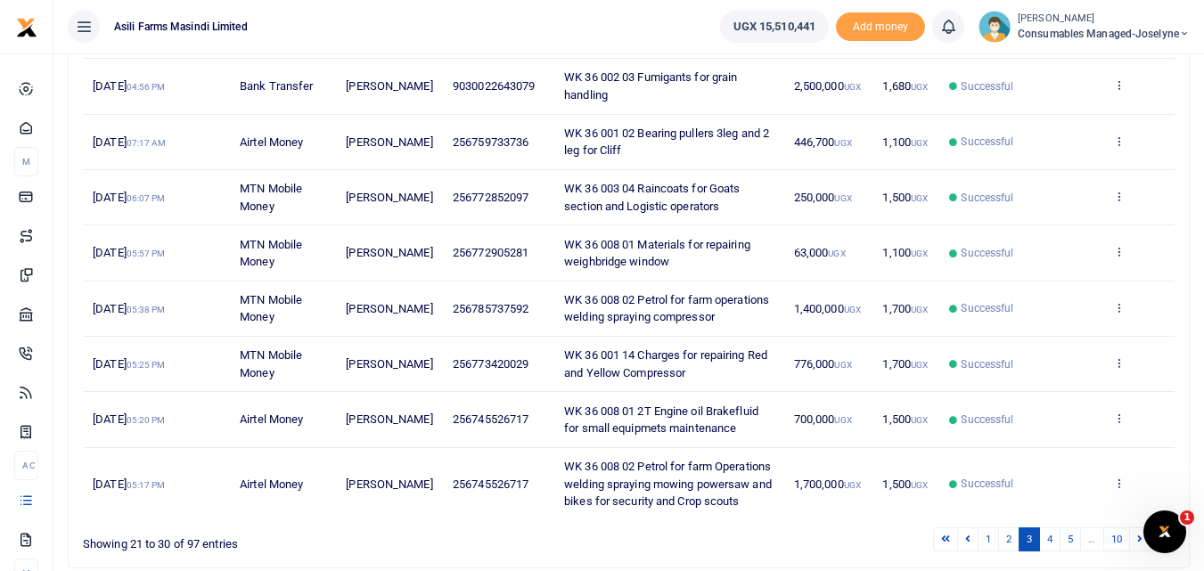
scroll to position [492, 0]
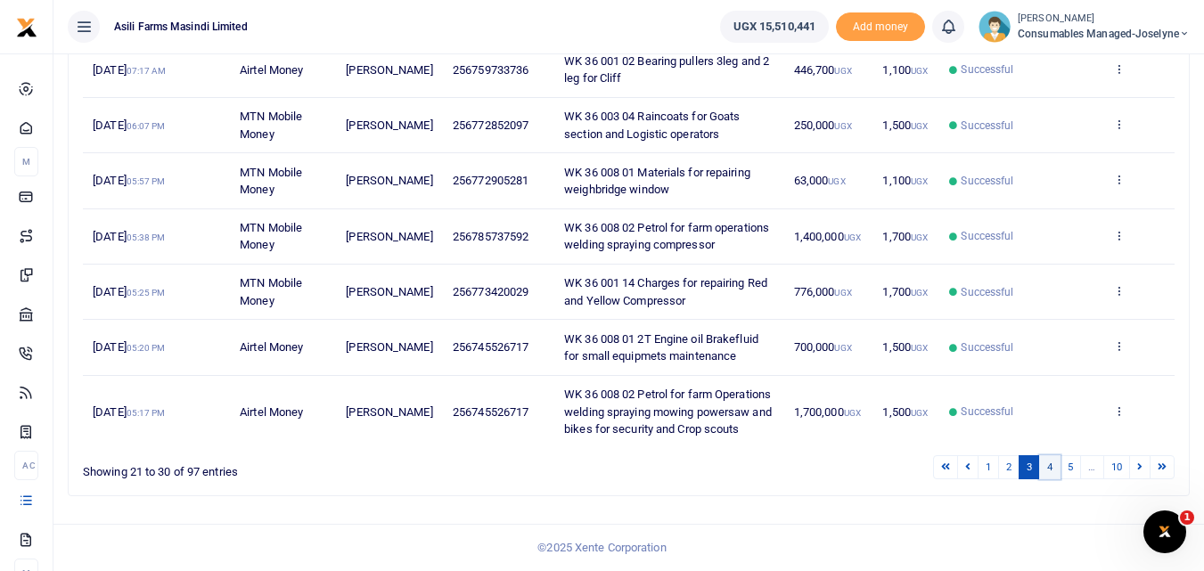
click at [1046, 473] on link "4" at bounding box center [1050, 468] width 21 height 24
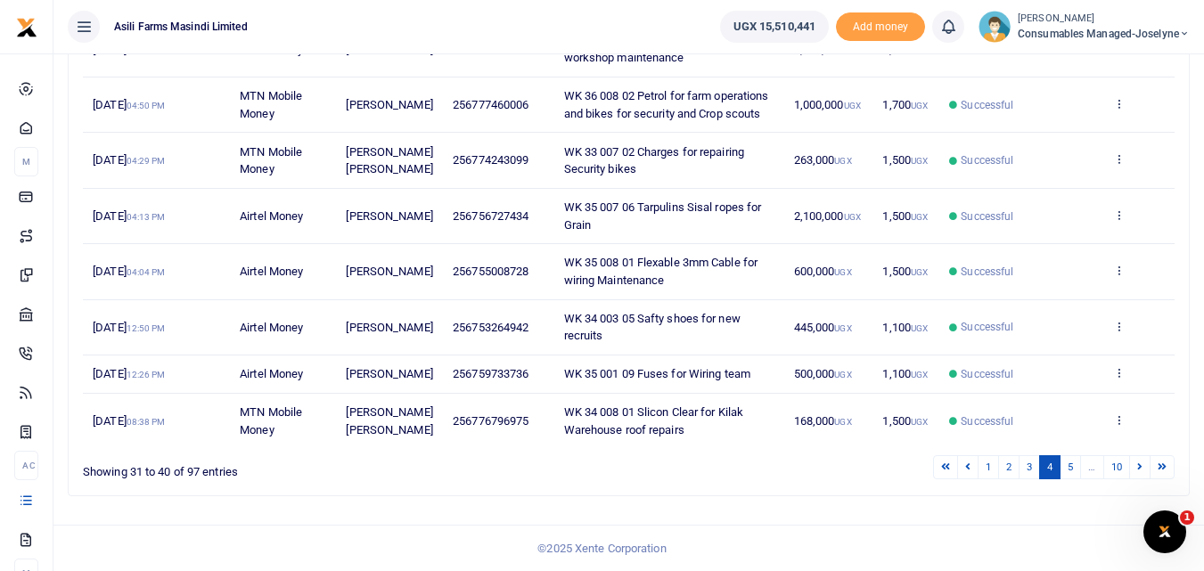
click at [601, 244] on td "WK 35 008 01 Flexable 3mm Cable for wiring Maintenance" at bounding box center [669, 271] width 230 height 55
click at [1072, 467] on link "5" at bounding box center [1070, 468] width 21 height 24
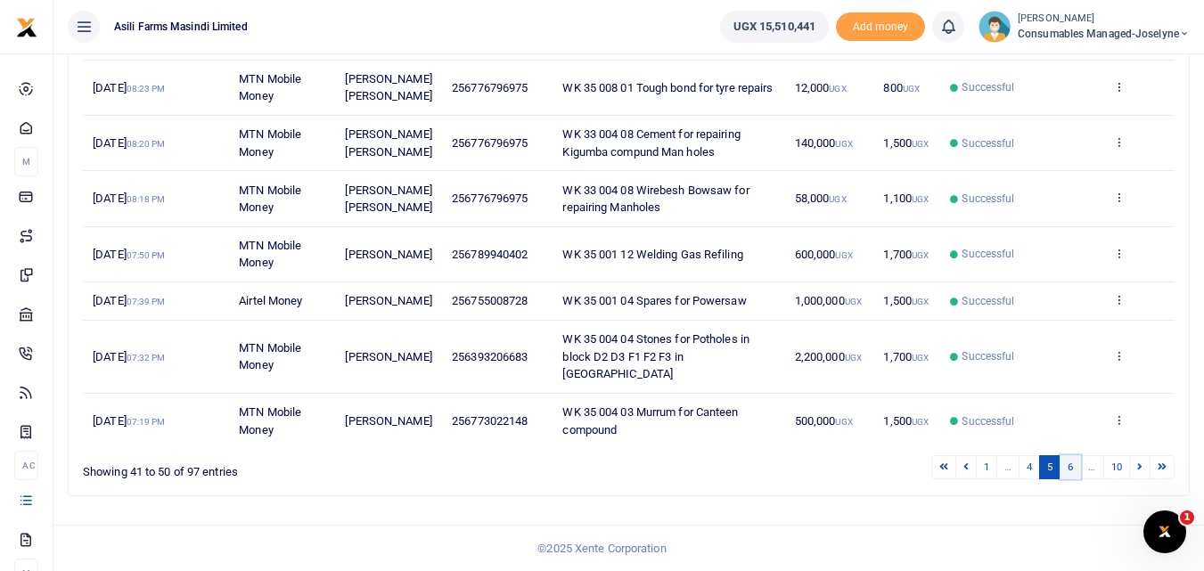
scroll to position [552, 0]
click at [1030, 477] on link "4" at bounding box center [1029, 468] width 21 height 24
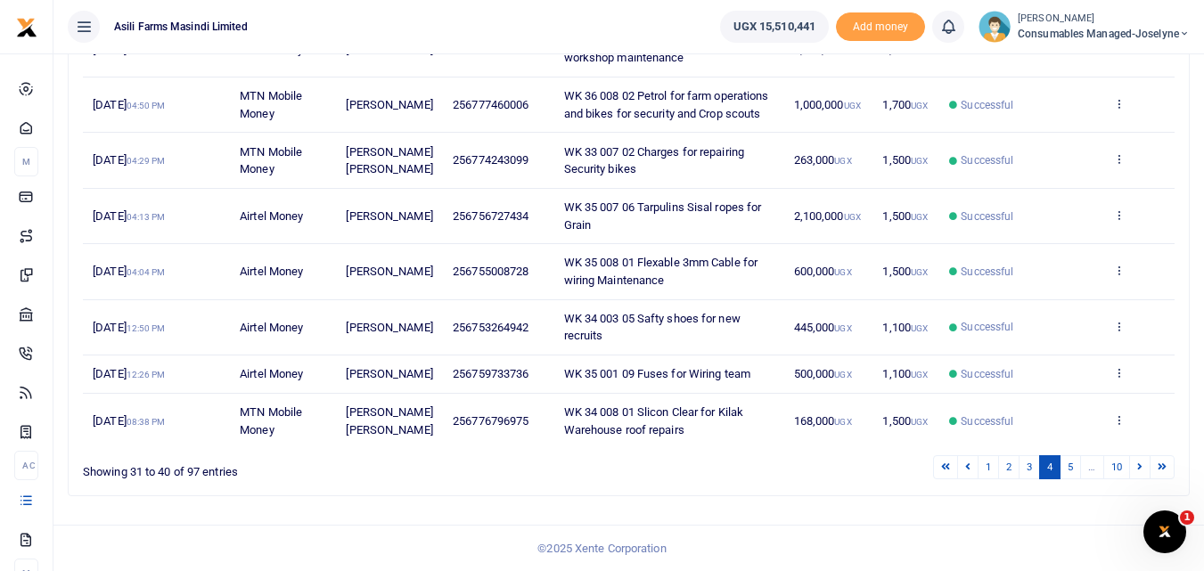
scroll to position [478, 0]
click at [1032, 480] on link "3" at bounding box center [1029, 468] width 21 height 24
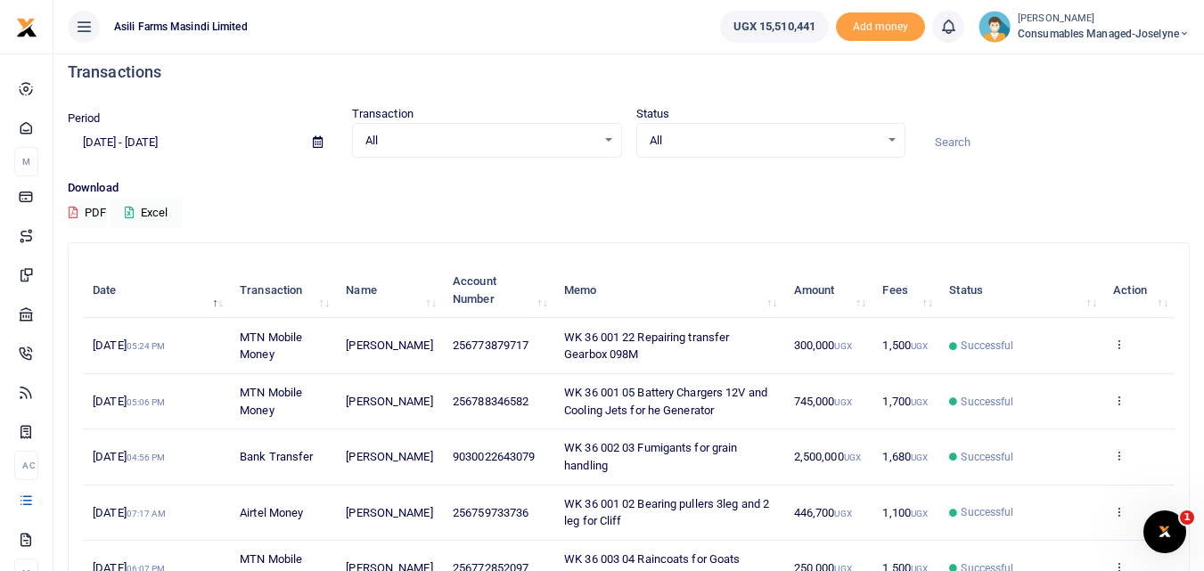
scroll to position [0, 0]
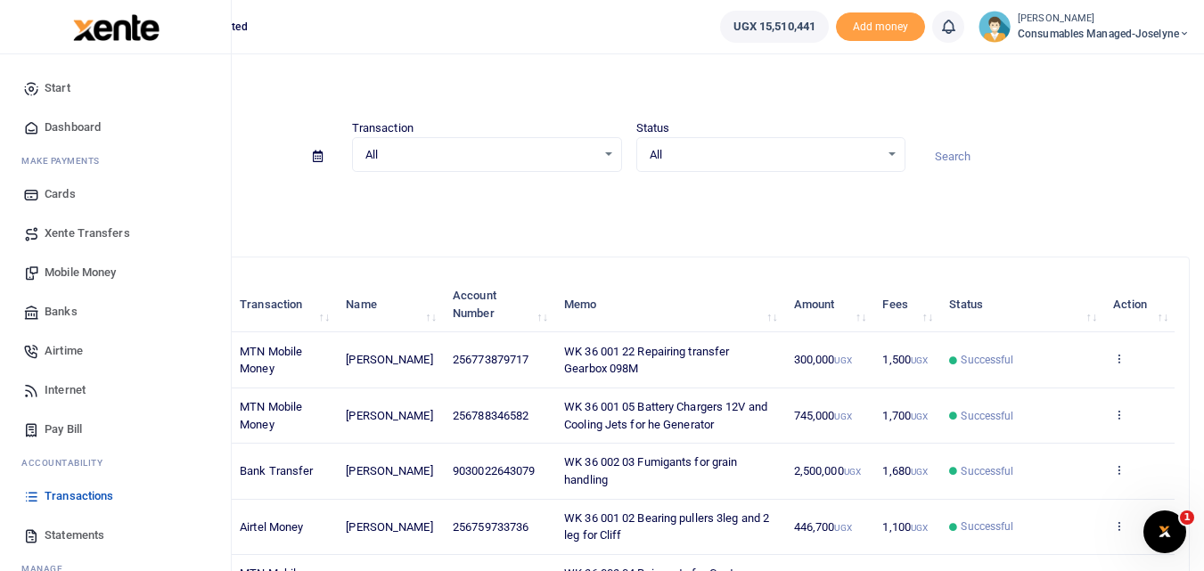
click at [87, 278] on span "Mobile Money" at bounding box center [80, 273] width 71 height 18
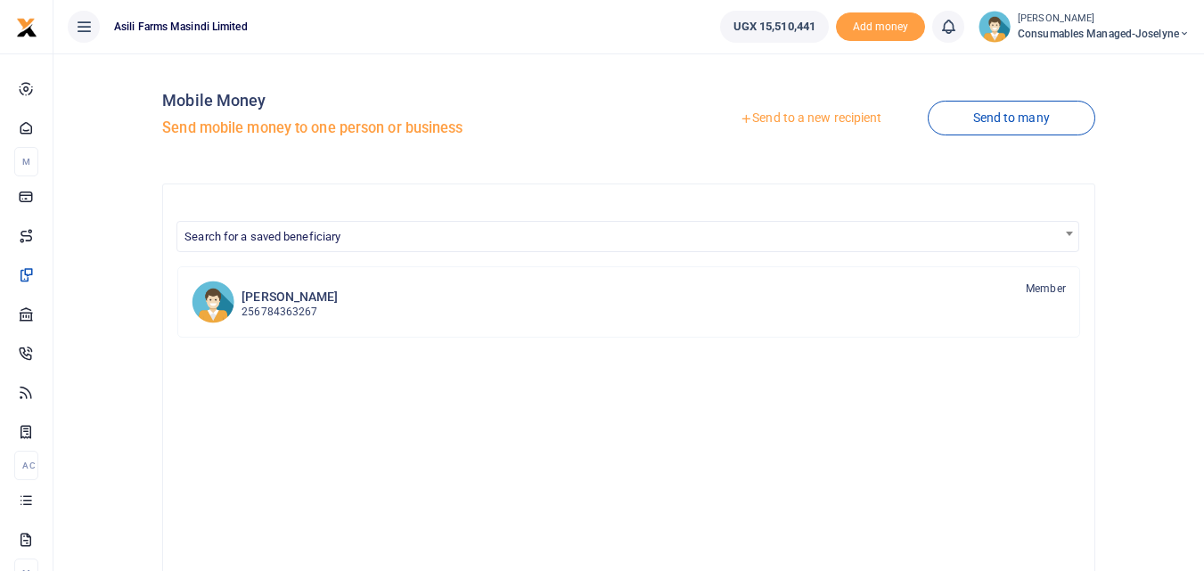
click at [822, 111] on link "Send to a new recipient" at bounding box center [811, 119] width 233 height 32
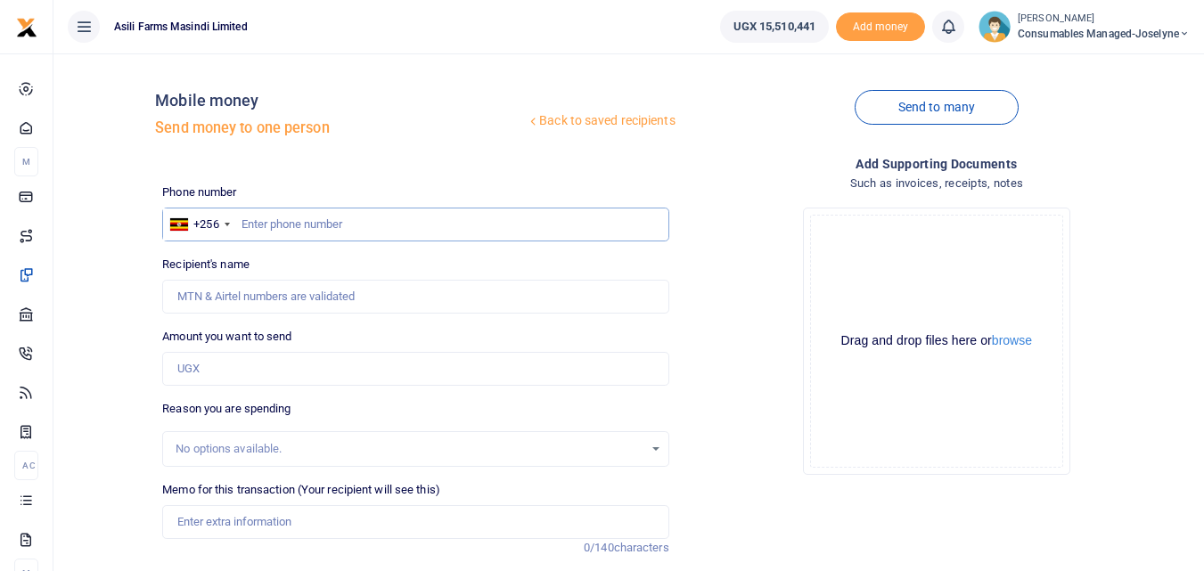
click at [306, 215] on input "text" at bounding box center [415, 225] width 506 height 34
type input "776796975"
type input "[PERSON_NAME] [PERSON_NAME]"
type input "776796975"
click at [226, 376] on input "Amount you want to send" at bounding box center [415, 369] width 506 height 34
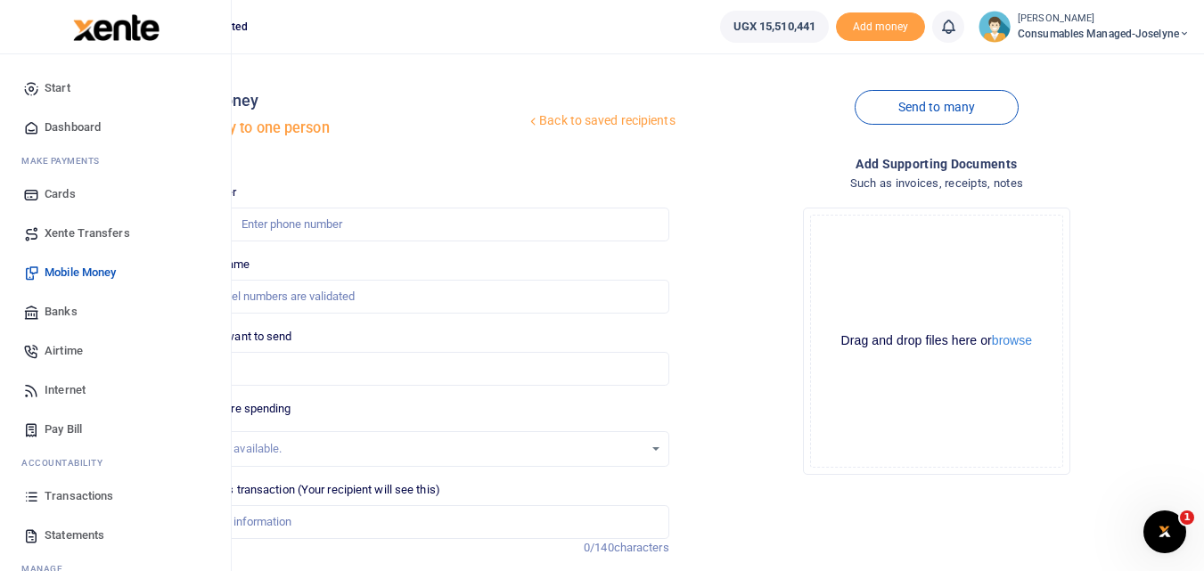
click at [37, 506] on link "Transactions" at bounding box center [115, 496] width 202 height 39
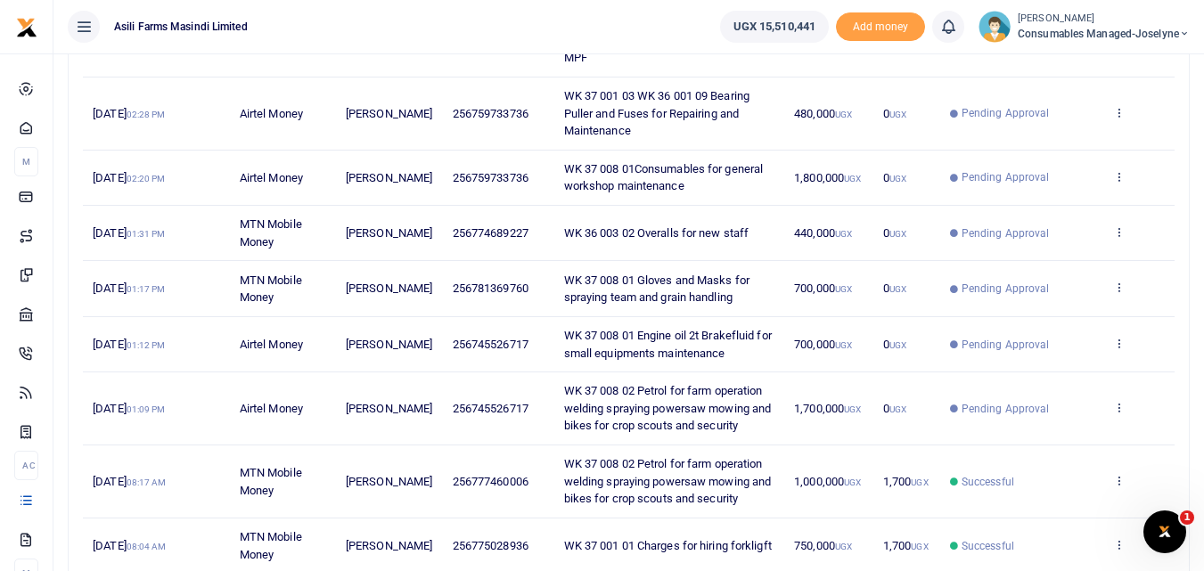
scroll to position [309, 0]
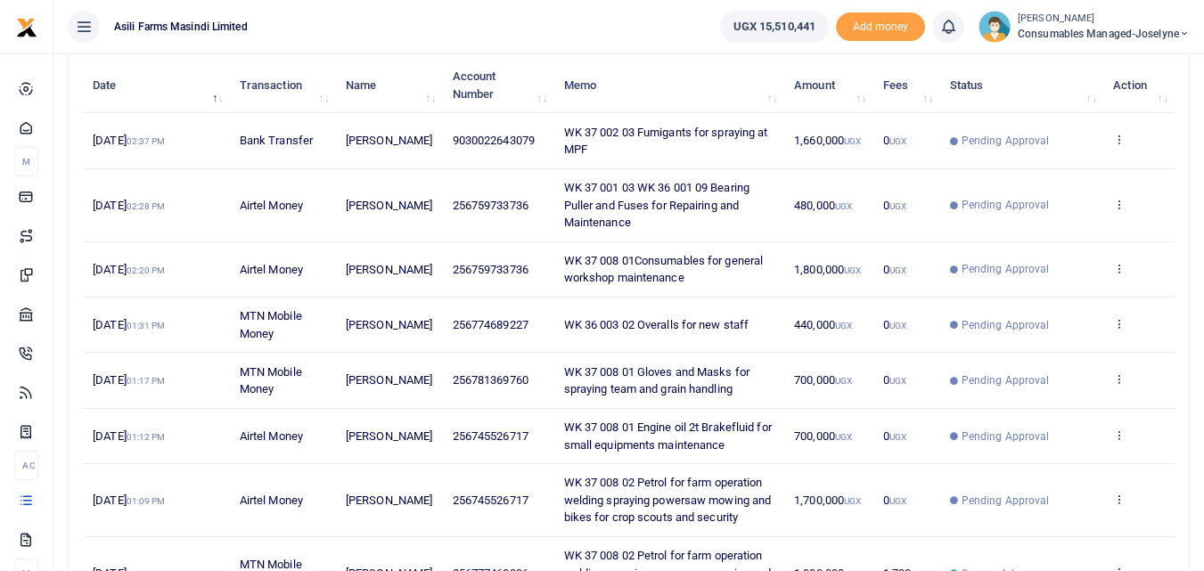
scroll to position [221, 0]
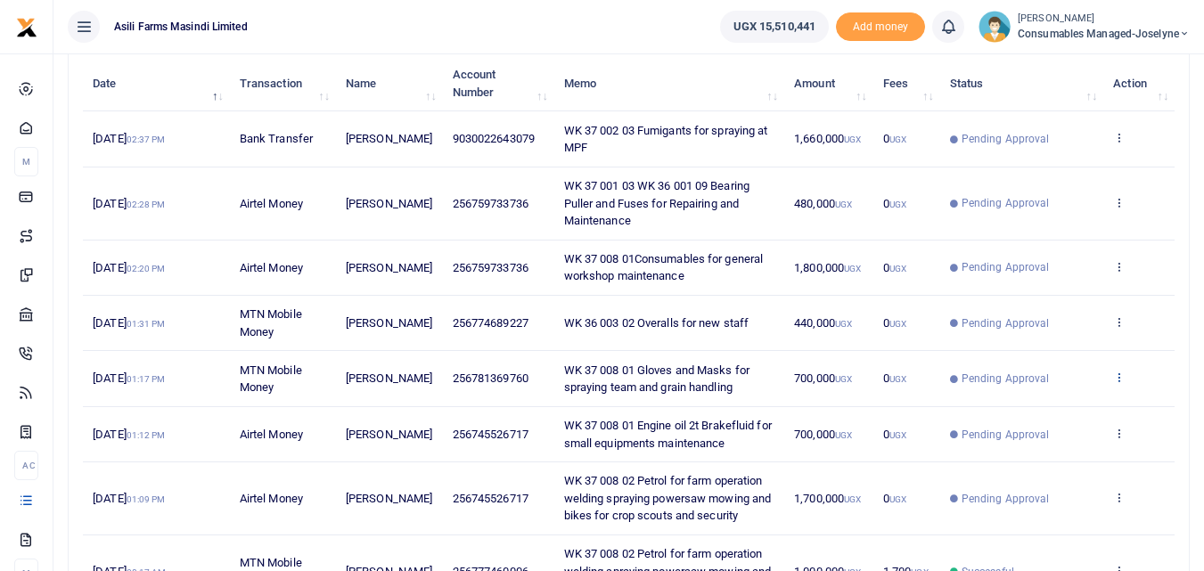
click at [1120, 375] on icon at bounding box center [1120, 377] width 12 height 12
click at [1066, 407] on link "View details" at bounding box center [1053, 407] width 141 height 25
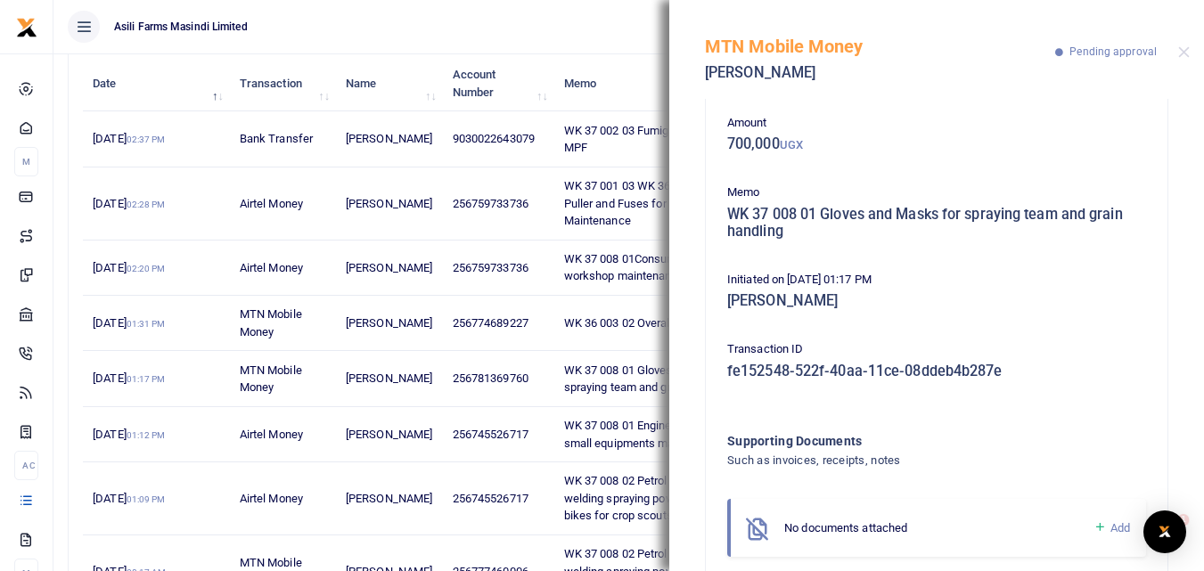
scroll to position [0, 0]
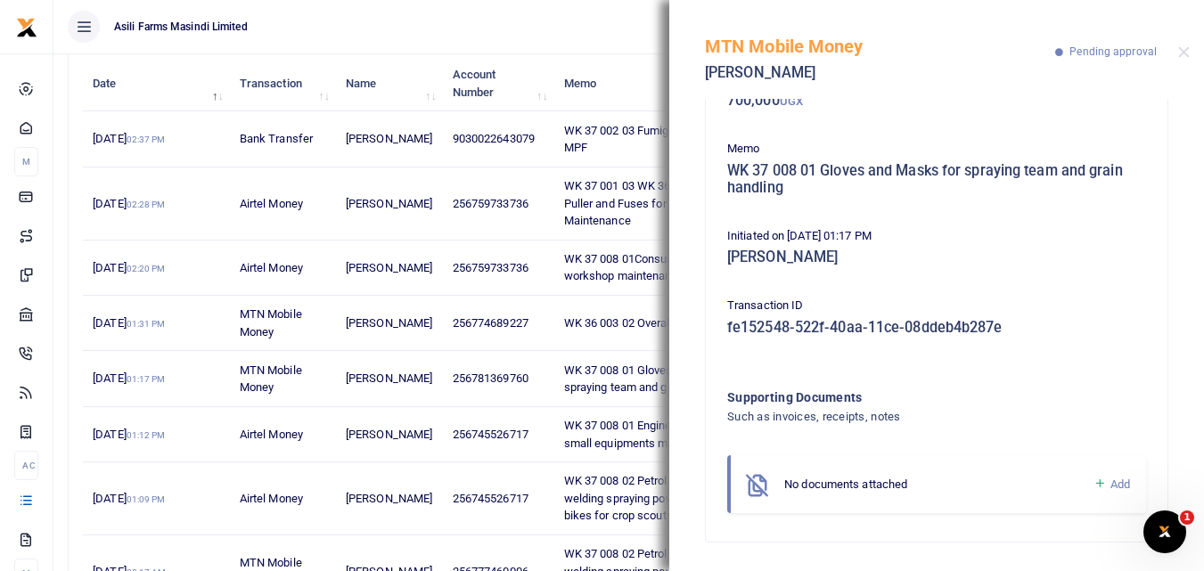
click at [1094, 486] on icon at bounding box center [1100, 484] width 13 height 16
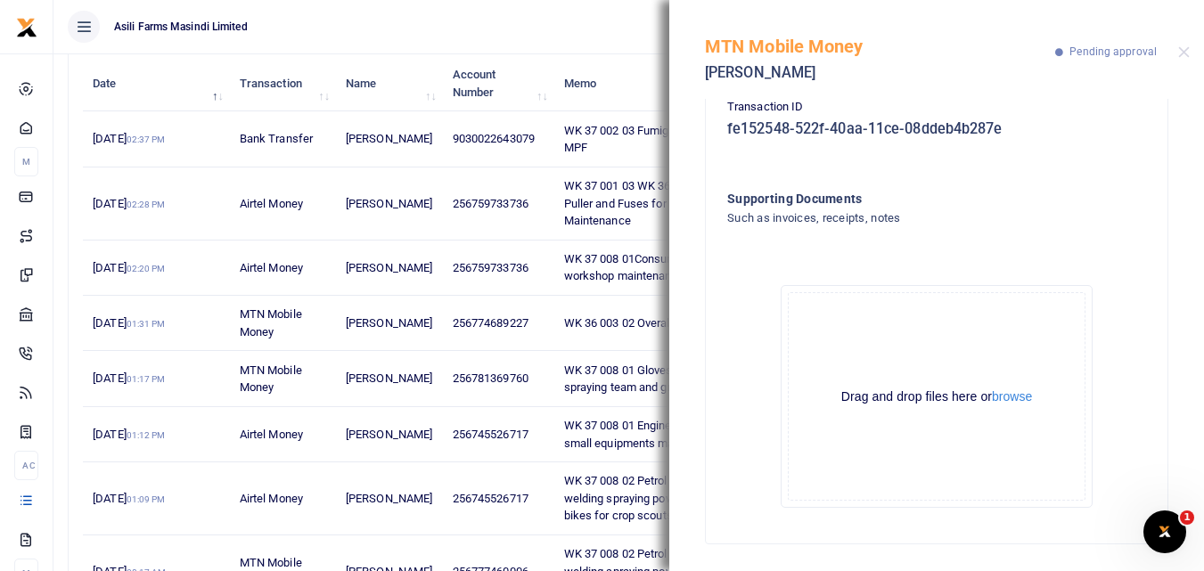
scroll to position [325, 0]
click at [1022, 393] on button "browse" at bounding box center [1012, 395] width 40 height 13
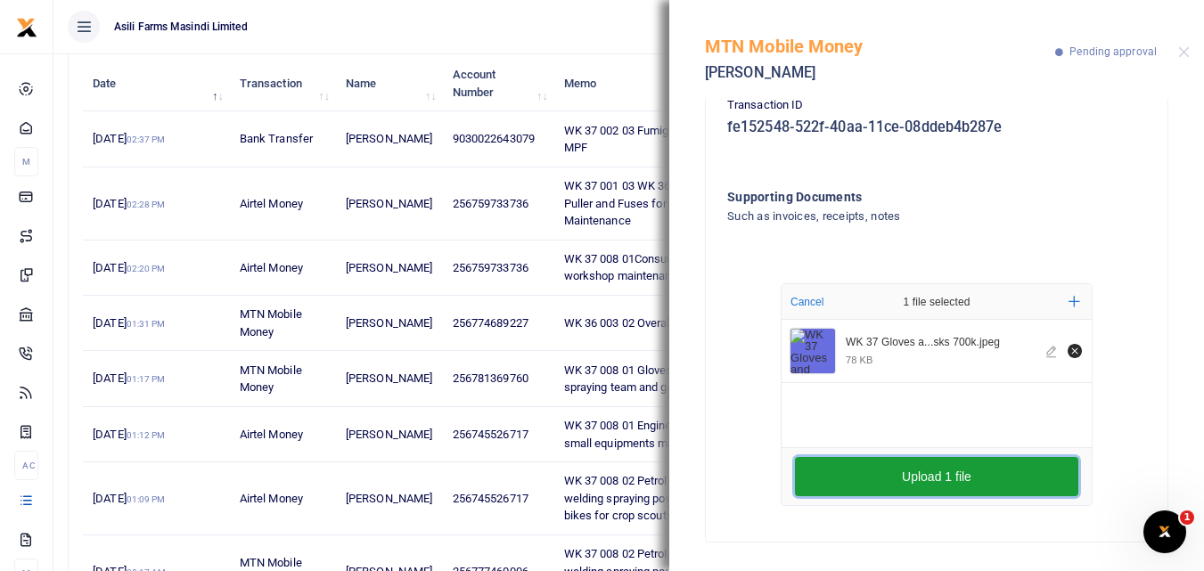
click at [843, 476] on button "Upload 1 file" at bounding box center [937, 476] width 284 height 39
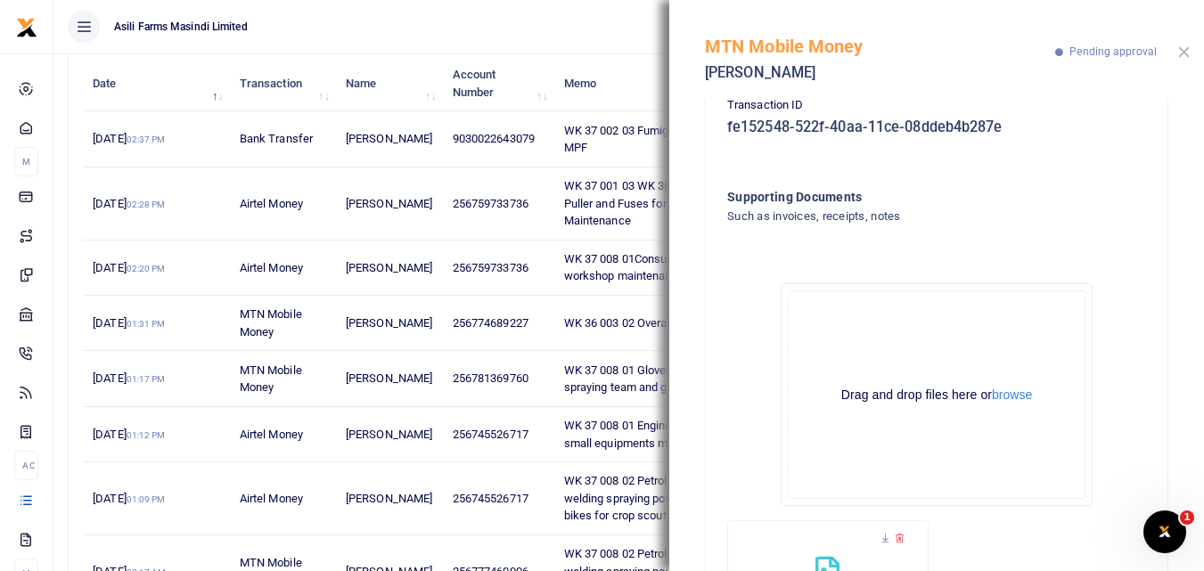
click at [1187, 53] on button "Close" at bounding box center [1185, 52] width 12 height 12
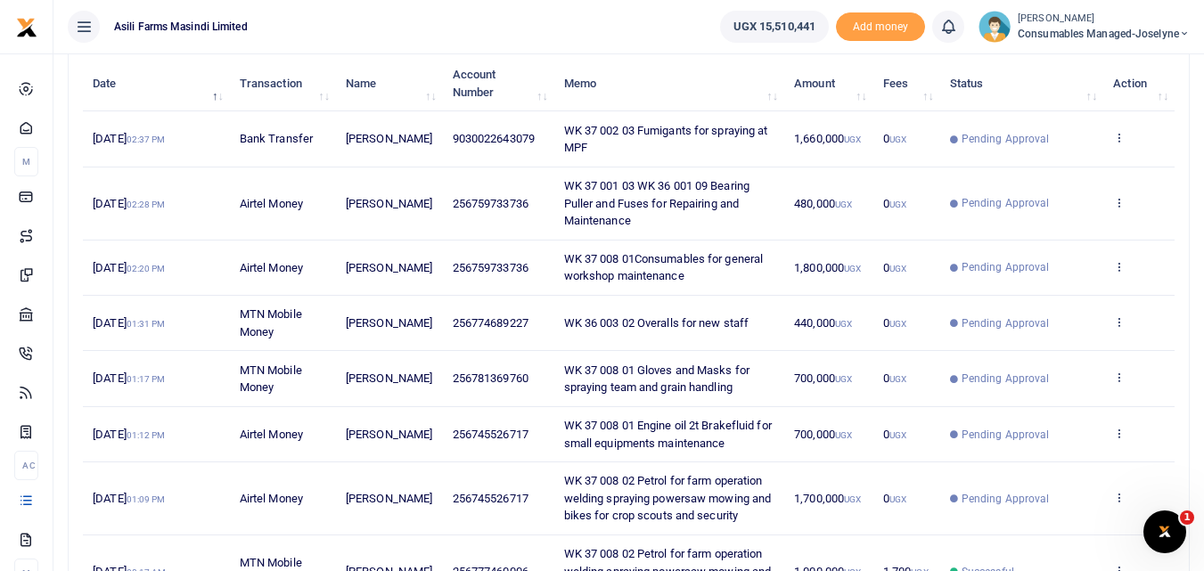
scroll to position [65, 0]
